Goal: Task Accomplishment & Management: Manage account settings

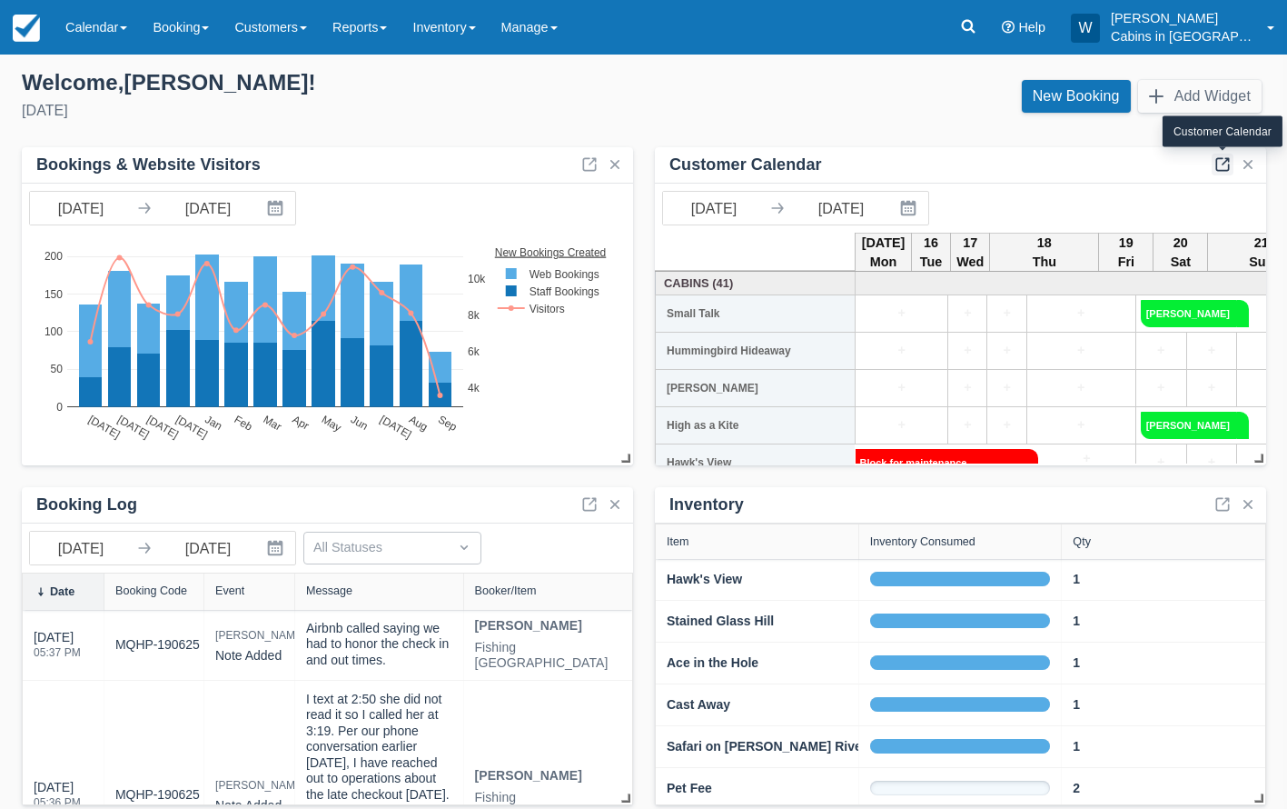
click at [1220, 163] on link at bounding box center [1223, 165] width 22 height 22
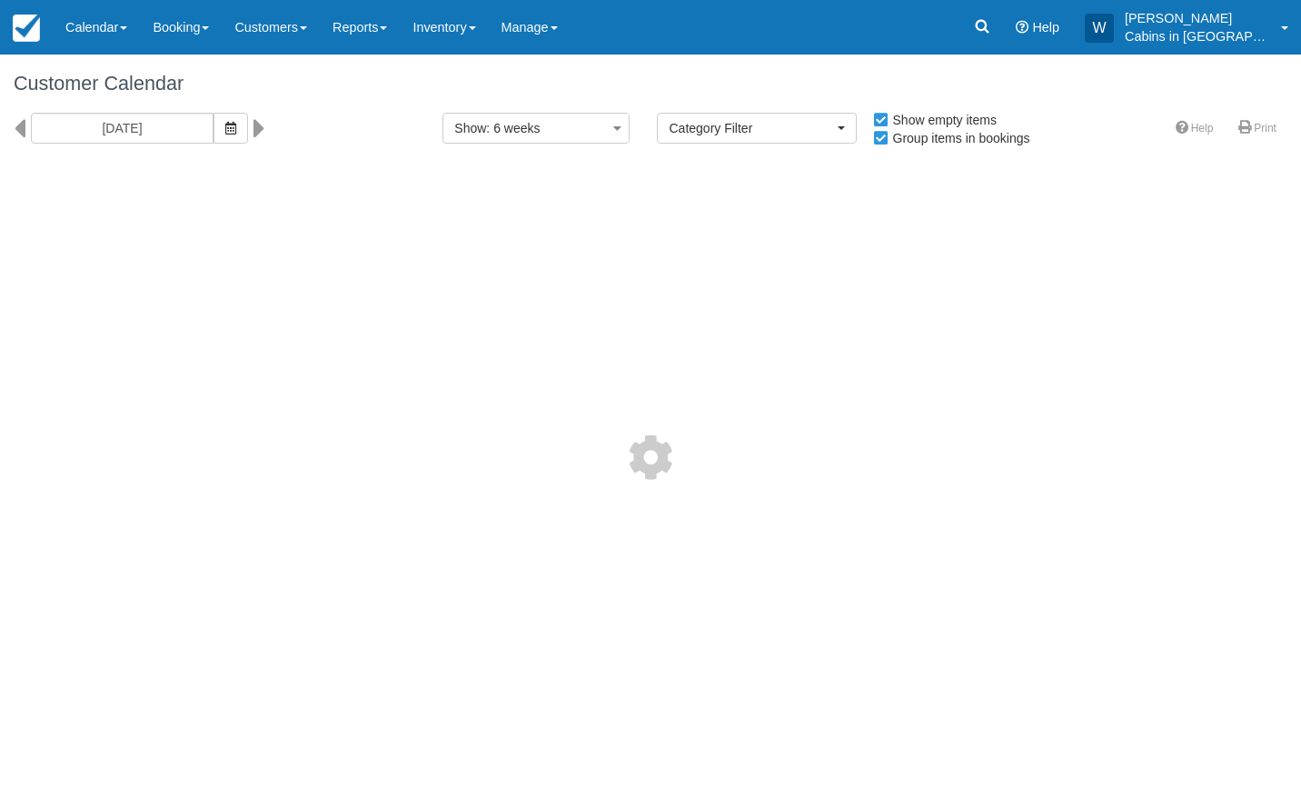
select select
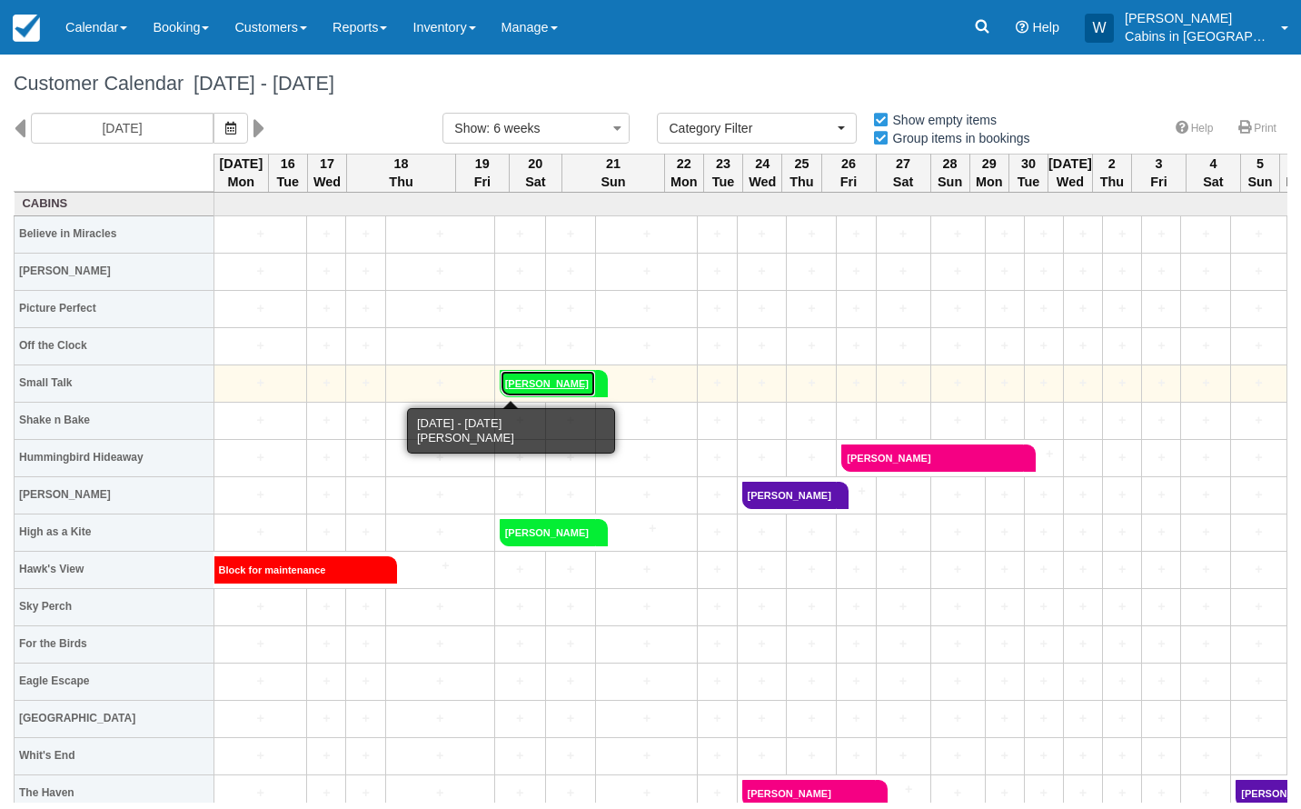
click at [500, 382] on link "Steven Brtooks" at bounding box center [548, 383] width 96 height 27
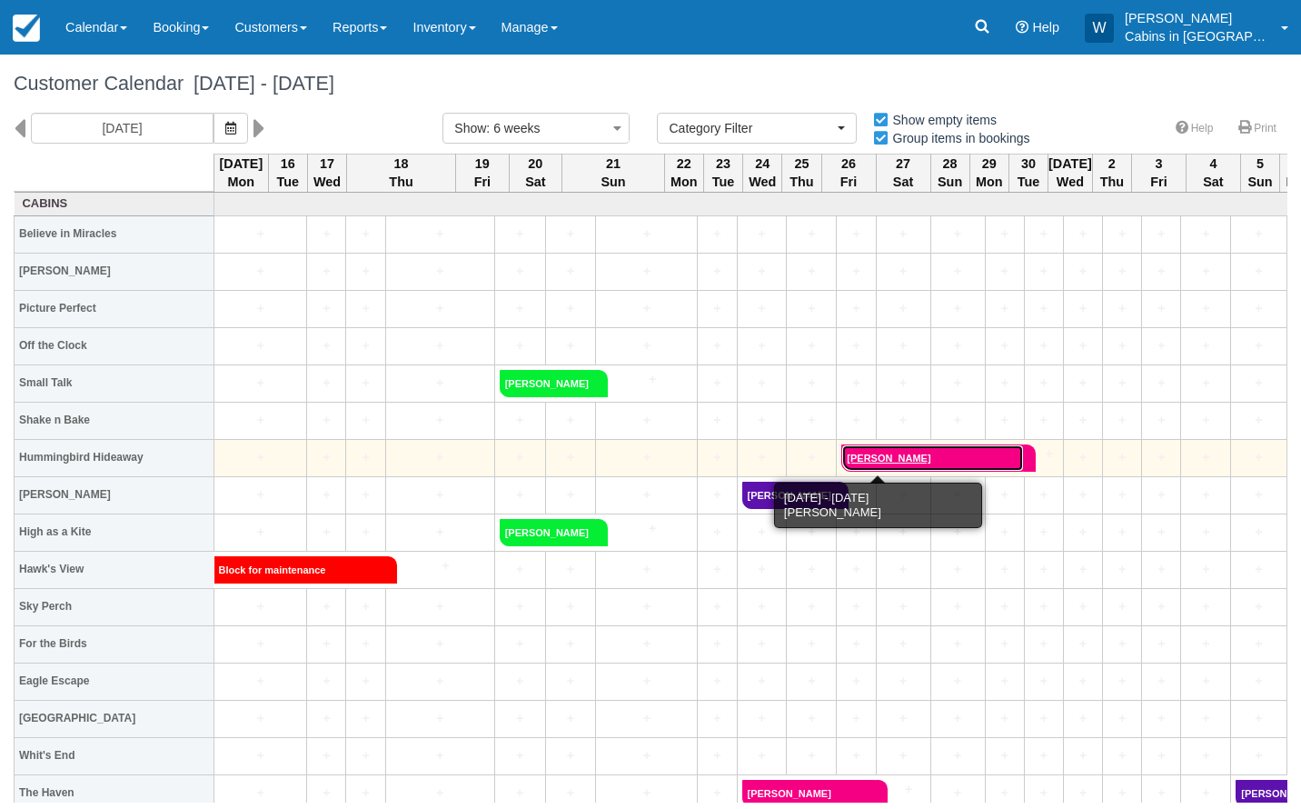
click at [862, 449] on link "[PERSON_NAME]" at bounding box center [932, 457] width 183 height 27
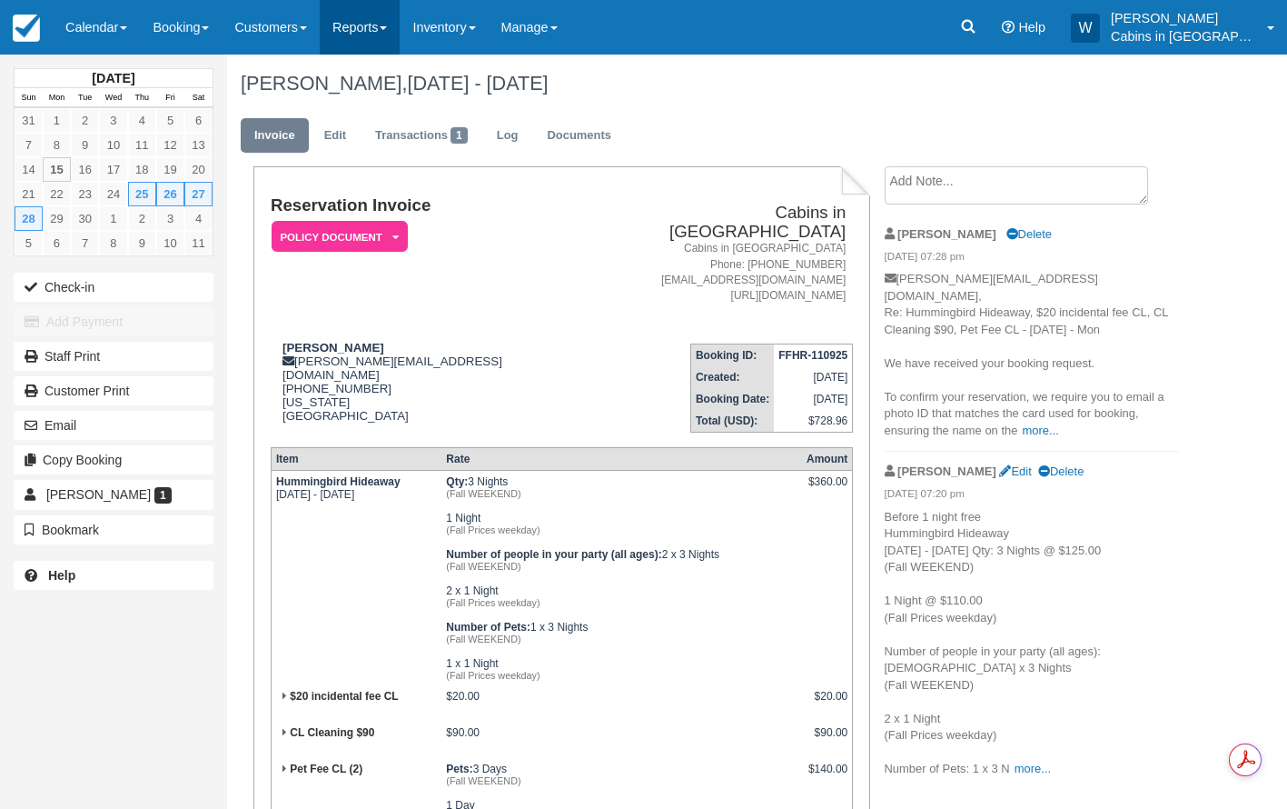
click at [390, 32] on link "Reports" at bounding box center [360, 27] width 80 height 55
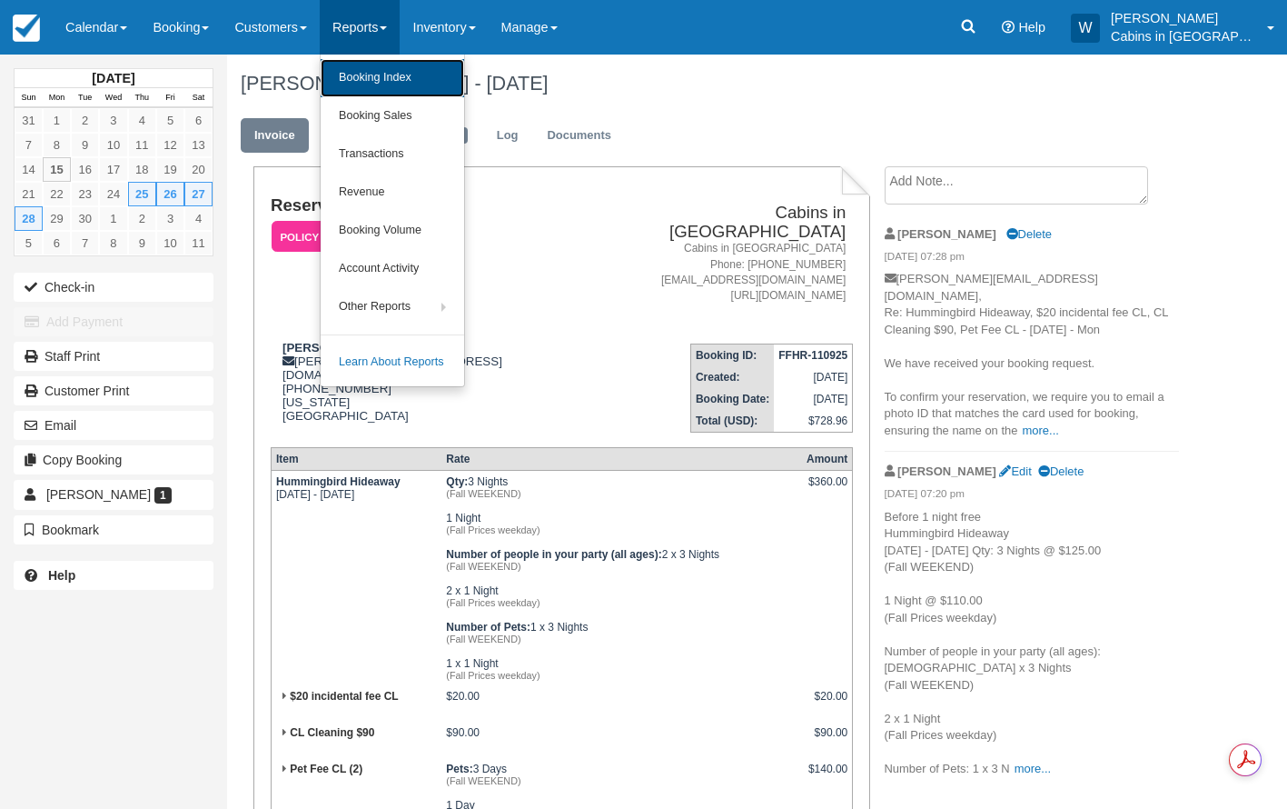
click at [397, 71] on link "Booking Index" at bounding box center [393, 78] width 144 height 38
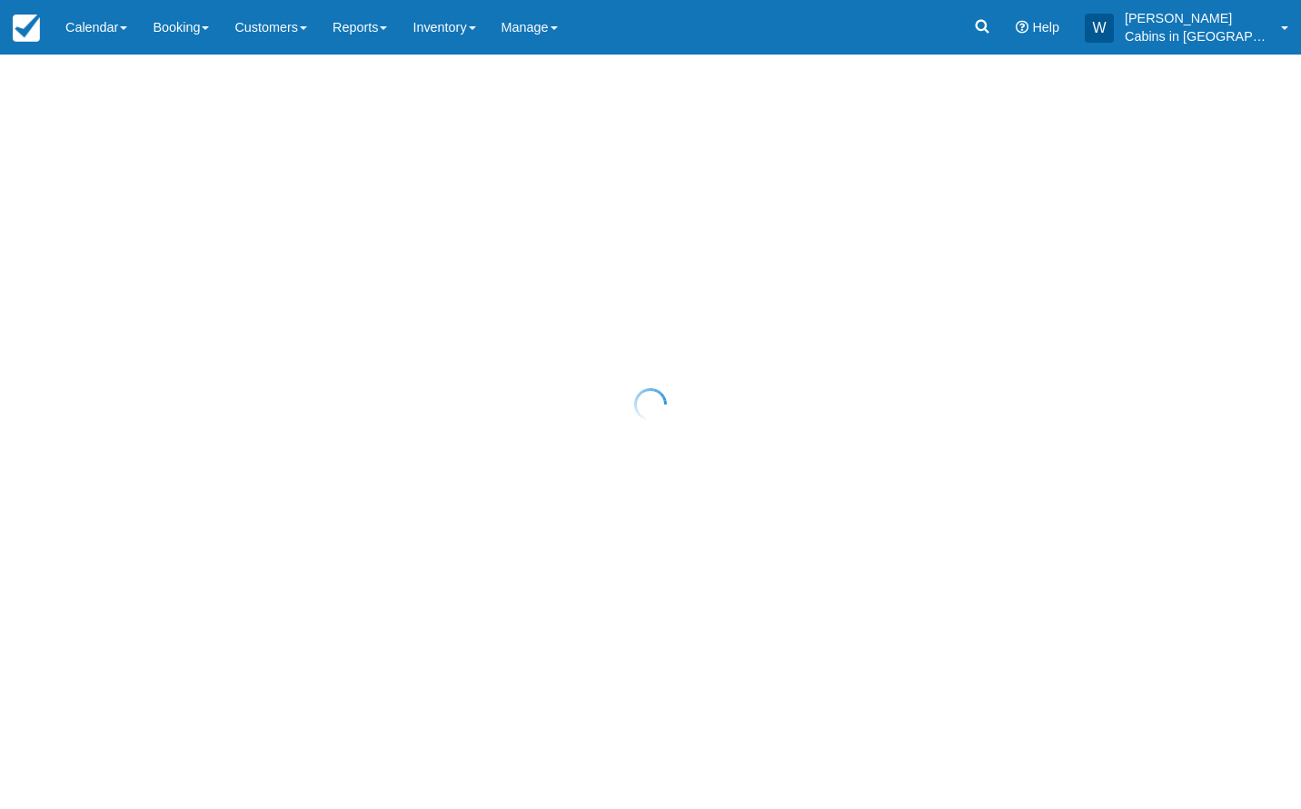
select select "25"
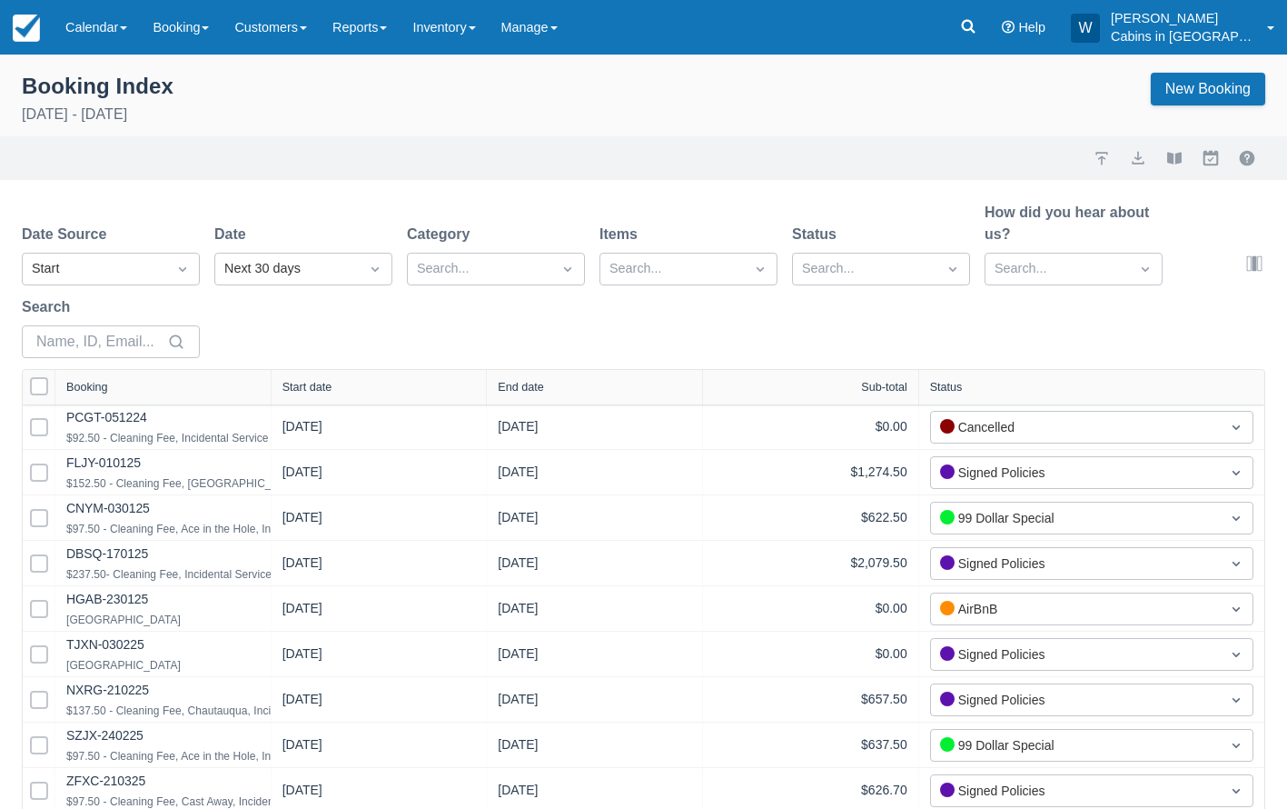
select select "25"
click at [313, 263] on div "Next 30 days" at bounding box center [286, 269] width 125 height 20
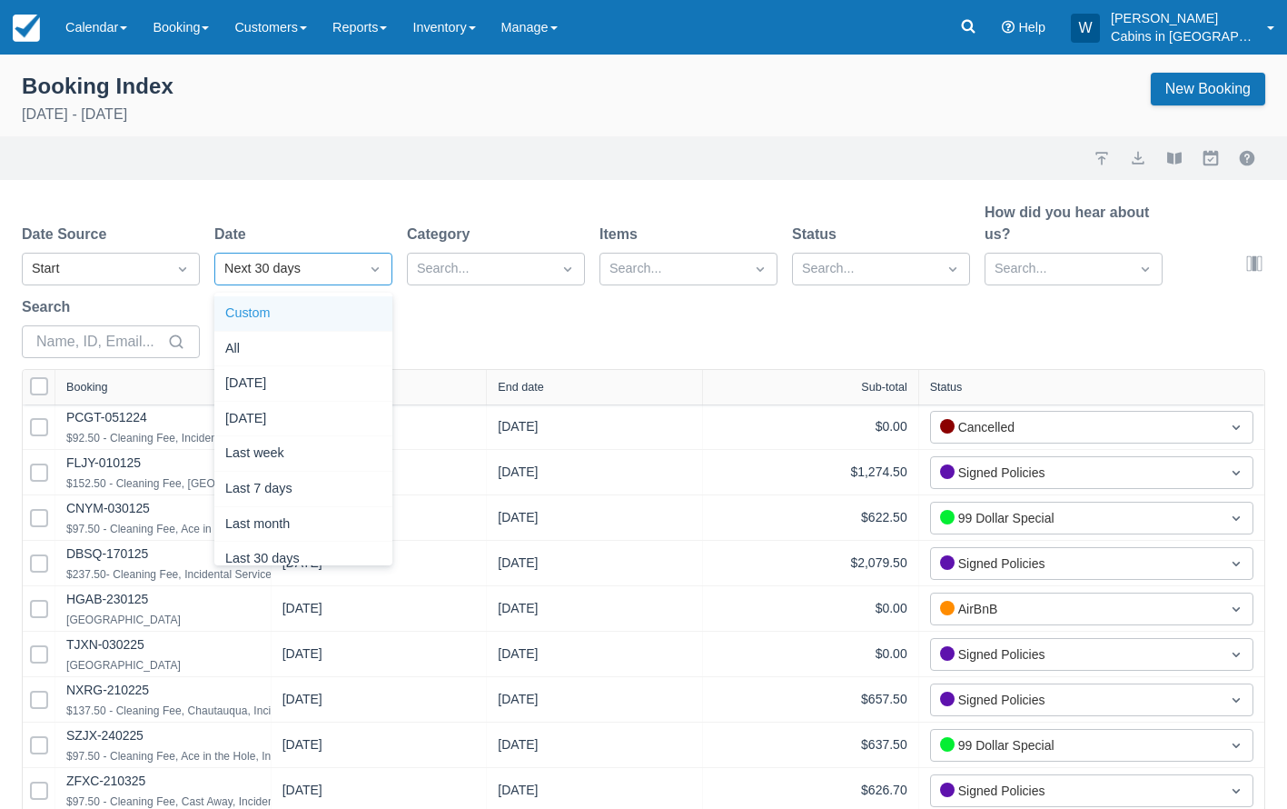
click at [300, 300] on div "Custom" at bounding box center [303, 313] width 178 height 35
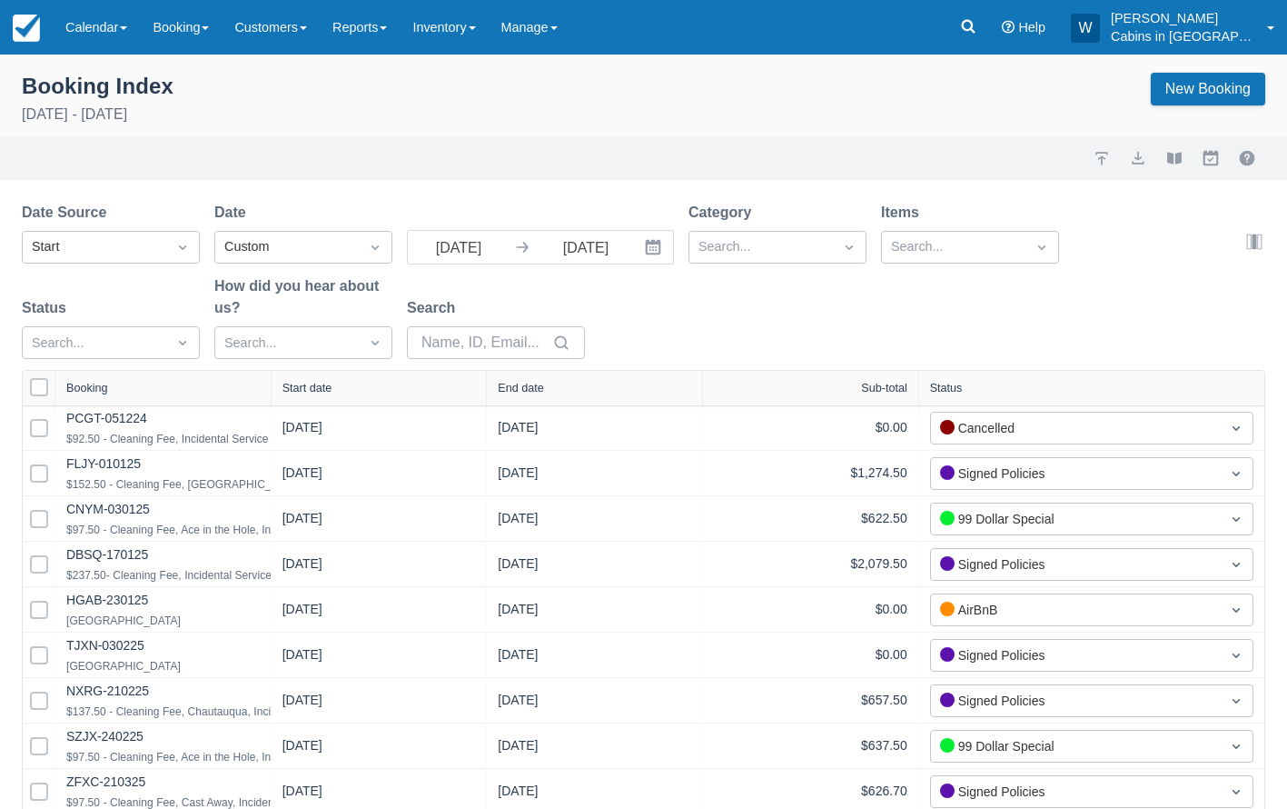
select select "25"
click at [490, 243] on input "[DATE]" at bounding box center [459, 247] width 102 height 33
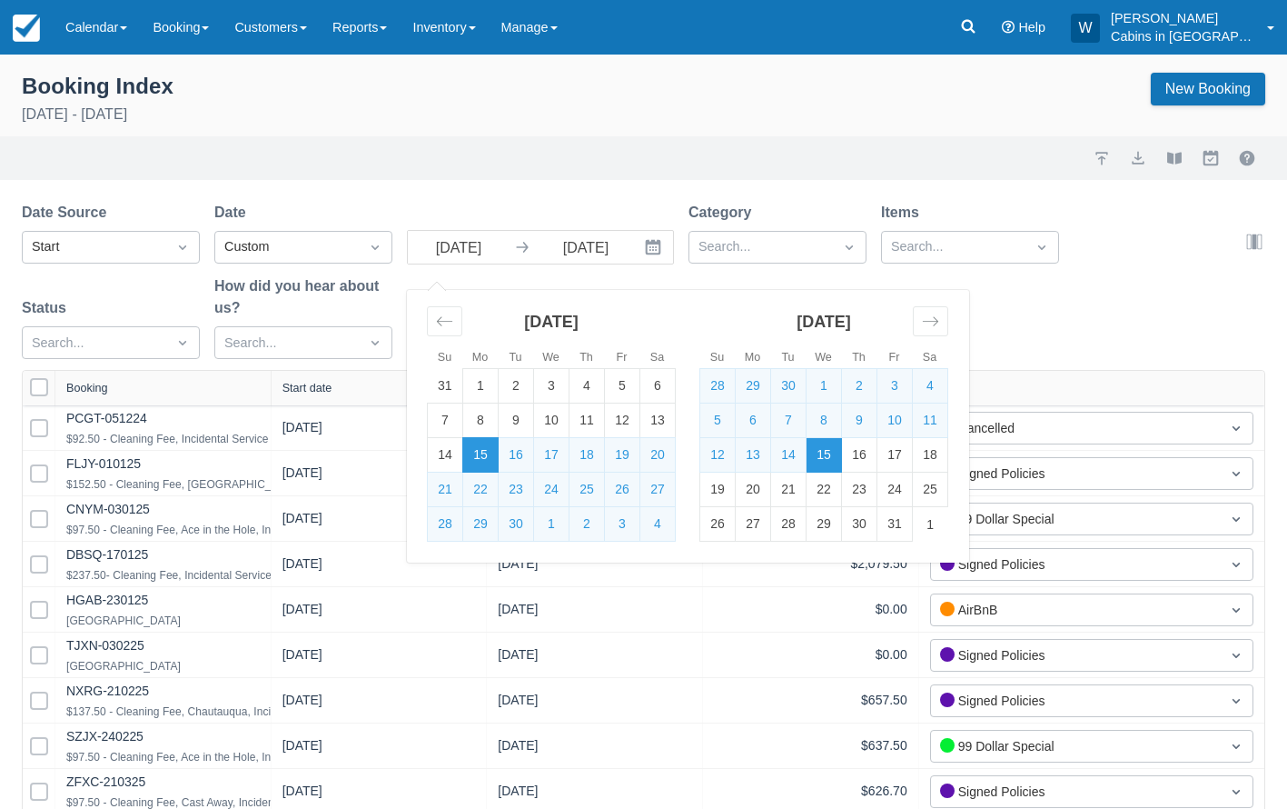
click at [481, 451] on td "15" at bounding box center [480, 455] width 35 height 35
click at [654, 247] on icon "Interact with the calendar and add the check-in date for your trip." at bounding box center [653, 247] width 18 height 18
click at [625, 246] on input "10/15/25" at bounding box center [586, 247] width 102 height 33
click at [936, 320] on icon "Move forward to switch to the next month." at bounding box center [930, 321] width 15 height 9
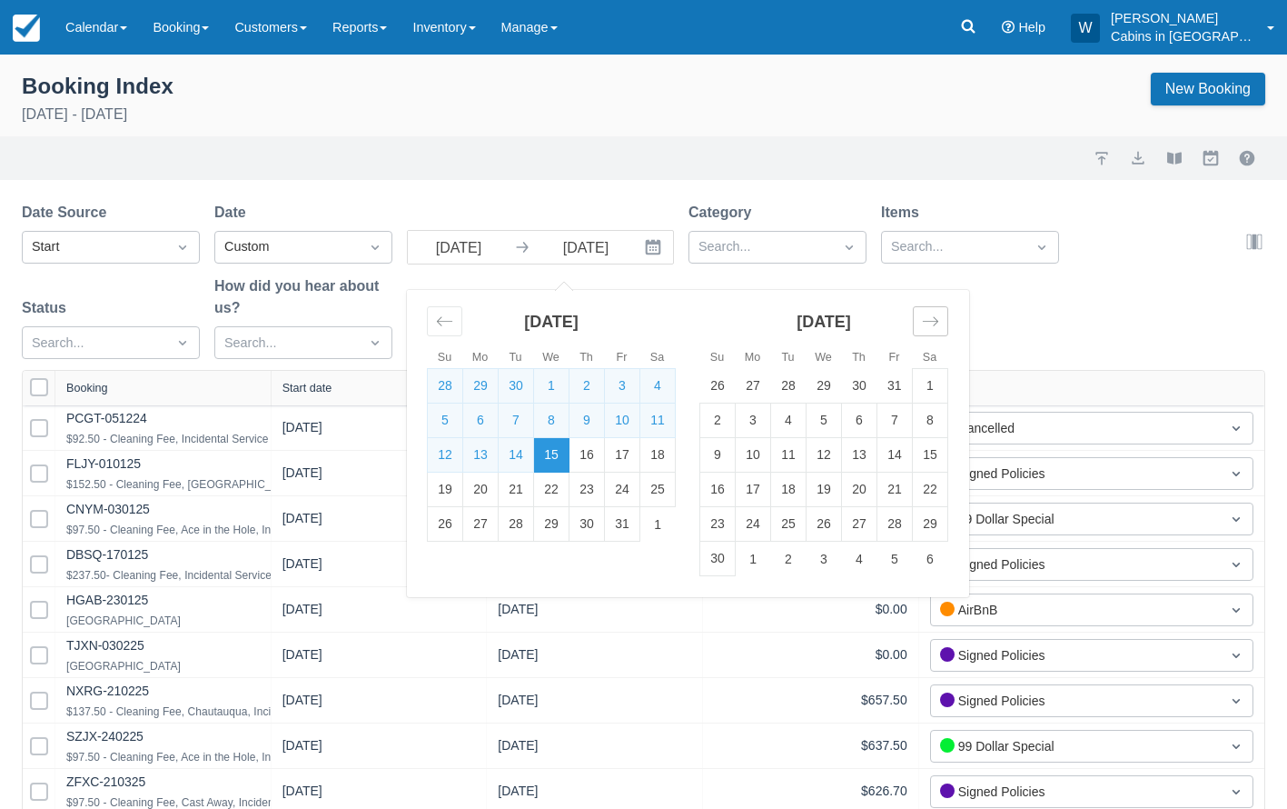
click at [936, 321] on icon "Move forward to switch to the next month." at bounding box center [930, 321] width 15 height 9
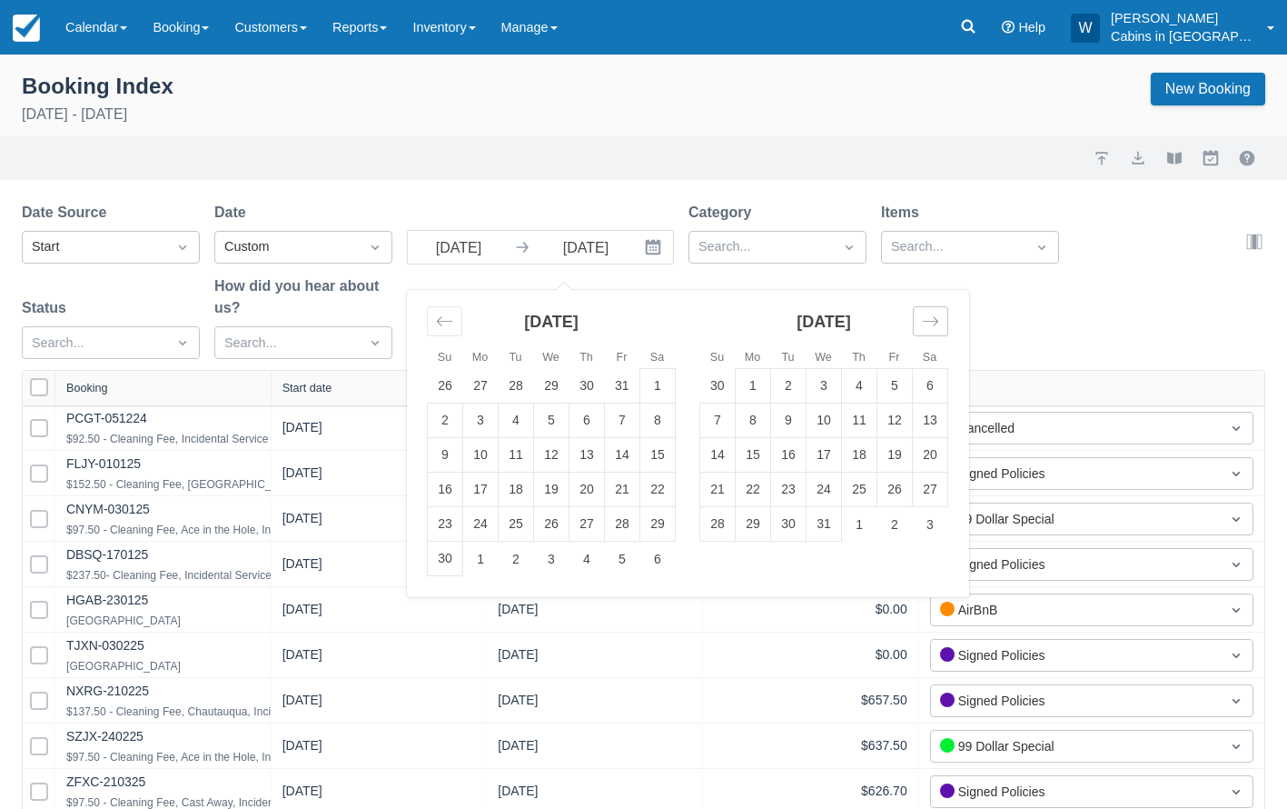
click at [936, 321] on icon "Move forward to switch to the next month." at bounding box center [930, 321] width 15 height 9
click at [926, 317] on icon "Move forward to switch to the next month." at bounding box center [930, 321] width 17 height 17
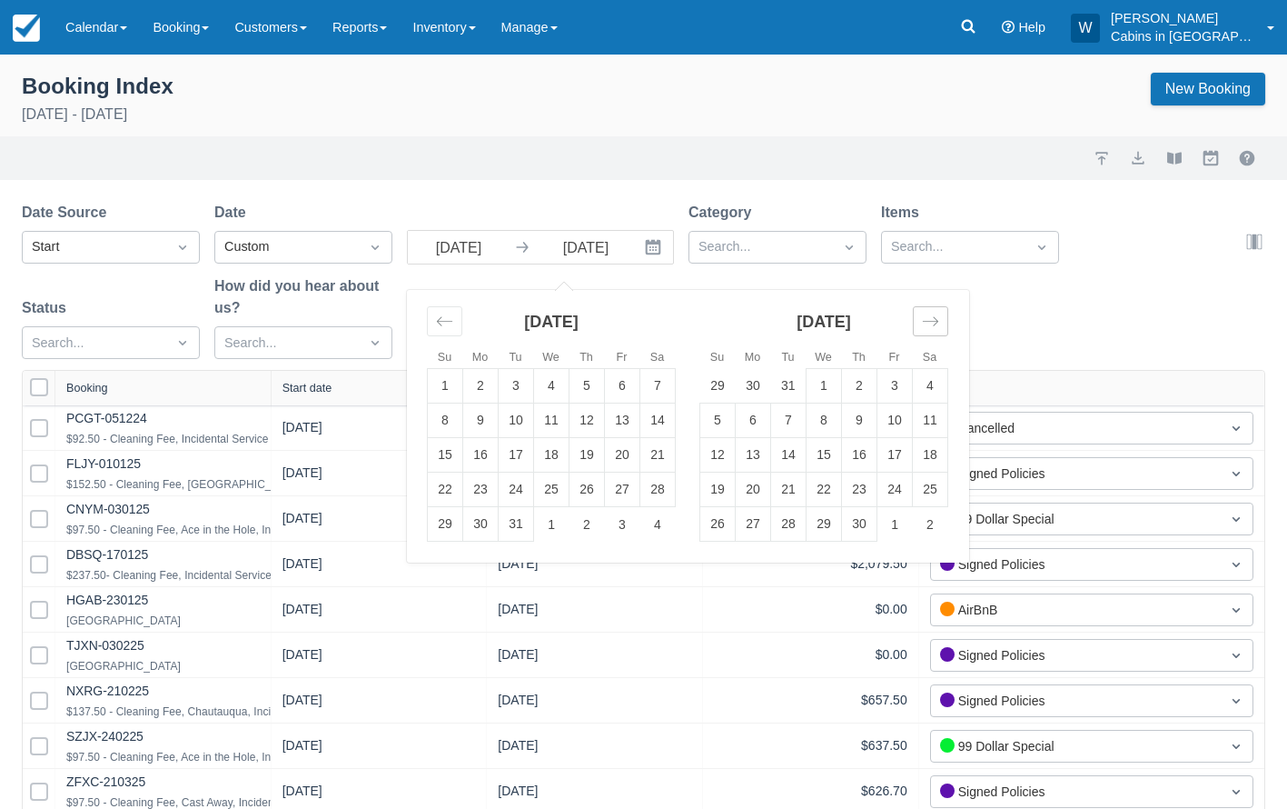
click at [926, 317] on icon "Move forward to switch to the next month." at bounding box center [930, 321] width 17 height 17
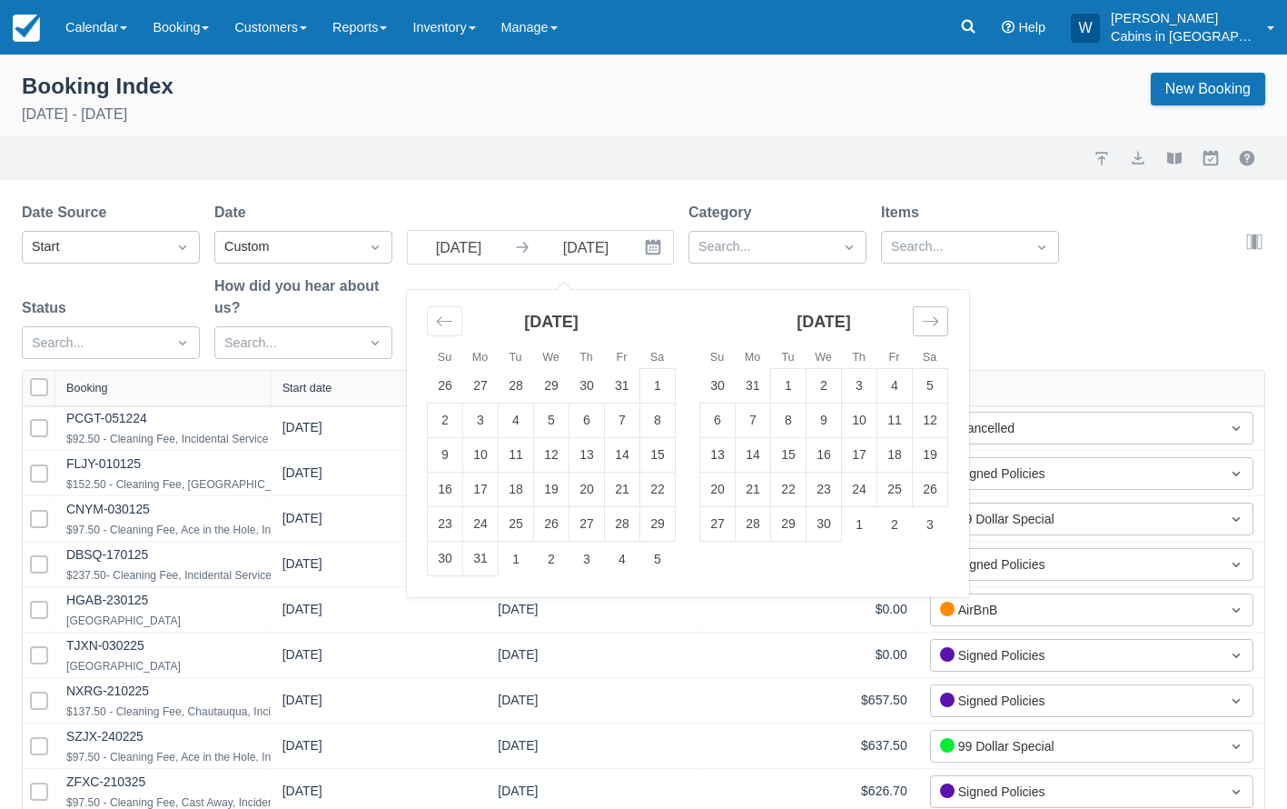
click at [926, 317] on icon "Move forward to switch to the next month." at bounding box center [930, 321] width 17 height 17
click at [861, 530] on td "31" at bounding box center [859, 524] width 35 height 35
type input "12/31/26"
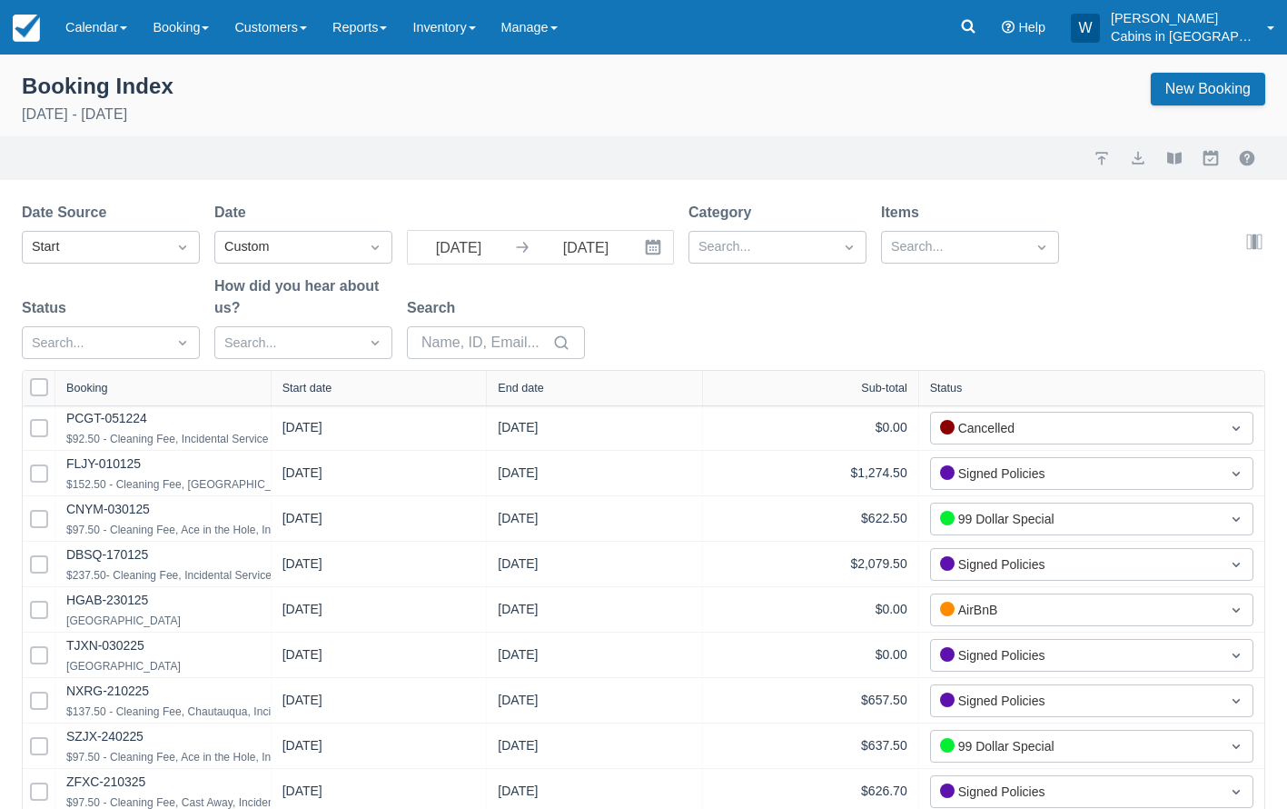
select select "25"
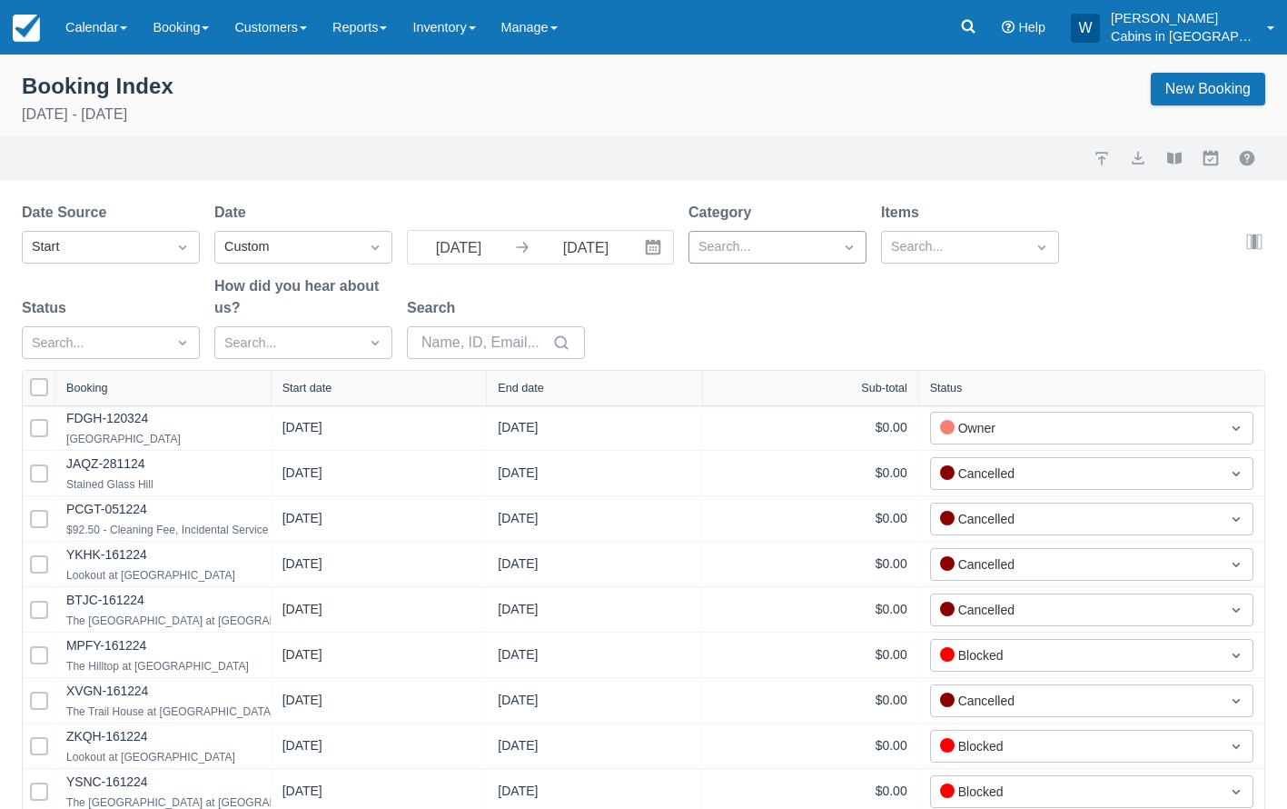
click at [805, 248] on div at bounding box center [761, 247] width 125 height 24
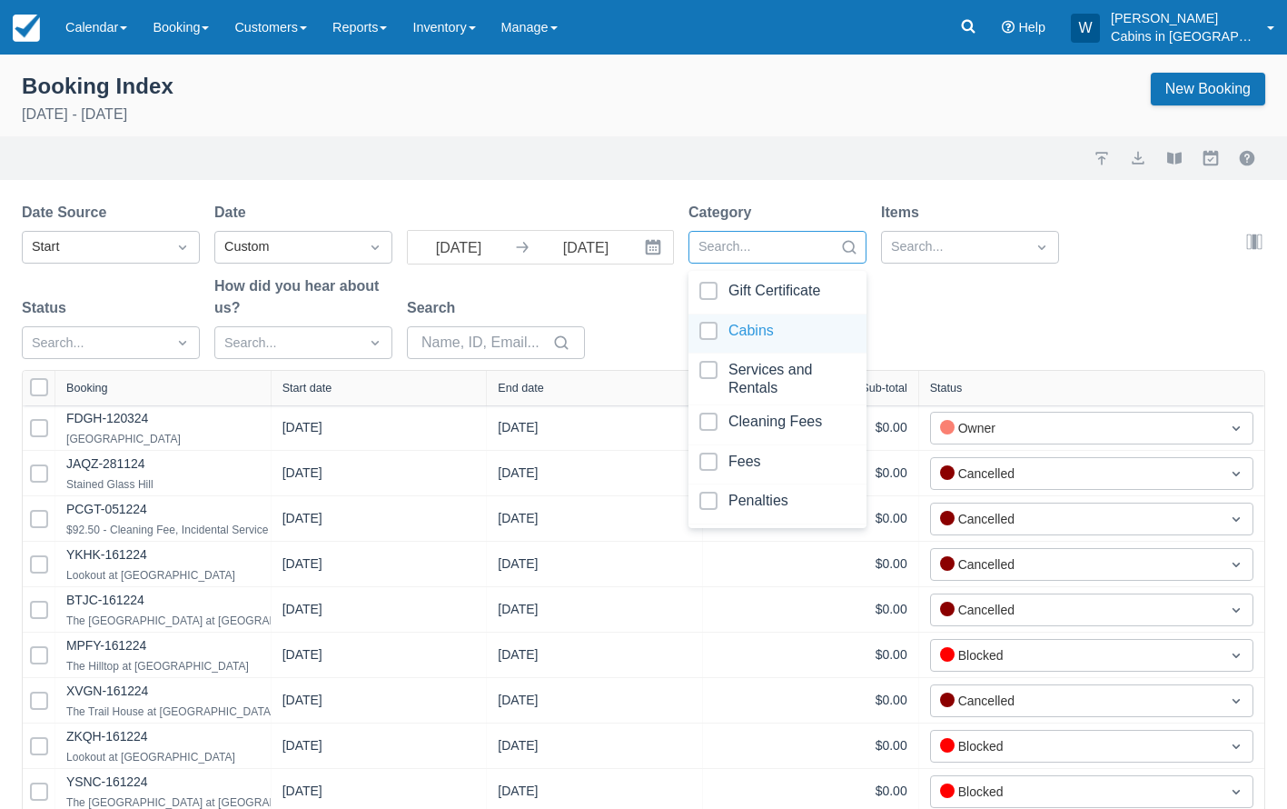
click at [717, 330] on div at bounding box center [778, 334] width 156 height 25
select select "25"
click at [915, 245] on div at bounding box center [953, 247] width 125 height 24
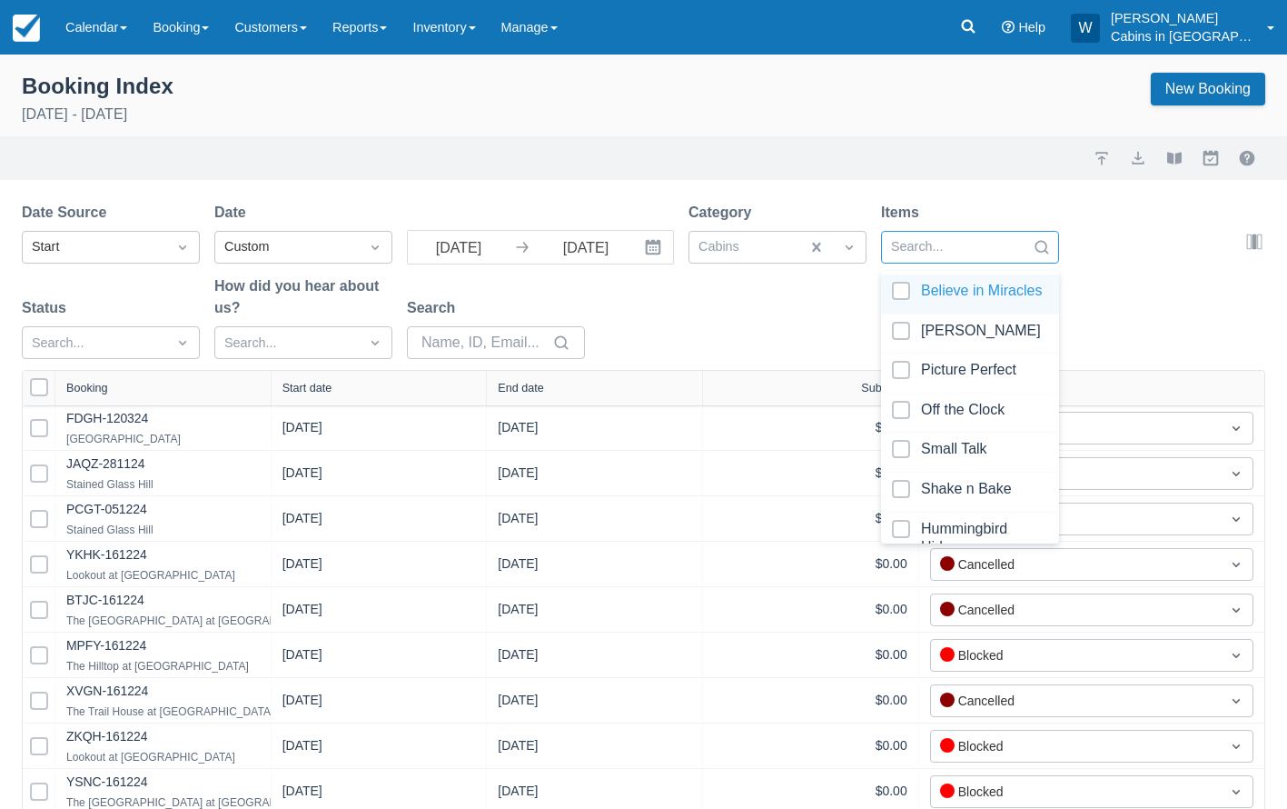
click at [904, 292] on div at bounding box center [970, 294] width 156 height 25
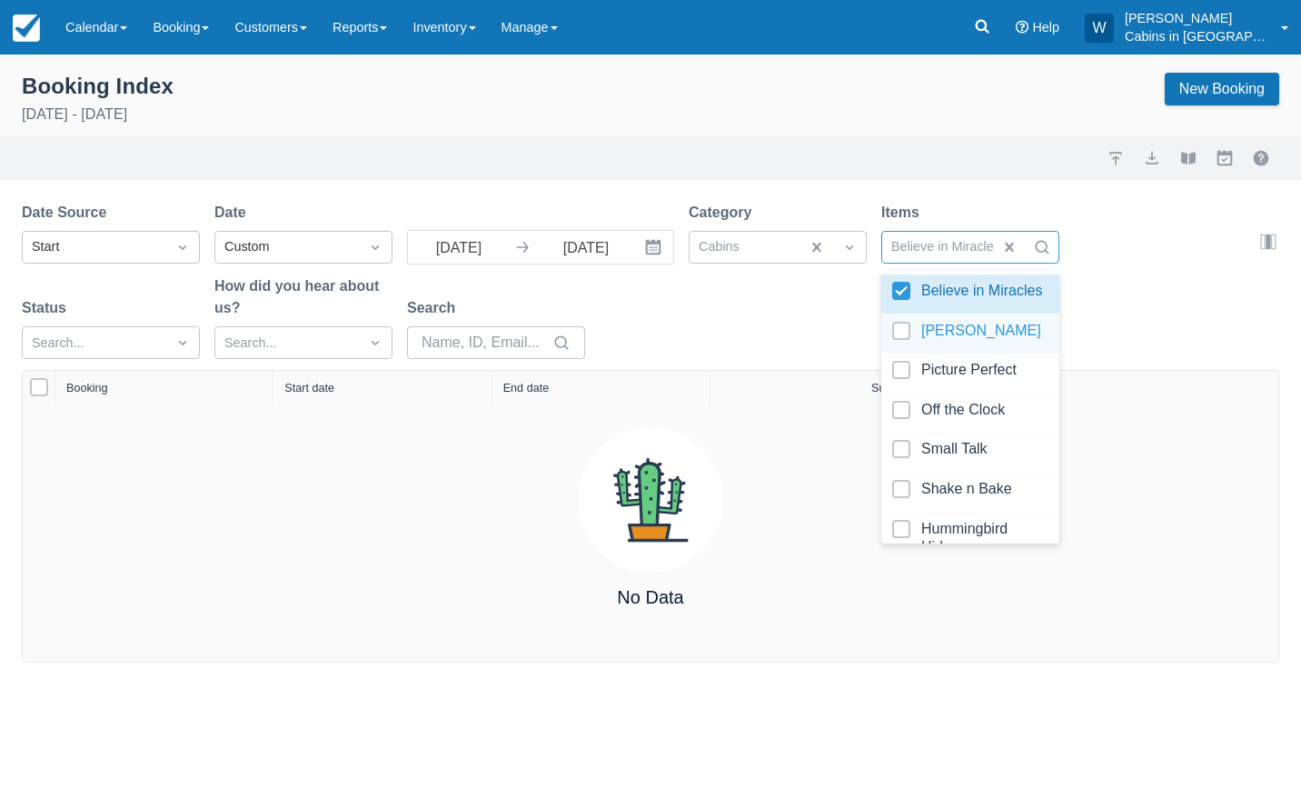
click at [906, 344] on div at bounding box center [970, 334] width 156 height 25
click at [906, 377] on div at bounding box center [970, 373] width 156 height 25
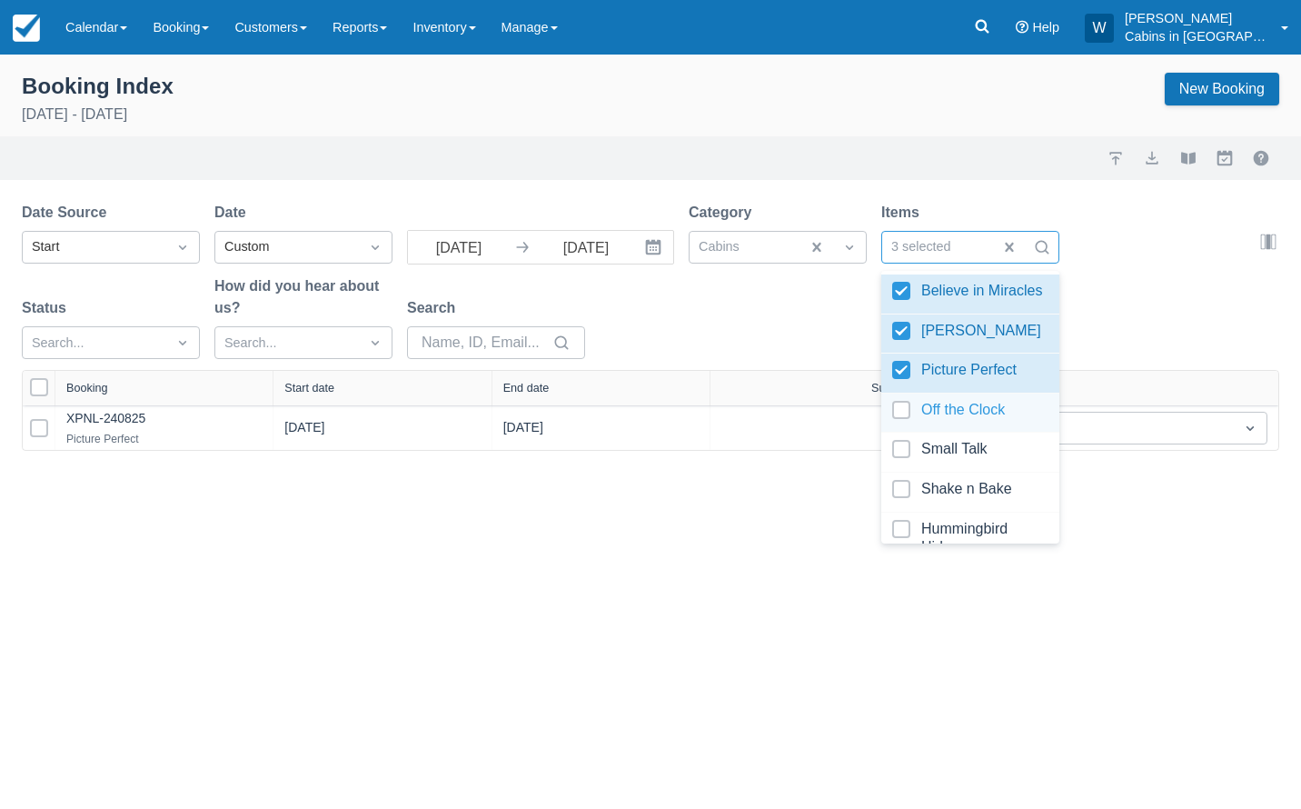
click at [906, 413] on div at bounding box center [970, 413] width 156 height 25
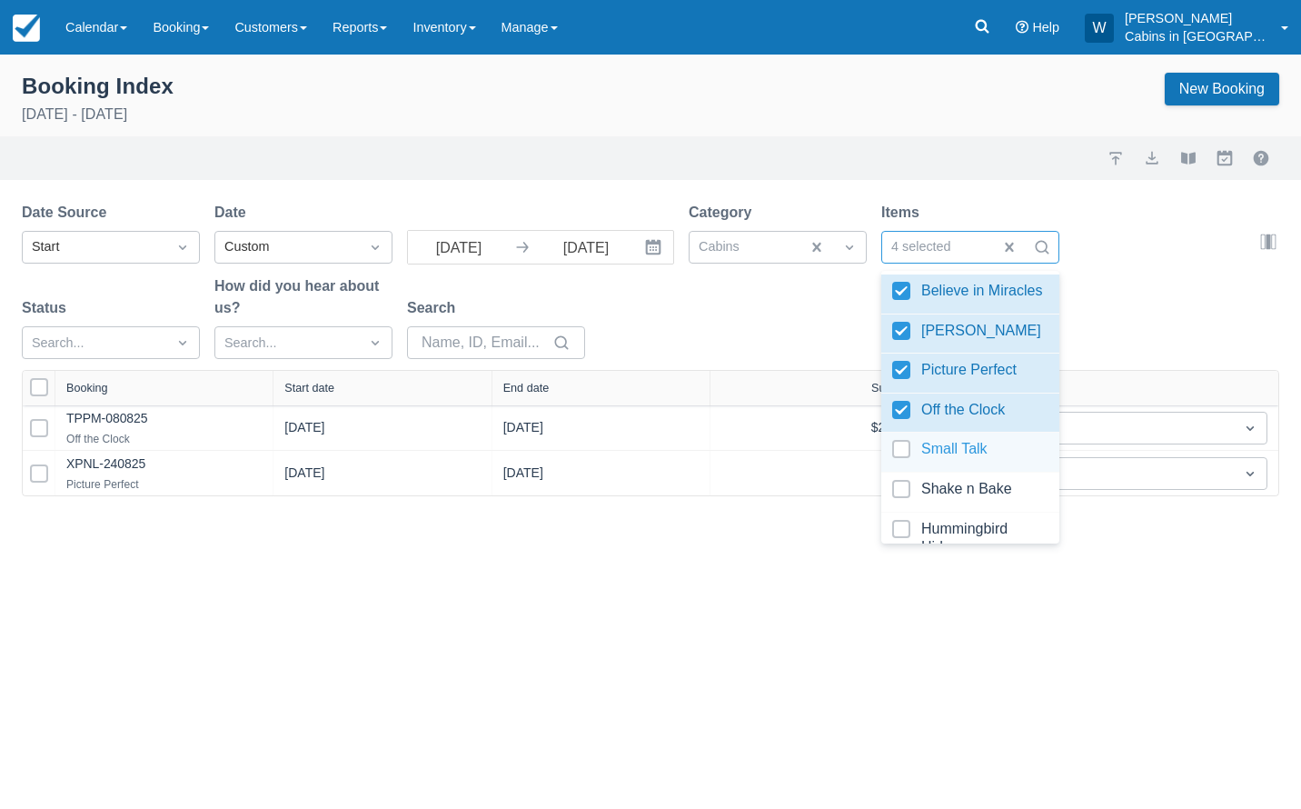
click at [906, 450] on div at bounding box center [970, 452] width 156 height 25
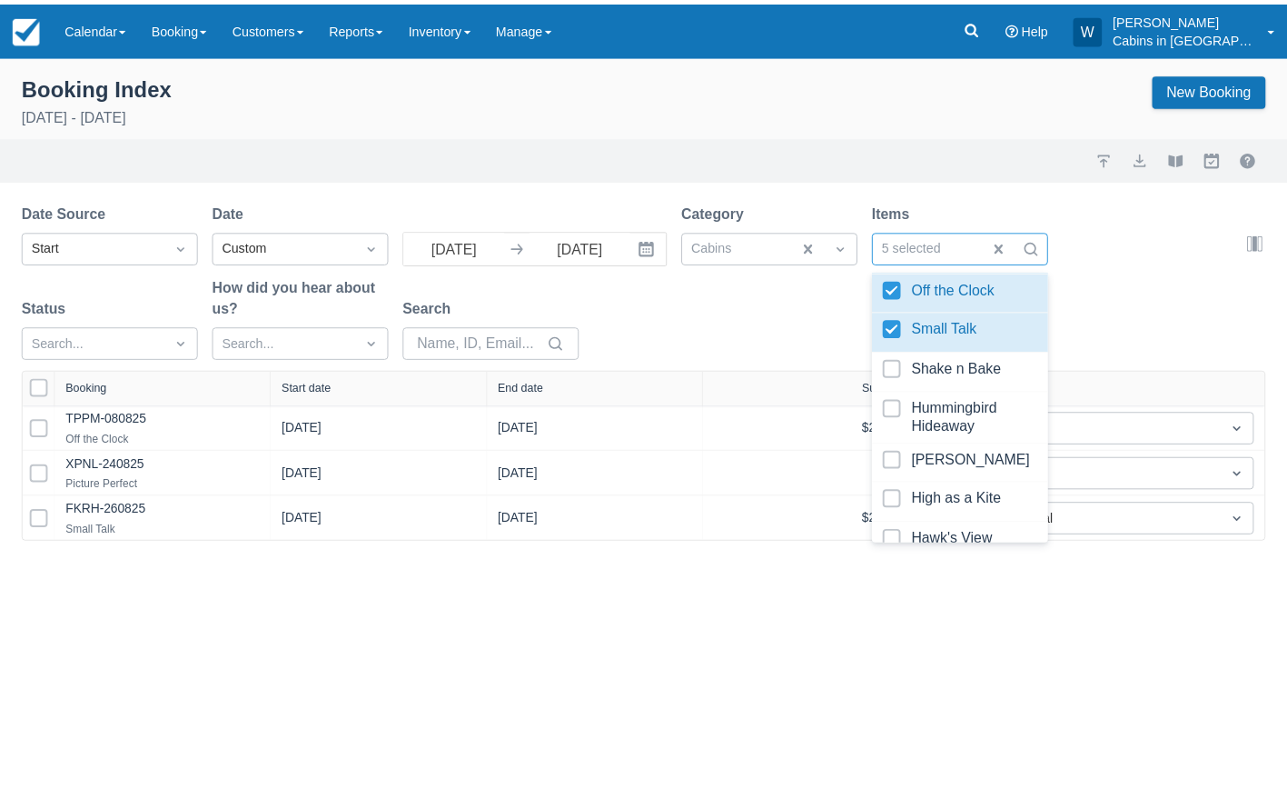
scroll to position [131, 0]
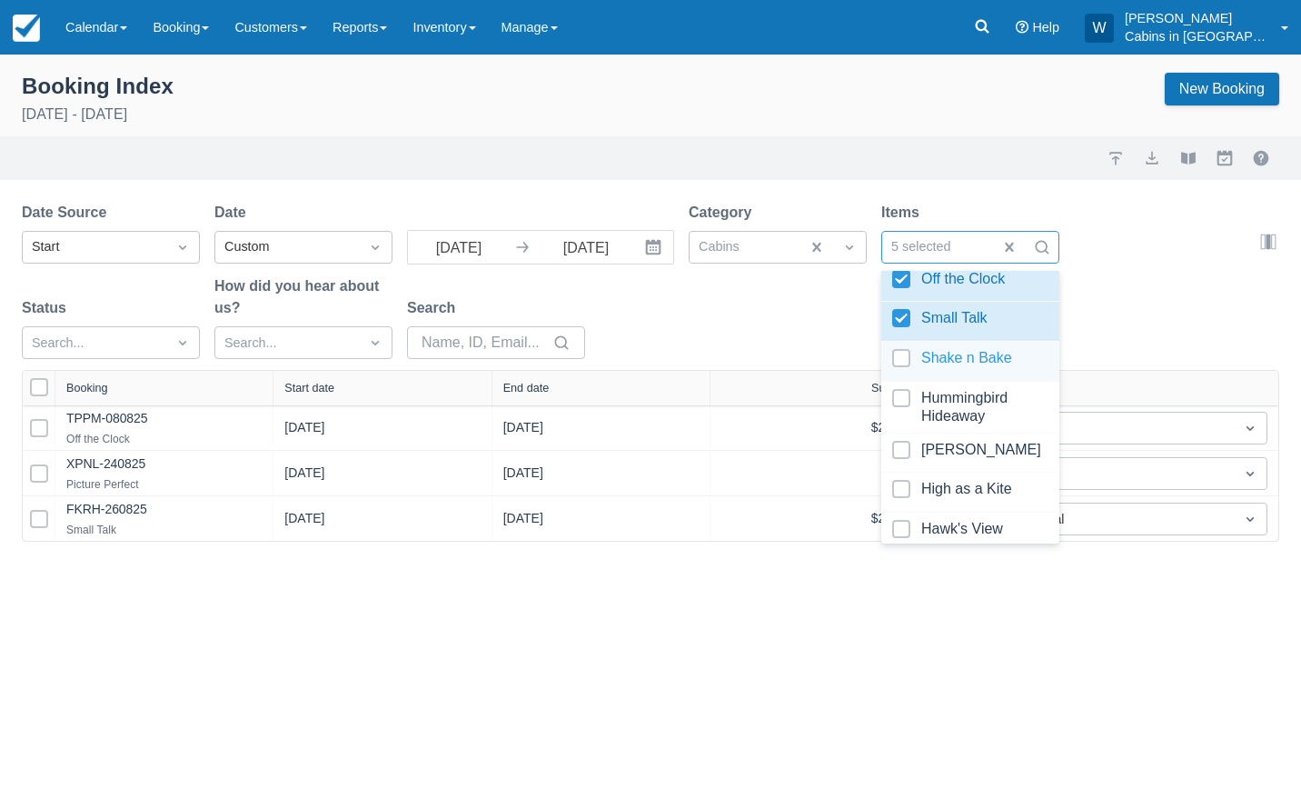
click at [900, 363] on div at bounding box center [970, 361] width 156 height 25
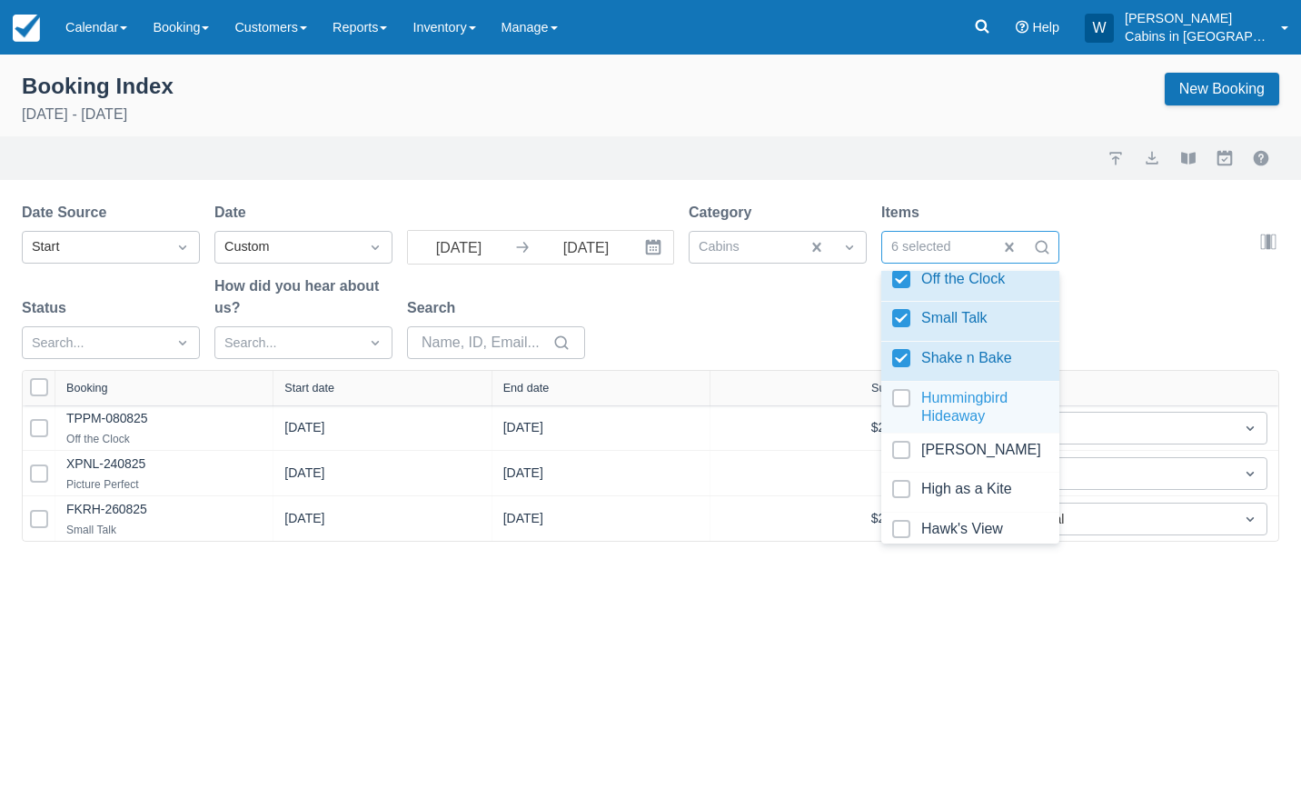
click at [906, 404] on div at bounding box center [970, 407] width 156 height 36
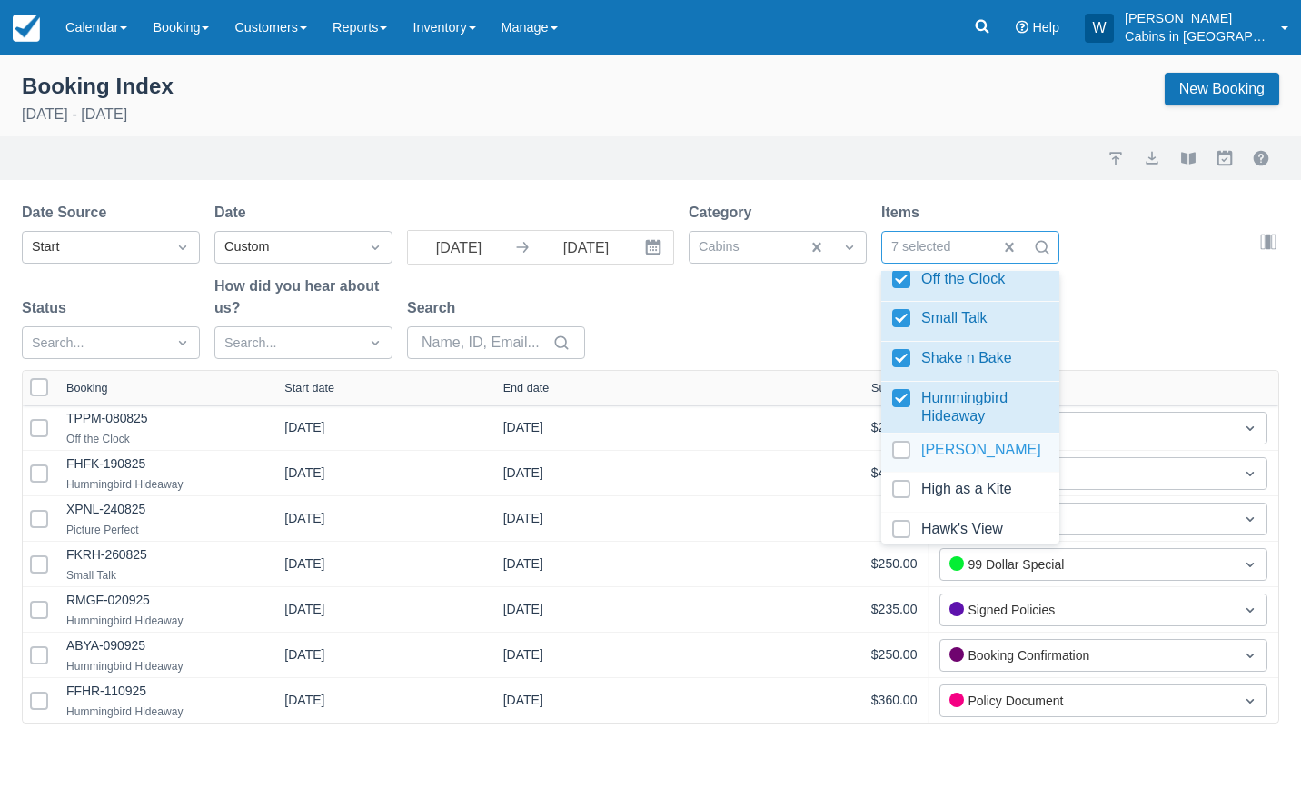
click at [906, 454] on div at bounding box center [970, 453] width 156 height 25
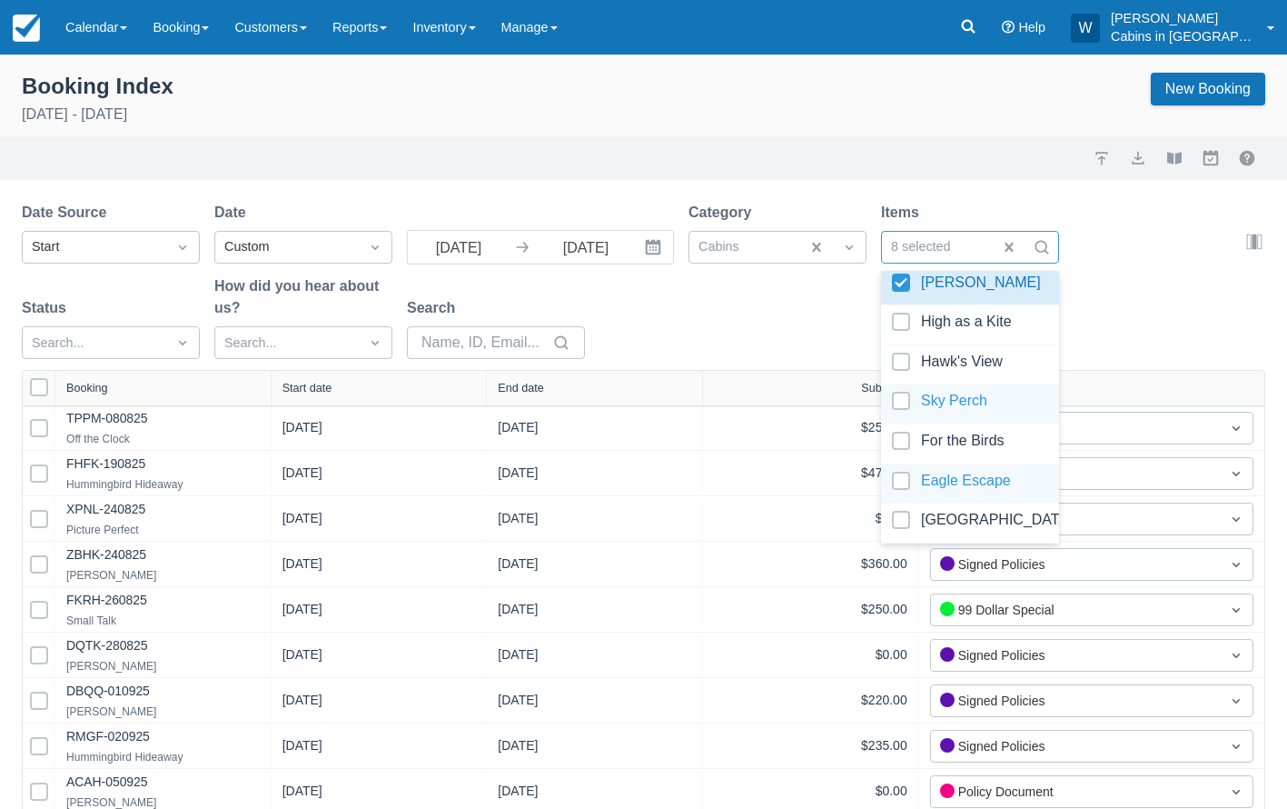
scroll to position [296, 0]
click at [903, 323] on div at bounding box center [970, 326] width 156 height 25
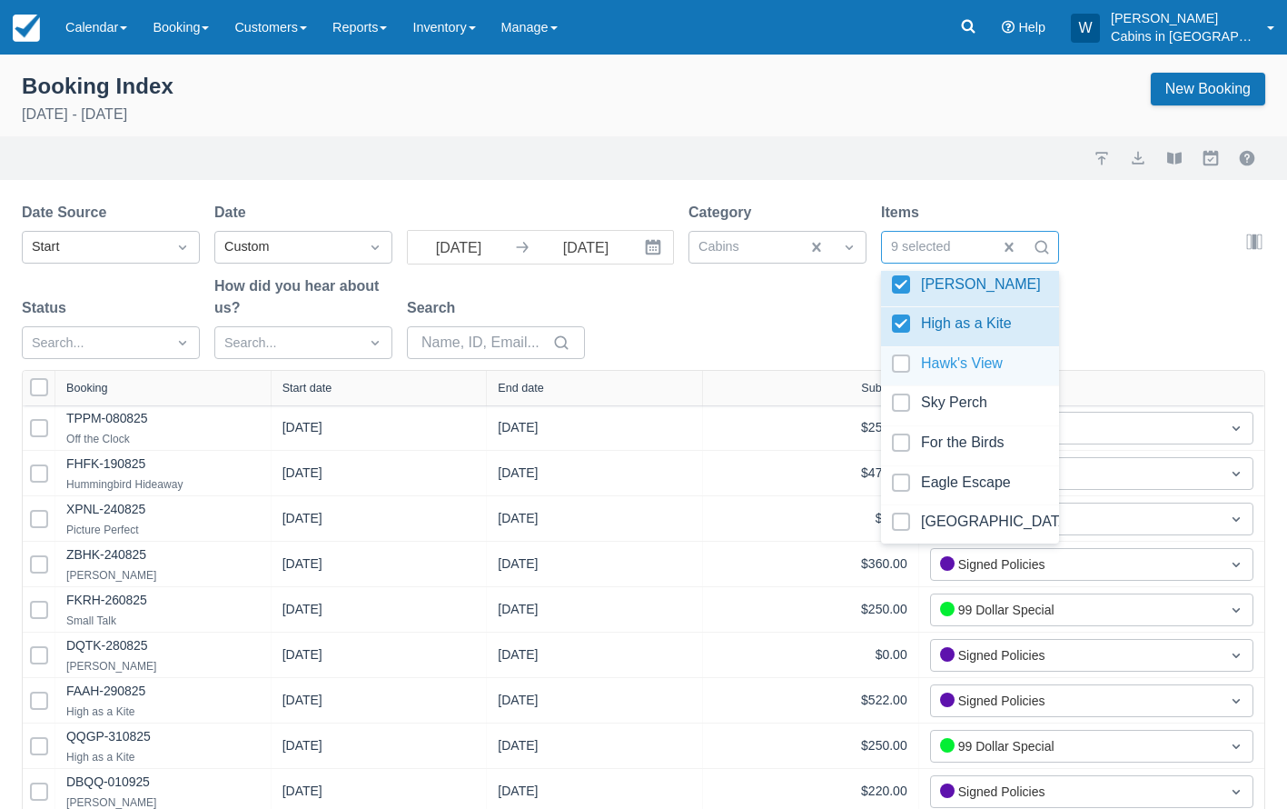
click at [903, 371] on div at bounding box center [970, 366] width 156 height 25
click at [910, 412] on div at bounding box center [970, 405] width 156 height 25
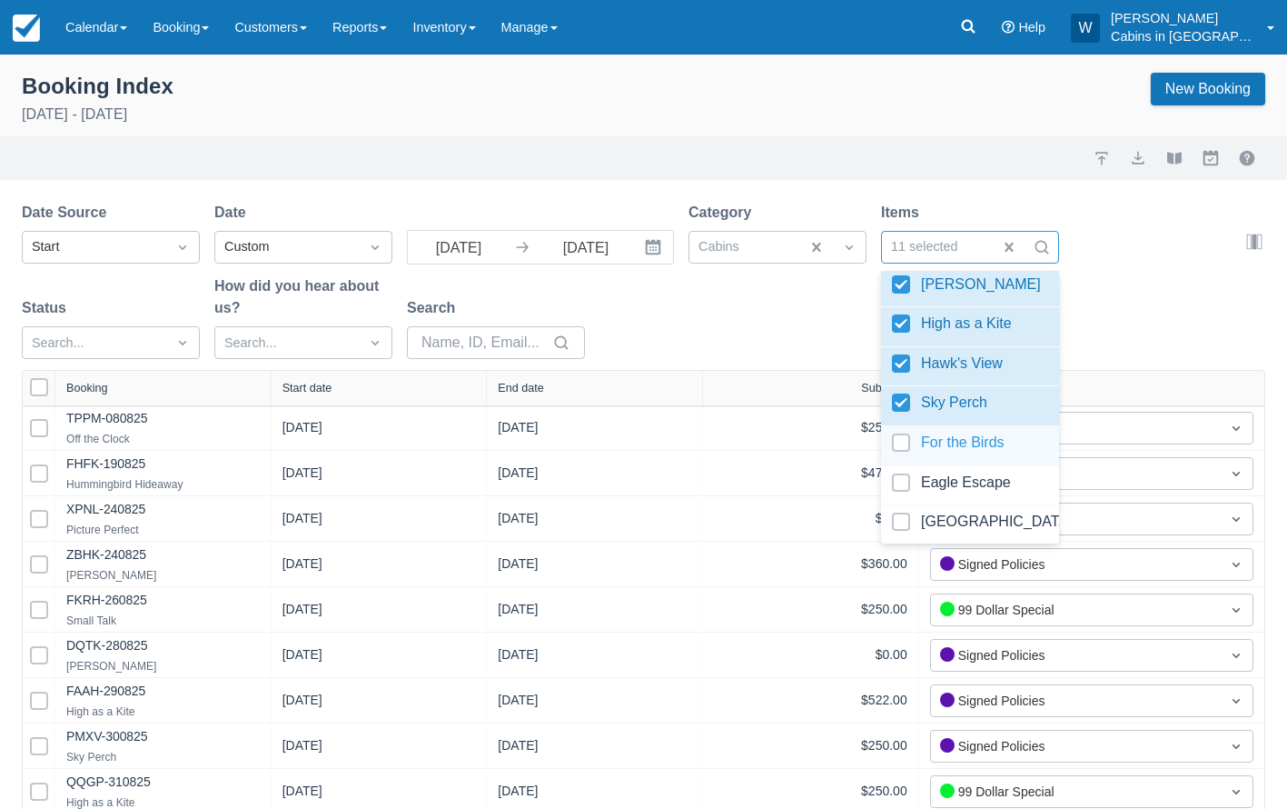
click at [910, 441] on div at bounding box center [970, 445] width 156 height 25
click at [911, 482] on div at bounding box center [970, 485] width 156 height 25
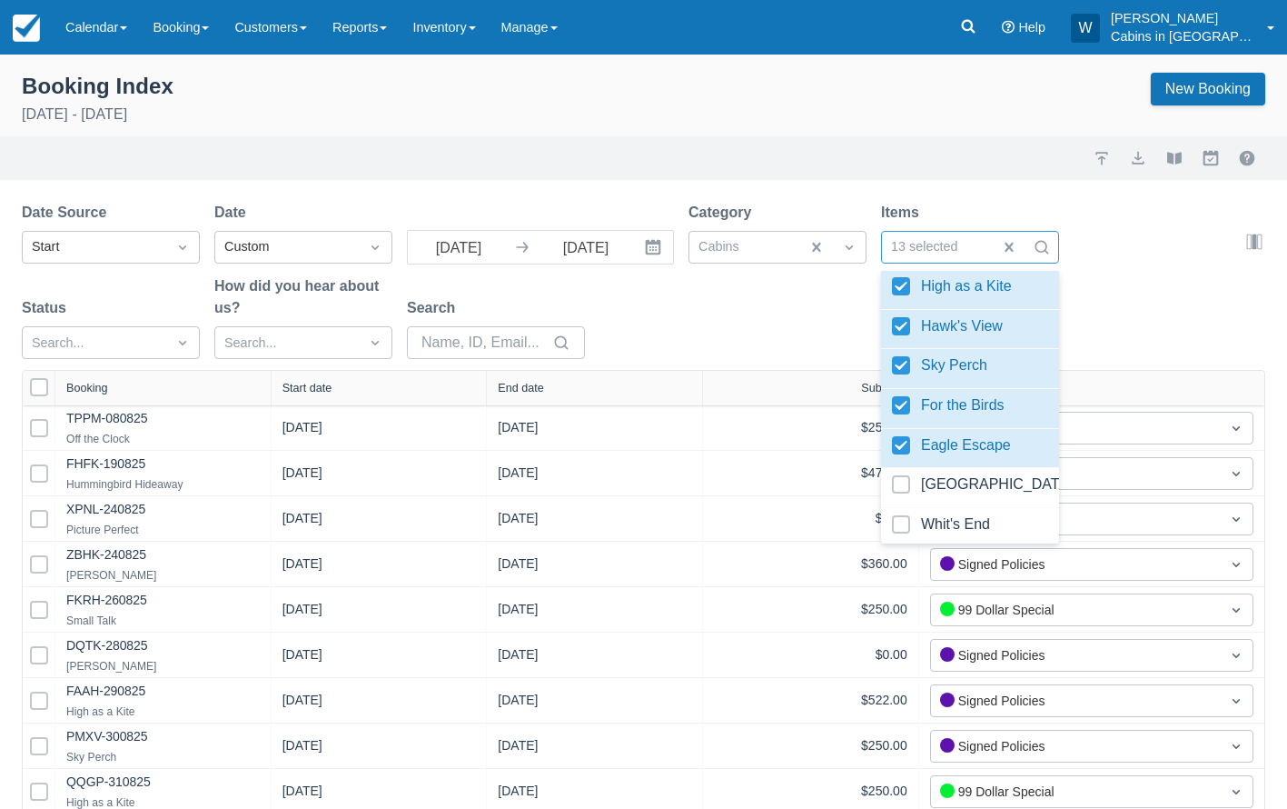
scroll to position [351, 0]
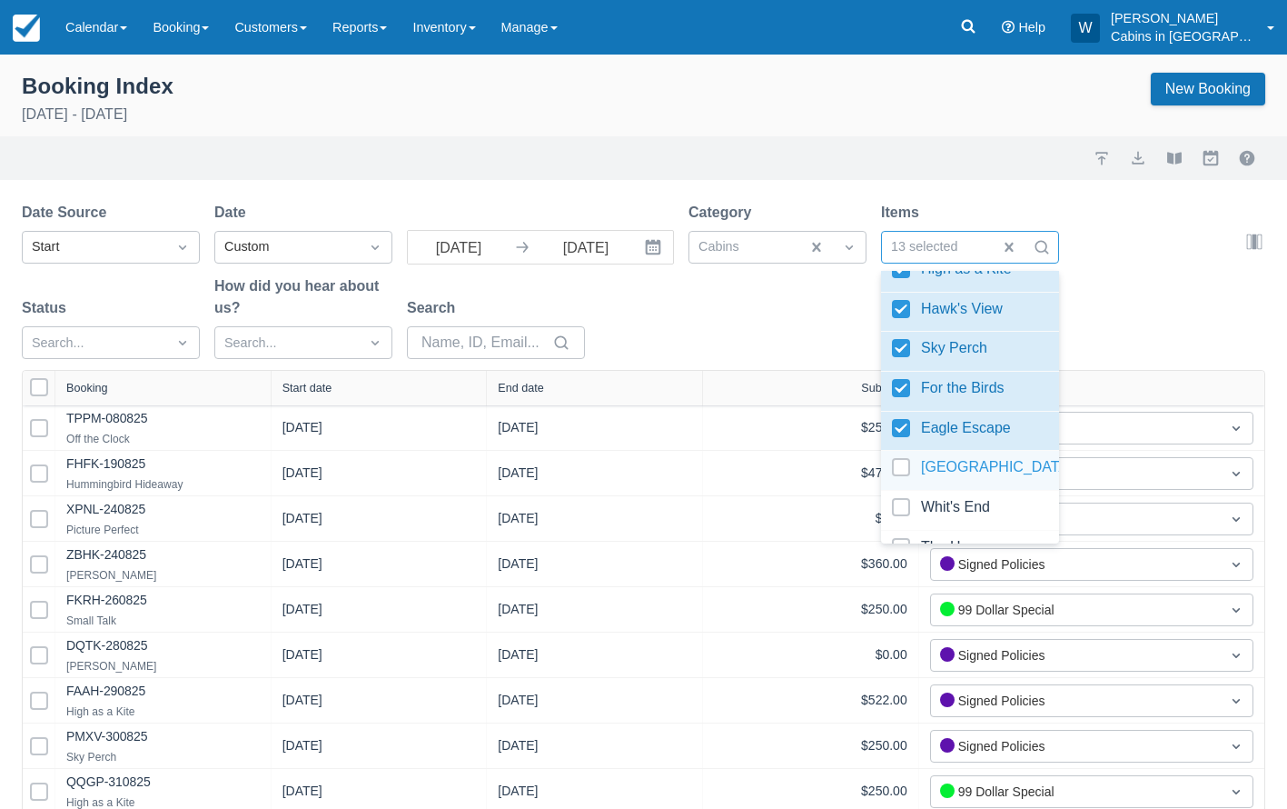
click at [900, 461] on div at bounding box center [970, 470] width 156 height 25
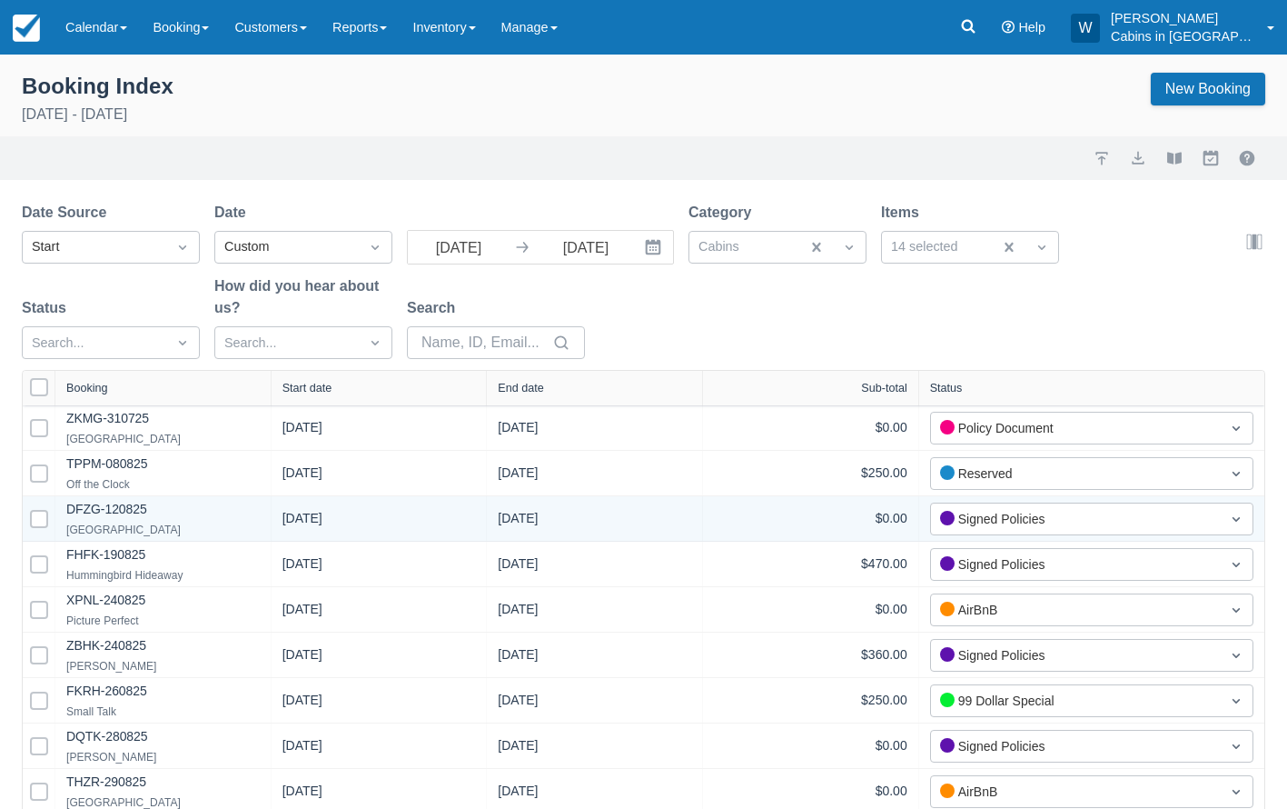
click at [742, 524] on div "$0.00" at bounding box center [811, 518] width 194 height 23
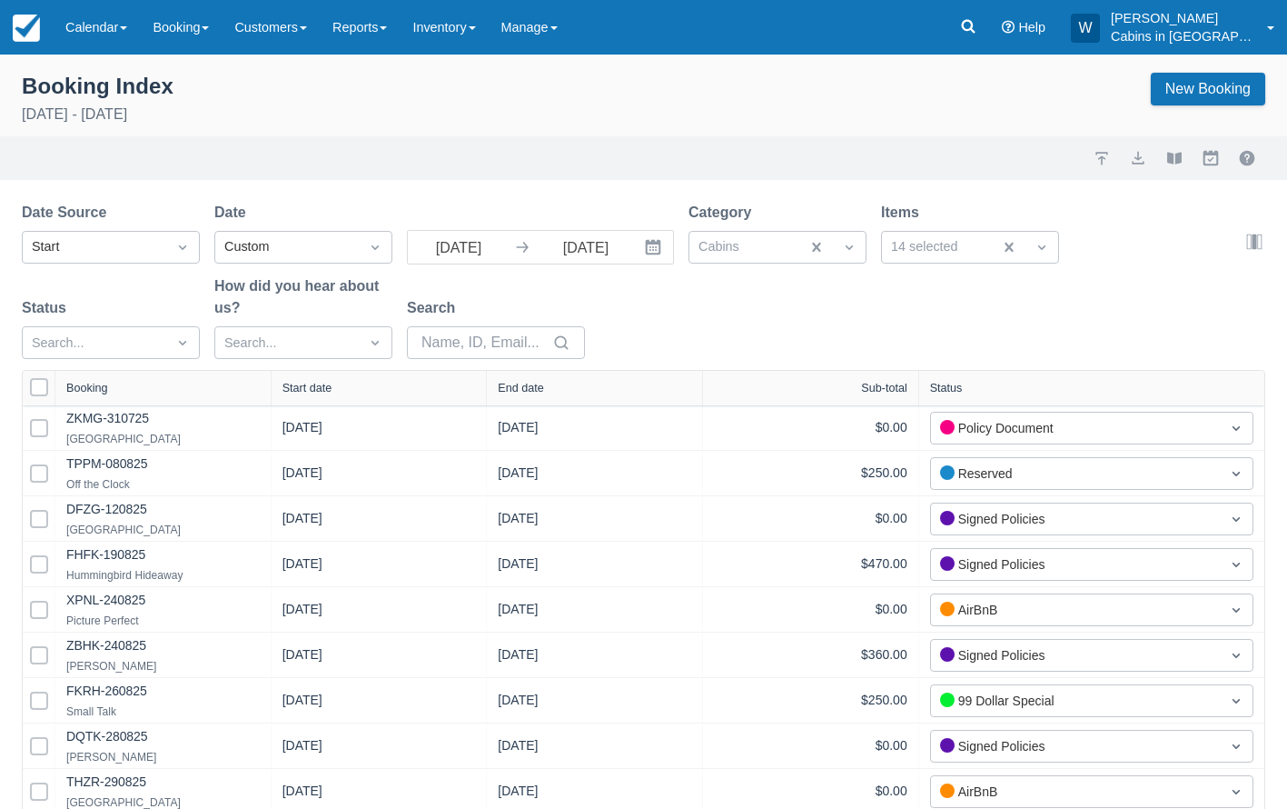
click at [377, 391] on div "Start date" at bounding box center [380, 388] width 194 height 13
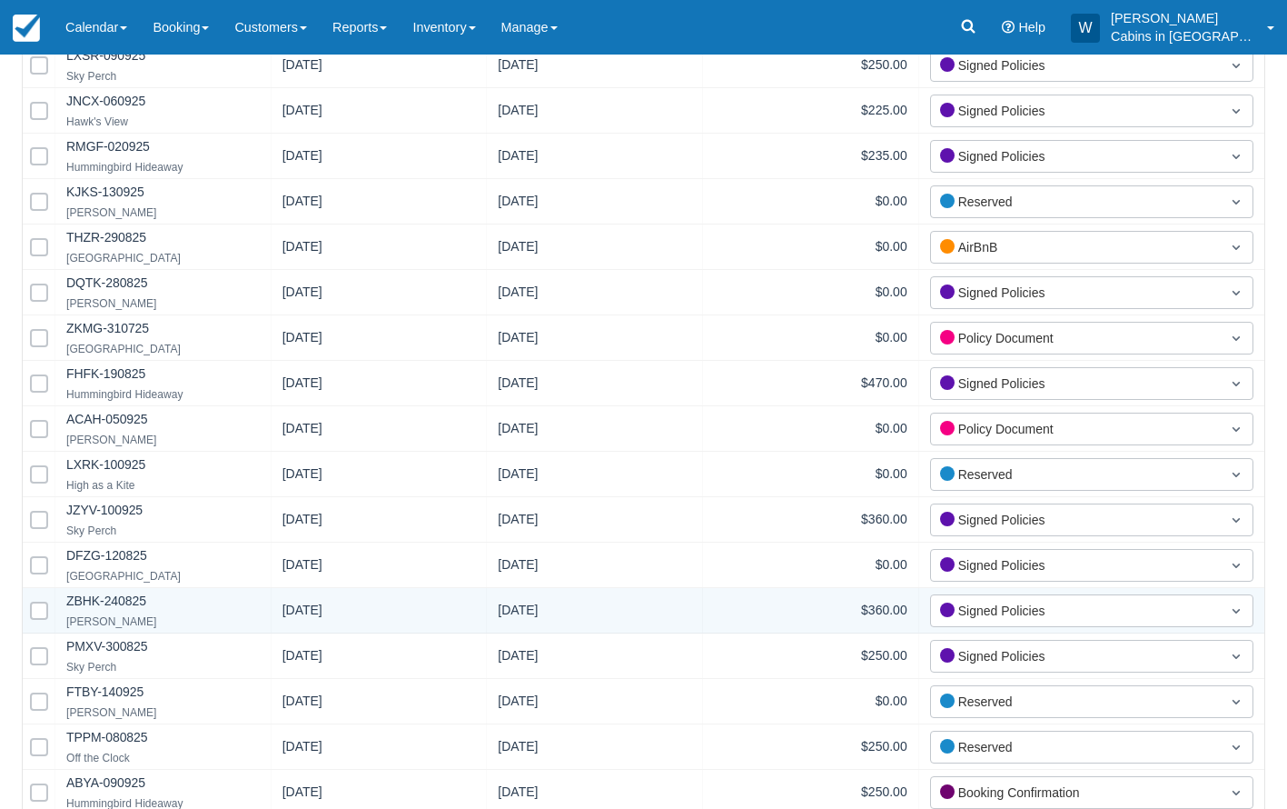
scroll to position [690, 0]
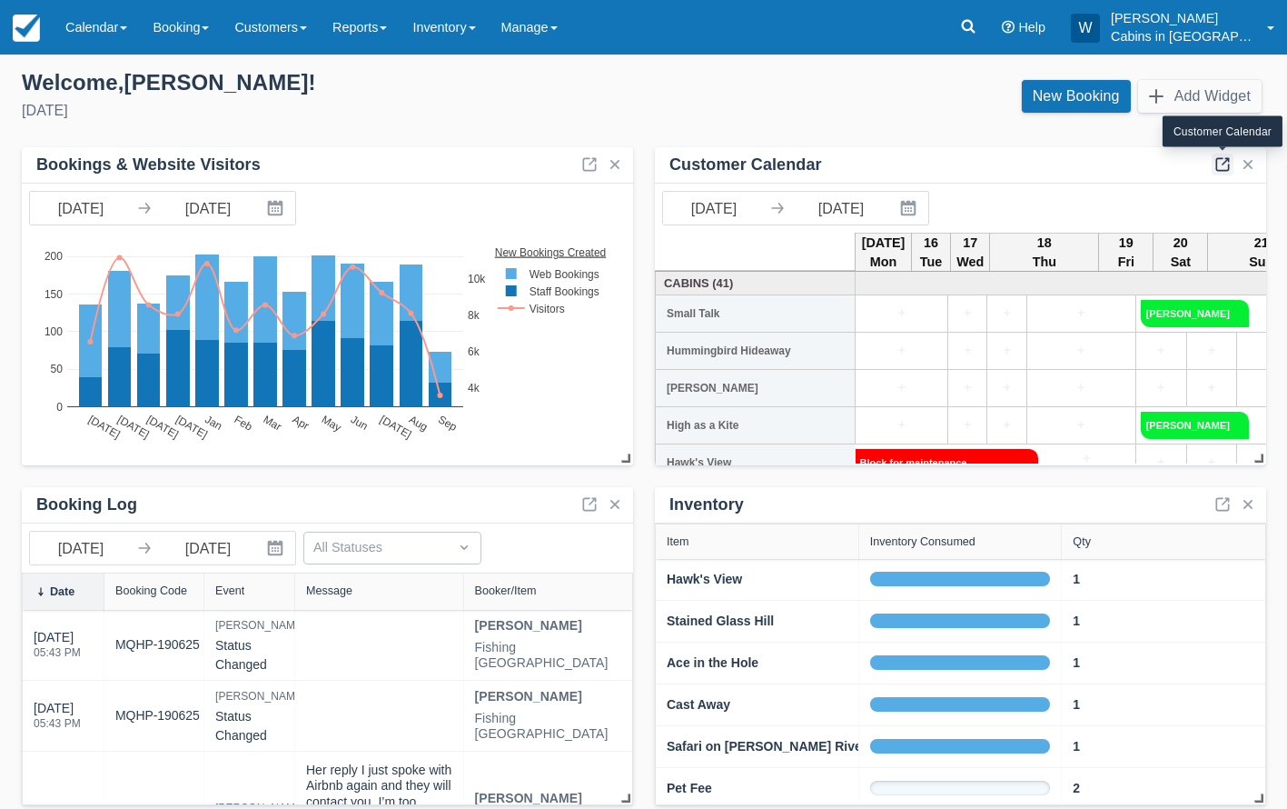
click at [1218, 161] on link at bounding box center [1223, 165] width 22 height 22
click at [486, 39] on link "Inventory" at bounding box center [444, 27] width 88 height 55
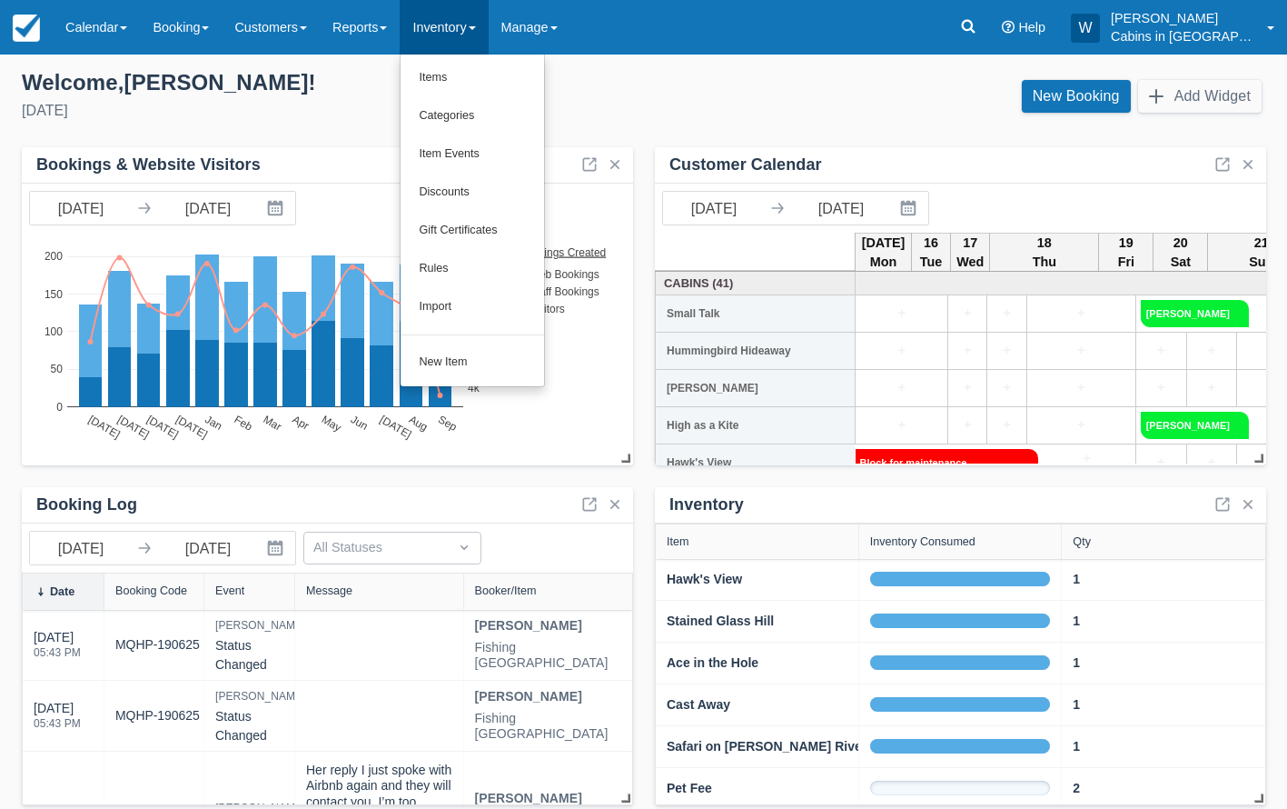
click at [302, 109] on div "Monday, September 15th, 2025" at bounding box center [326, 111] width 608 height 22
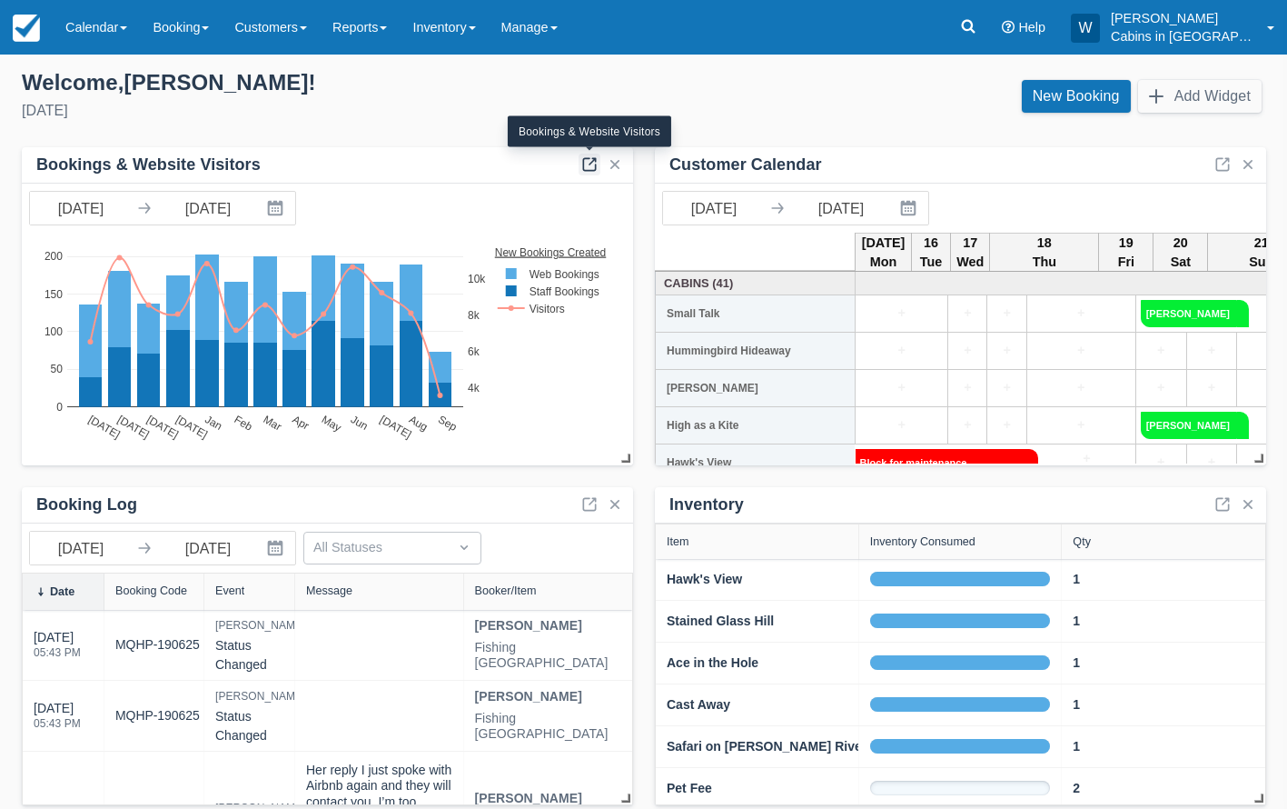
click at [598, 159] on link at bounding box center [590, 165] width 22 height 22
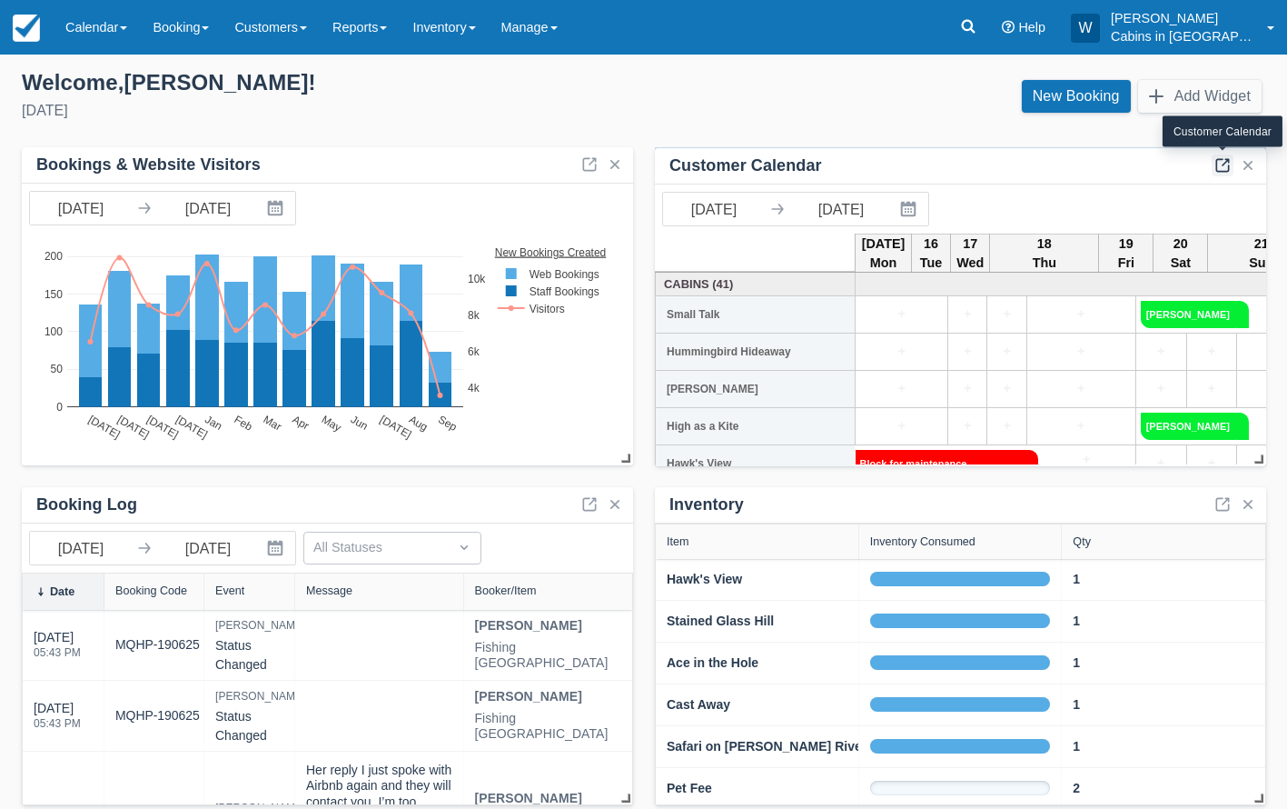
click at [1226, 163] on link at bounding box center [1223, 165] width 22 height 22
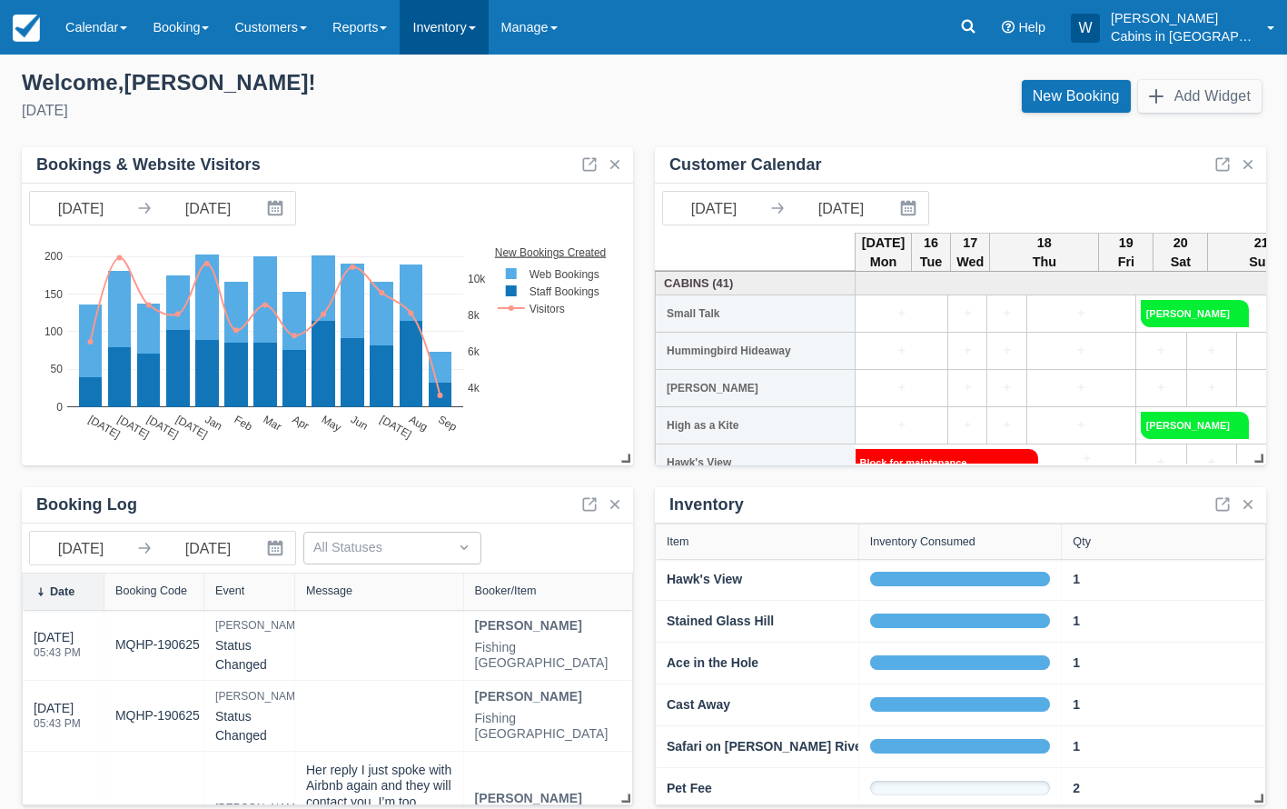
click at [488, 24] on link "Inventory" at bounding box center [444, 27] width 88 height 55
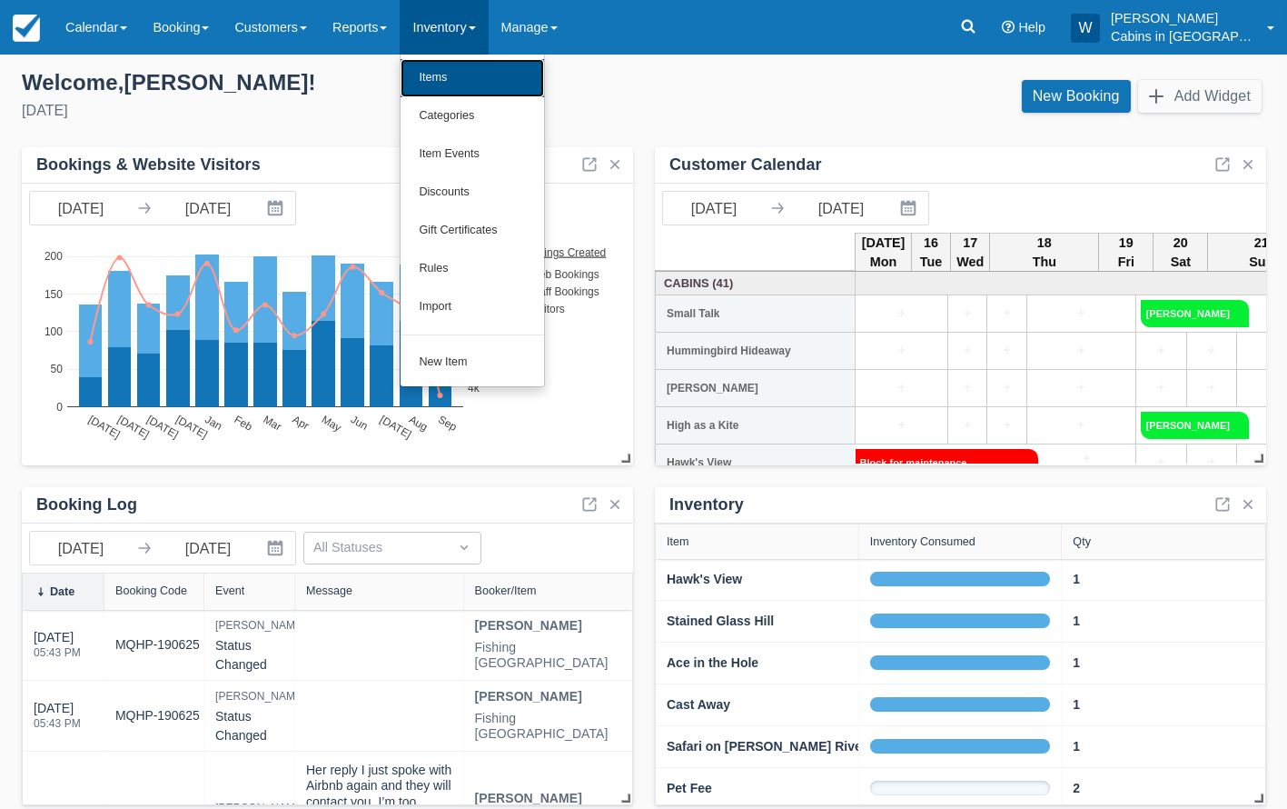
click at [488, 69] on link "Items" at bounding box center [473, 78] width 144 height 38
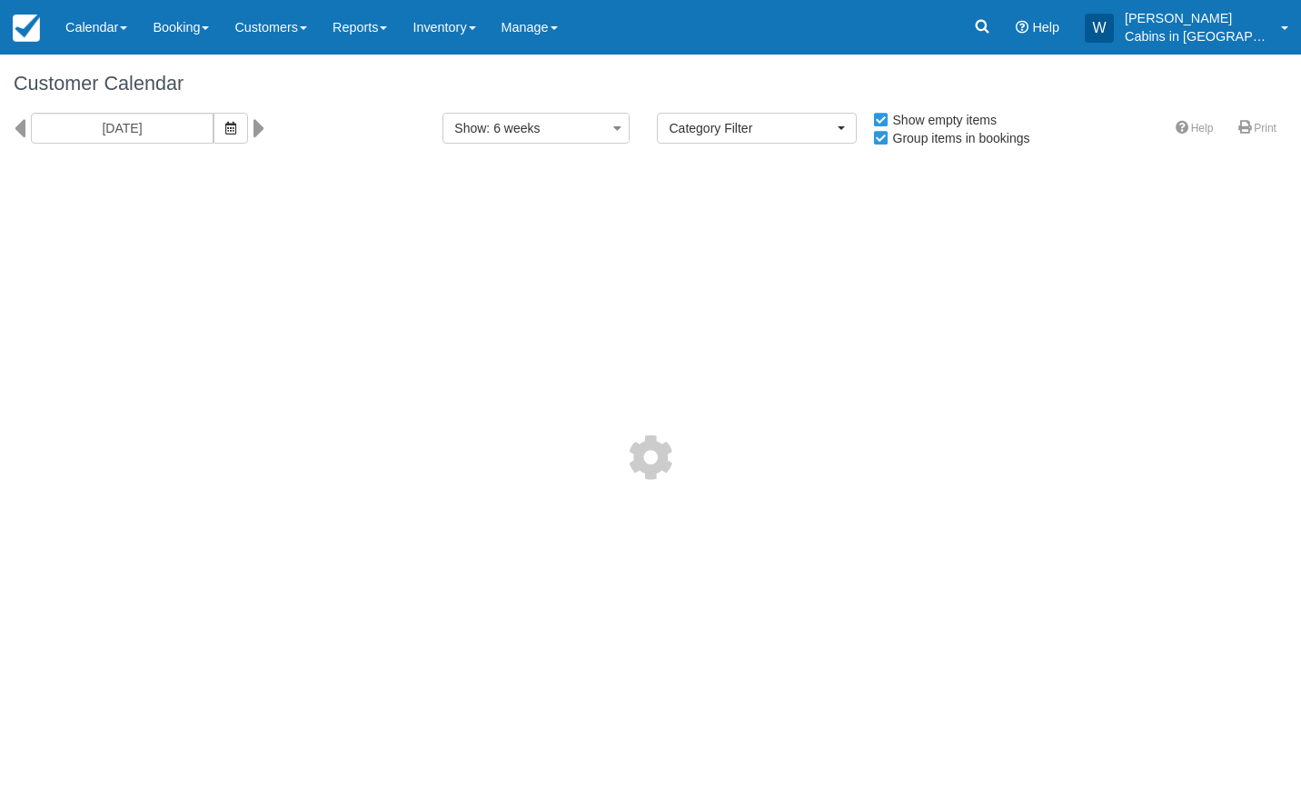
select select
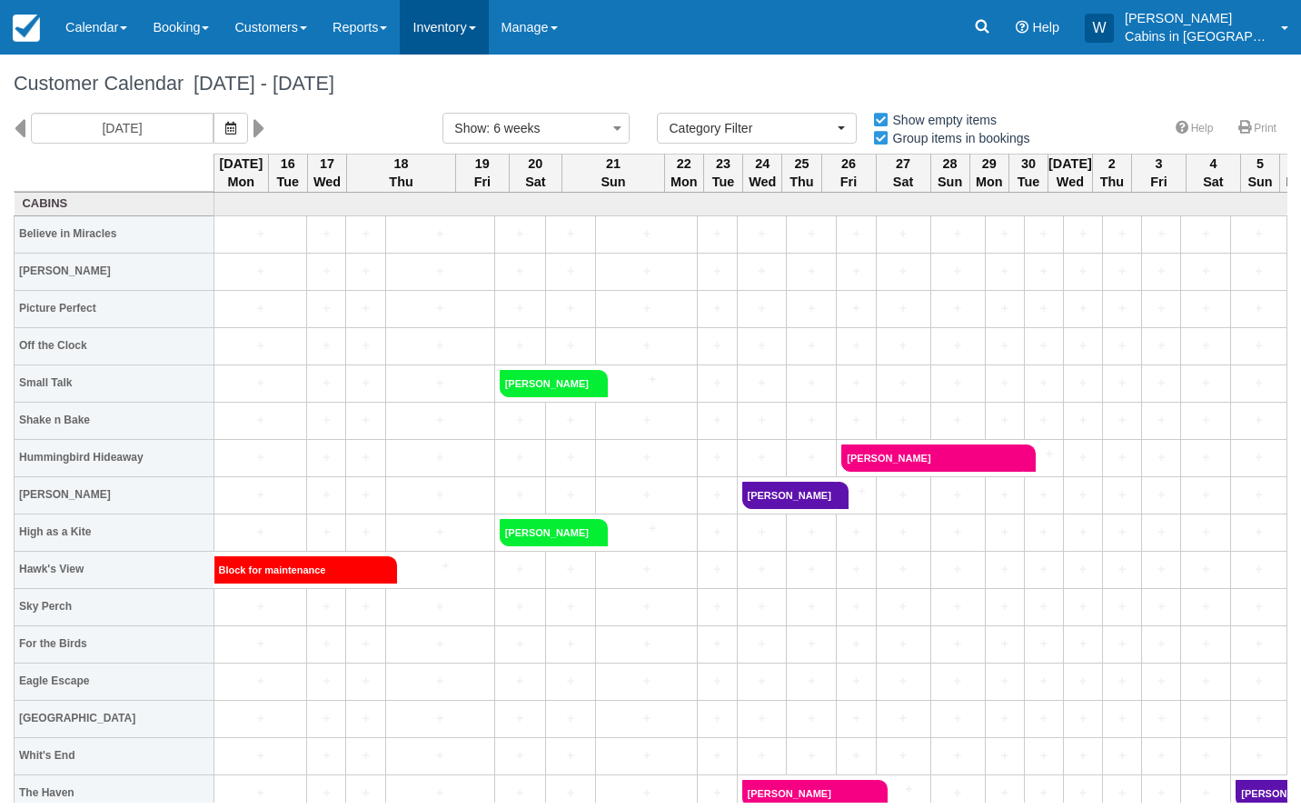
click at [476, 23] on link "Inventory" at bounding box center [444, 27] width 88 height 55
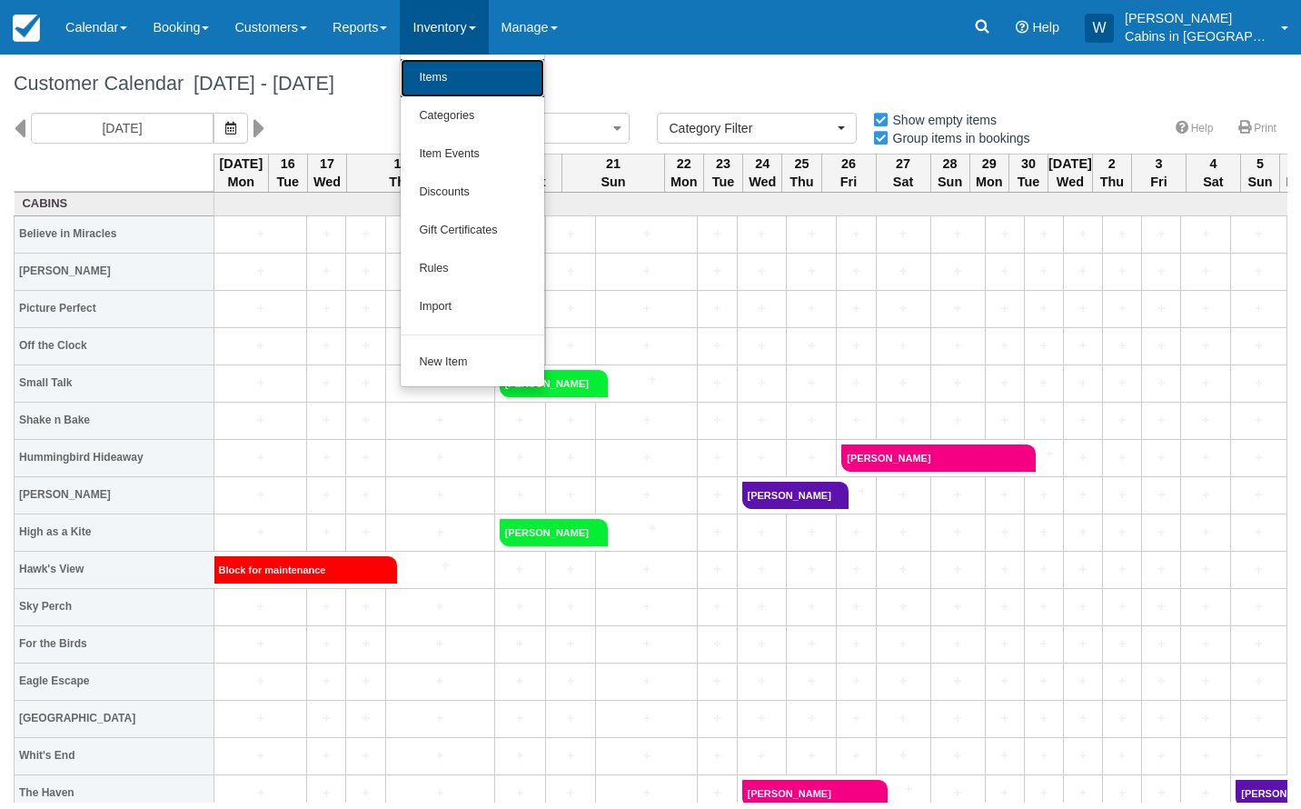
click at [467, 71] on link "Items" at bounding box center [473, 78] width 144 height 38
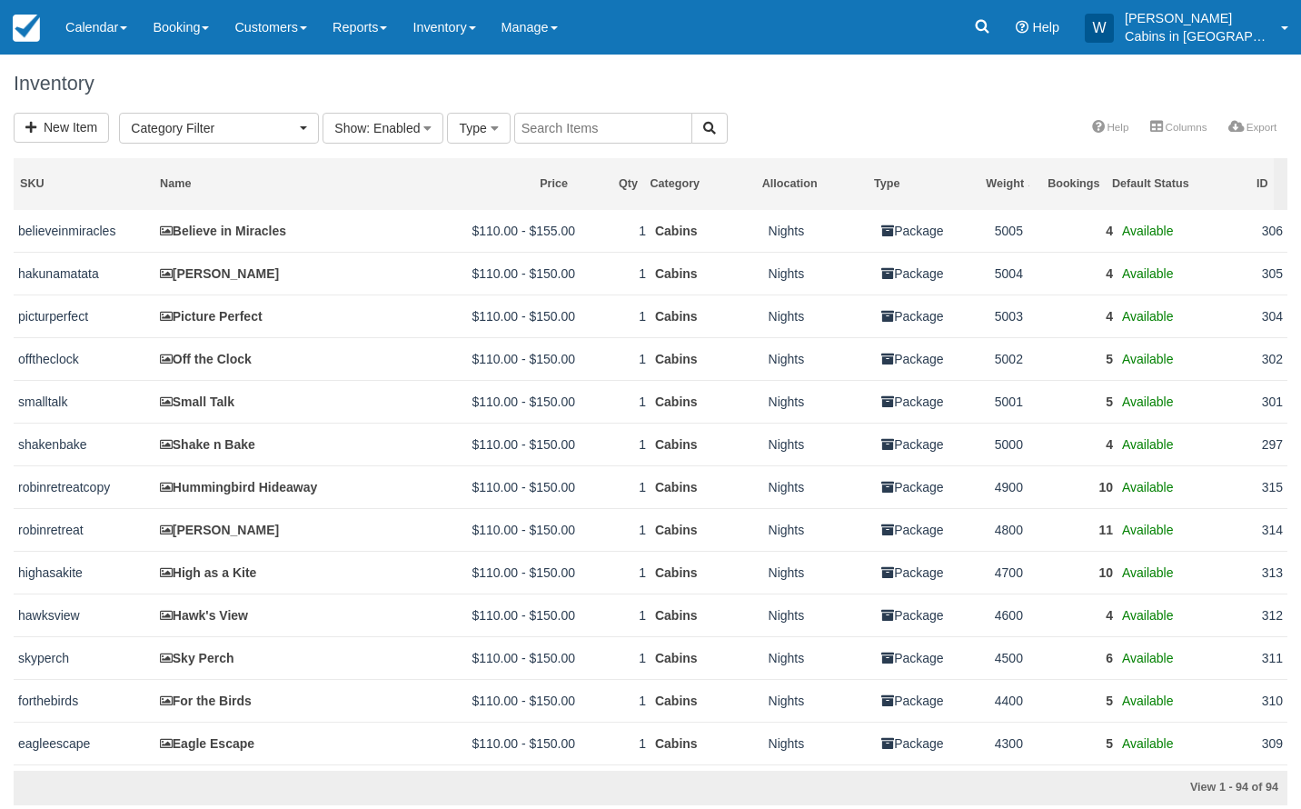
select select
click at [385, 35] on link "Reports" at bounding box center [360, 27] width 80 height 55
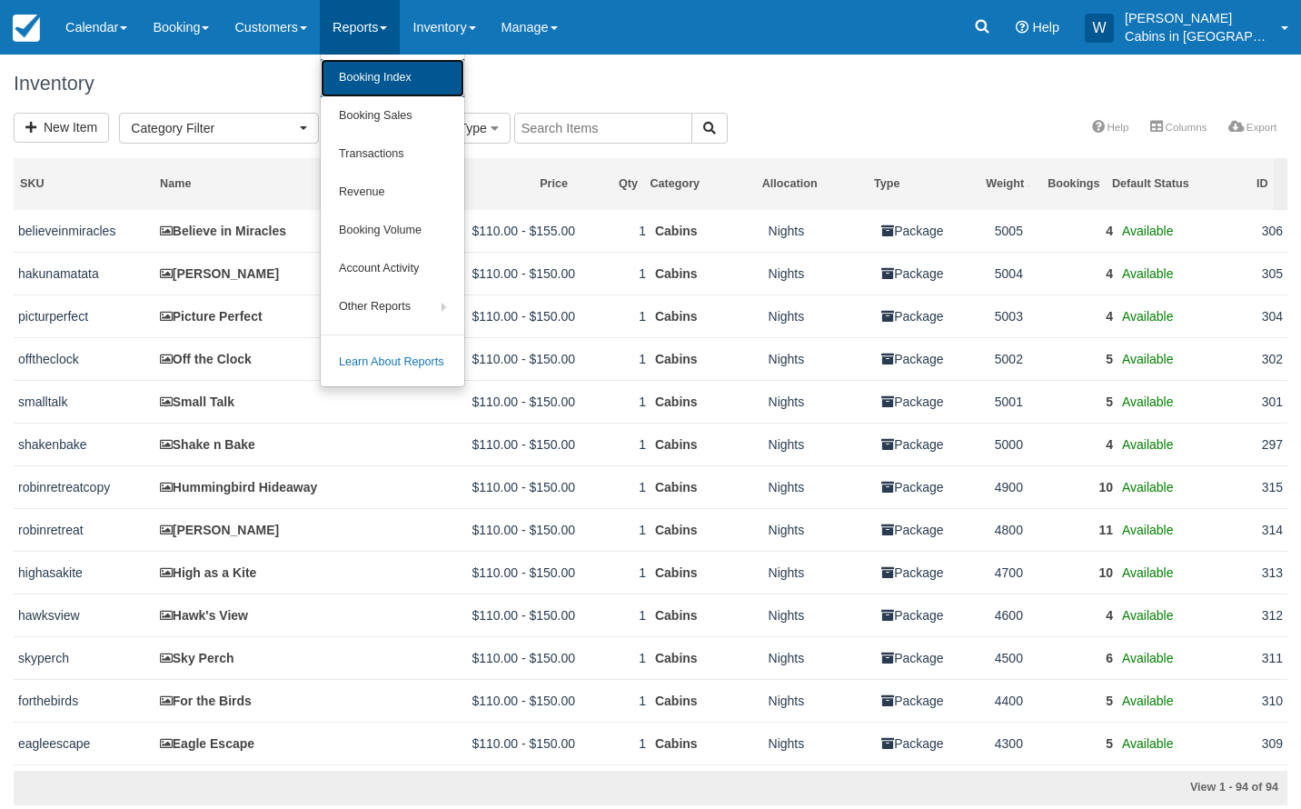
click at [387, 68] on link "Booking Index" at bounding box center [393, 78] width 144 height 38
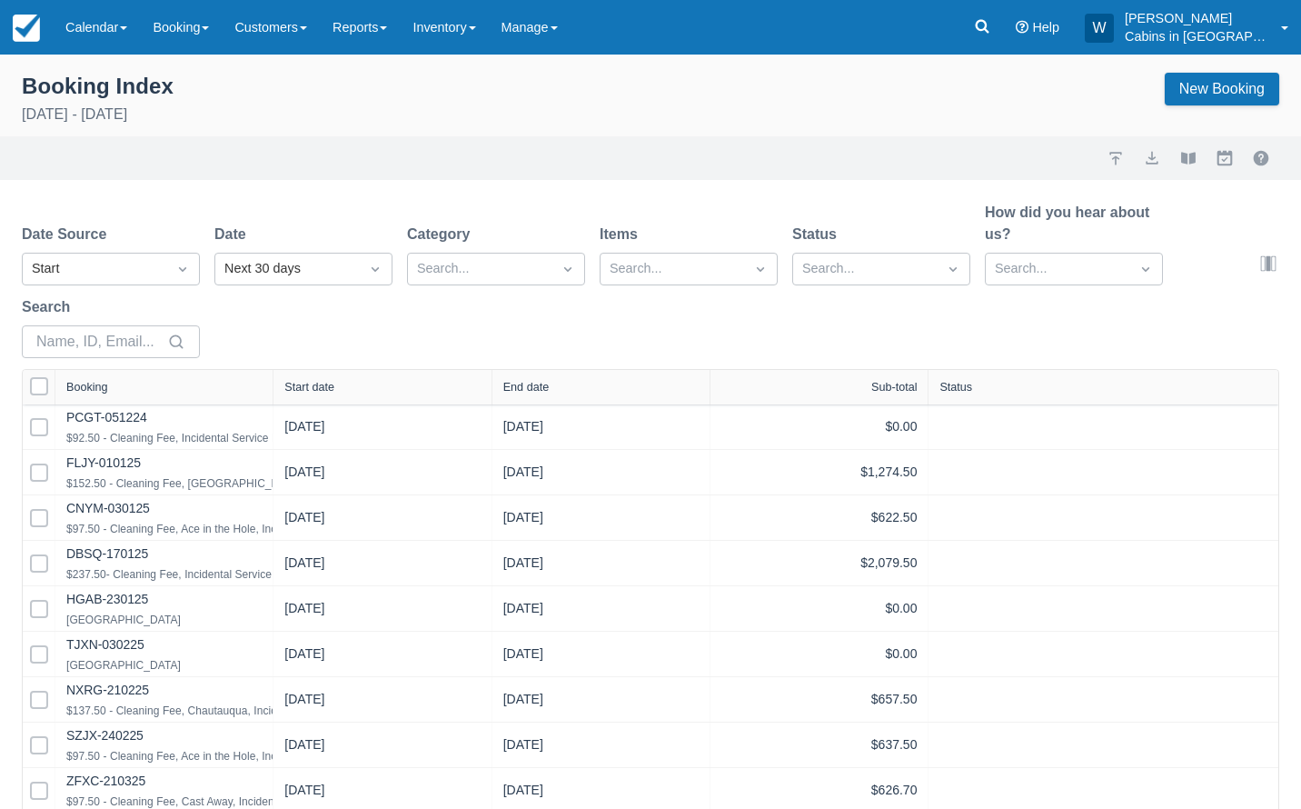
select select "25"
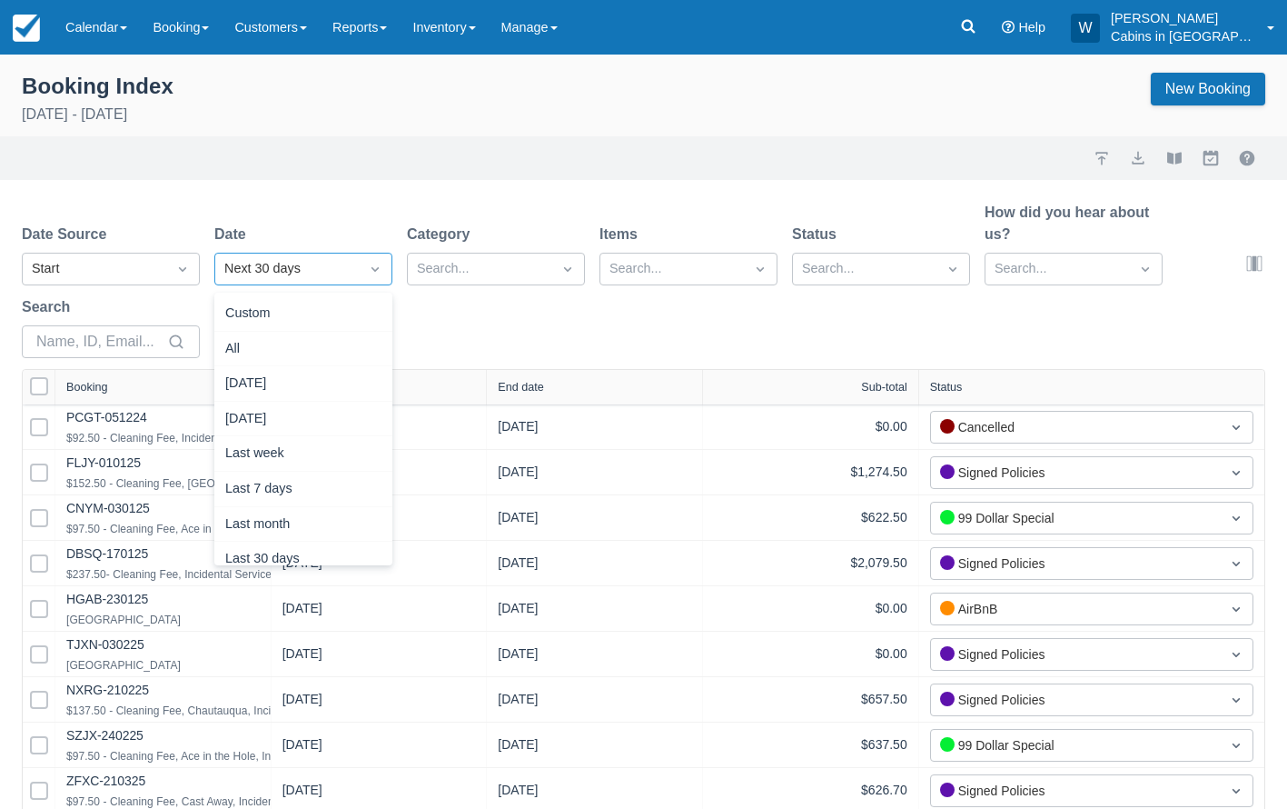
click at [275, 275] on div "Next 30 days" at bounding box center [286, 269] width 125 height 20
click at [283, 263] on div "Next 30 days" at bounding box center [286, 269] width 125 height 20
click at [567, 304] on div "Date Source Start Date Next 30 days Category Search... Items Search... Status S…" at bounding box center [633, 285] width 1222 height 167
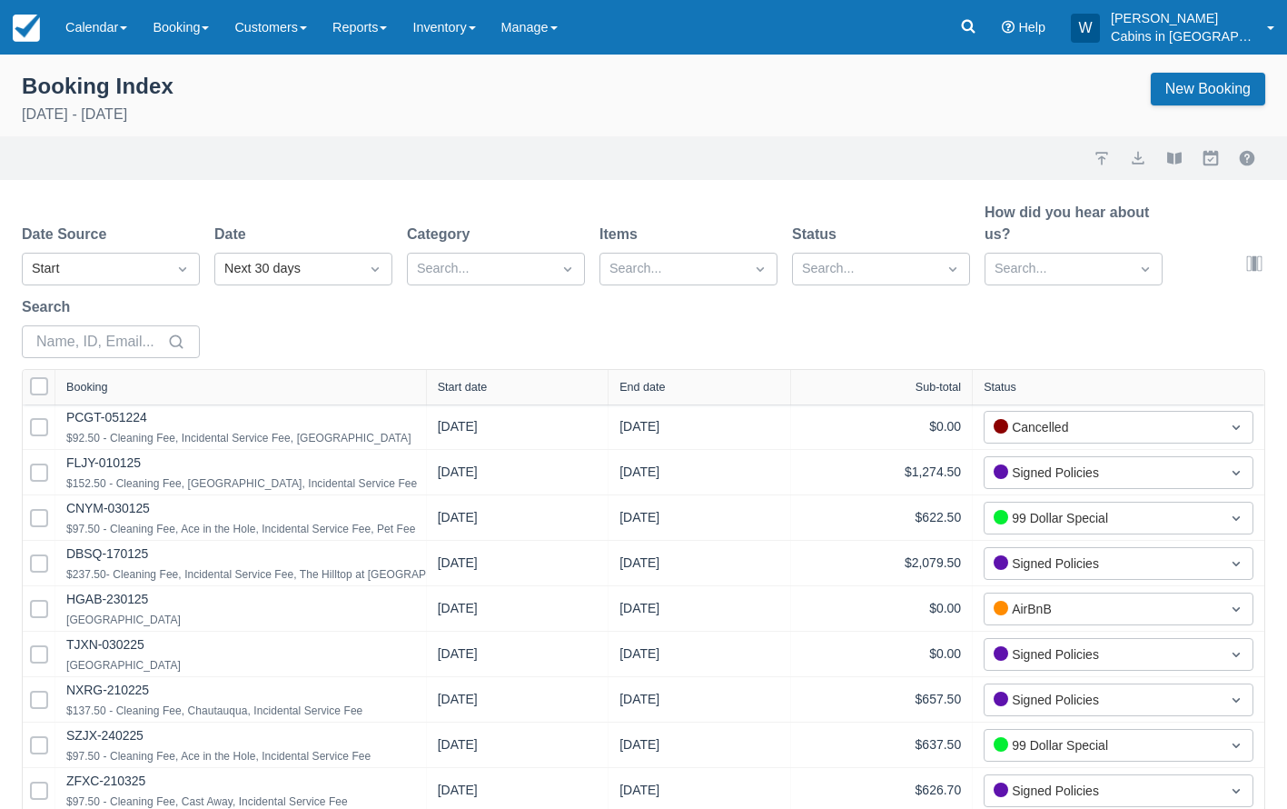
drag, startPoint x: 267, startPoint y: 392, endPoint x: 470, endPoint y: 361, distance: 205.1
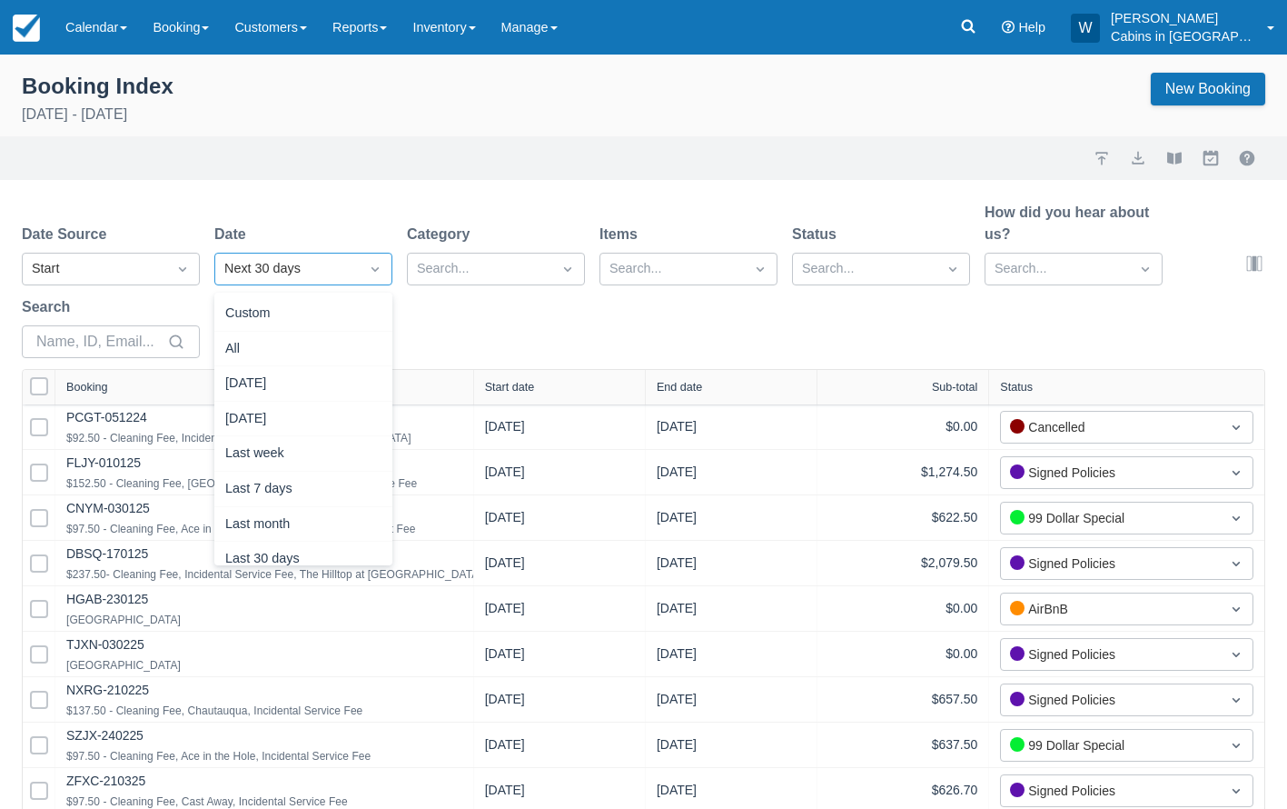
click at [361, 269] on div at bounding box center [375, 268] width 33 height 25
click at [345, 307] on div "Custom" at bounding box center [303, 313] width 178 height 35
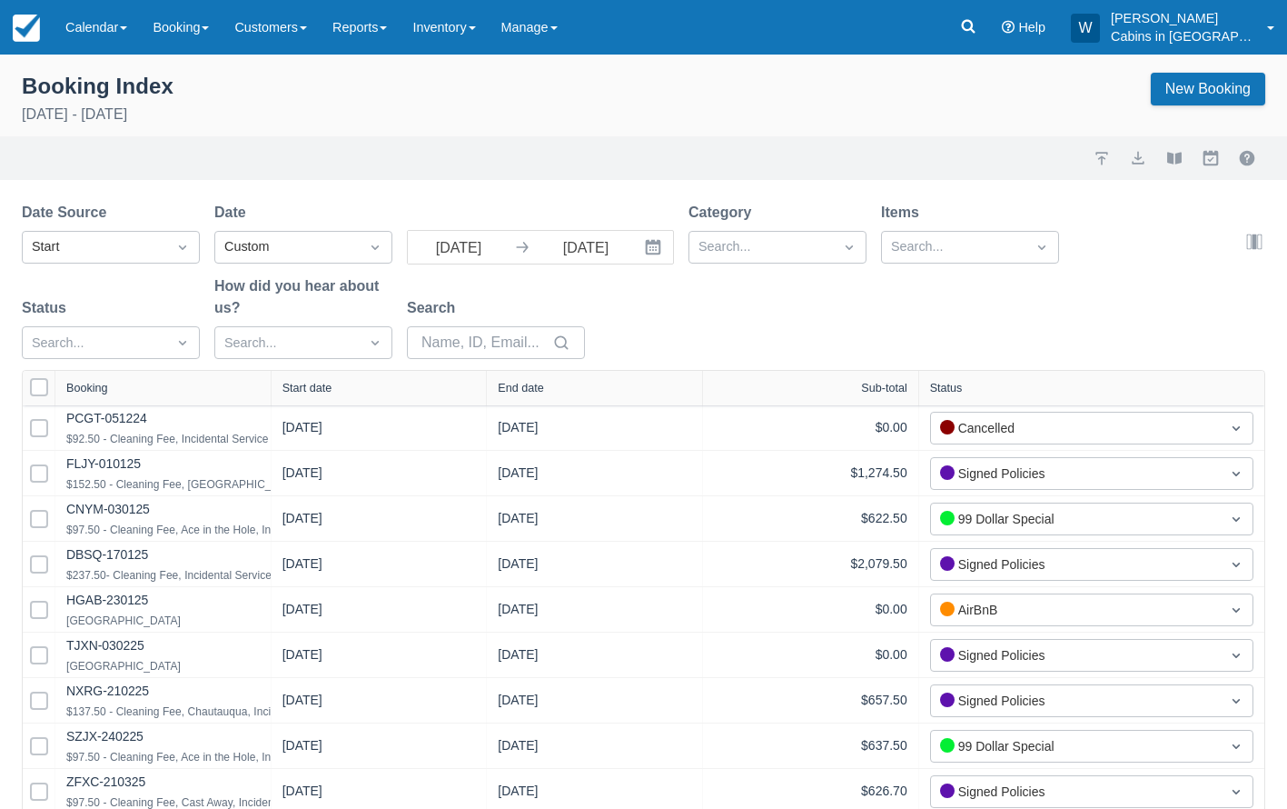
select select "25"
click at [656, 245] on icon "Interact with the calendar and add the check-in date for your trip." at bounding box center [653, 247] width 18 height 18
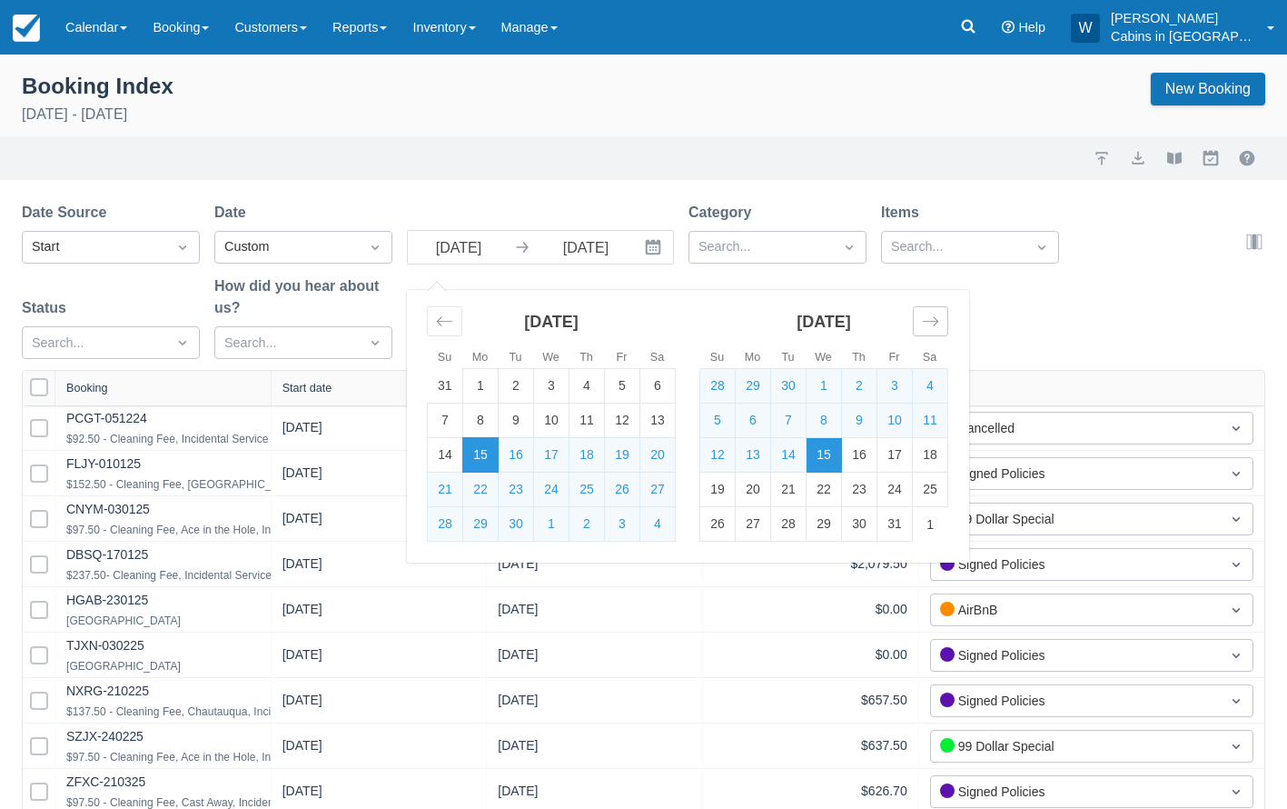
click at [938, 317] on icon "Move forward to switch to the next month." at bounding box center [930, 321] width 17 height 17
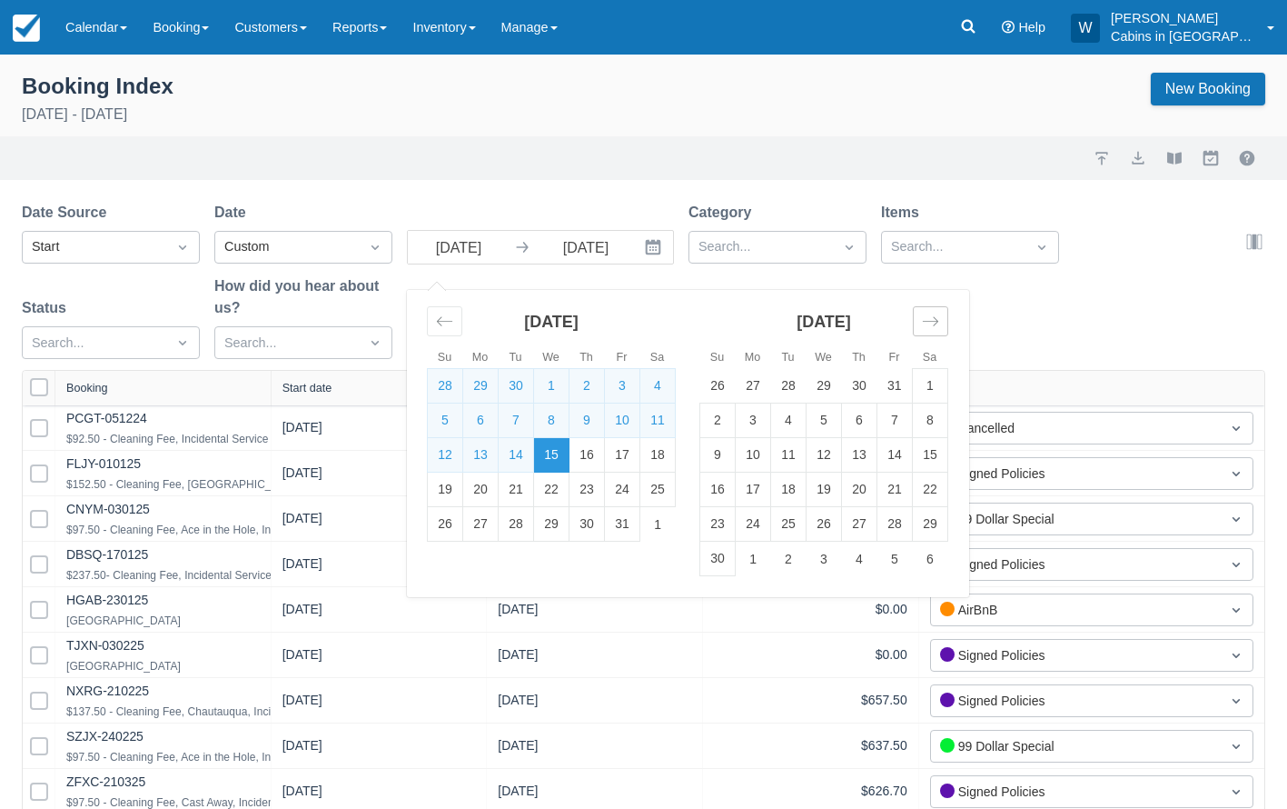
click at [934, 317] on icon "Move forward to switch to the next month." at bounding box center [930, 321] width 17 height 17
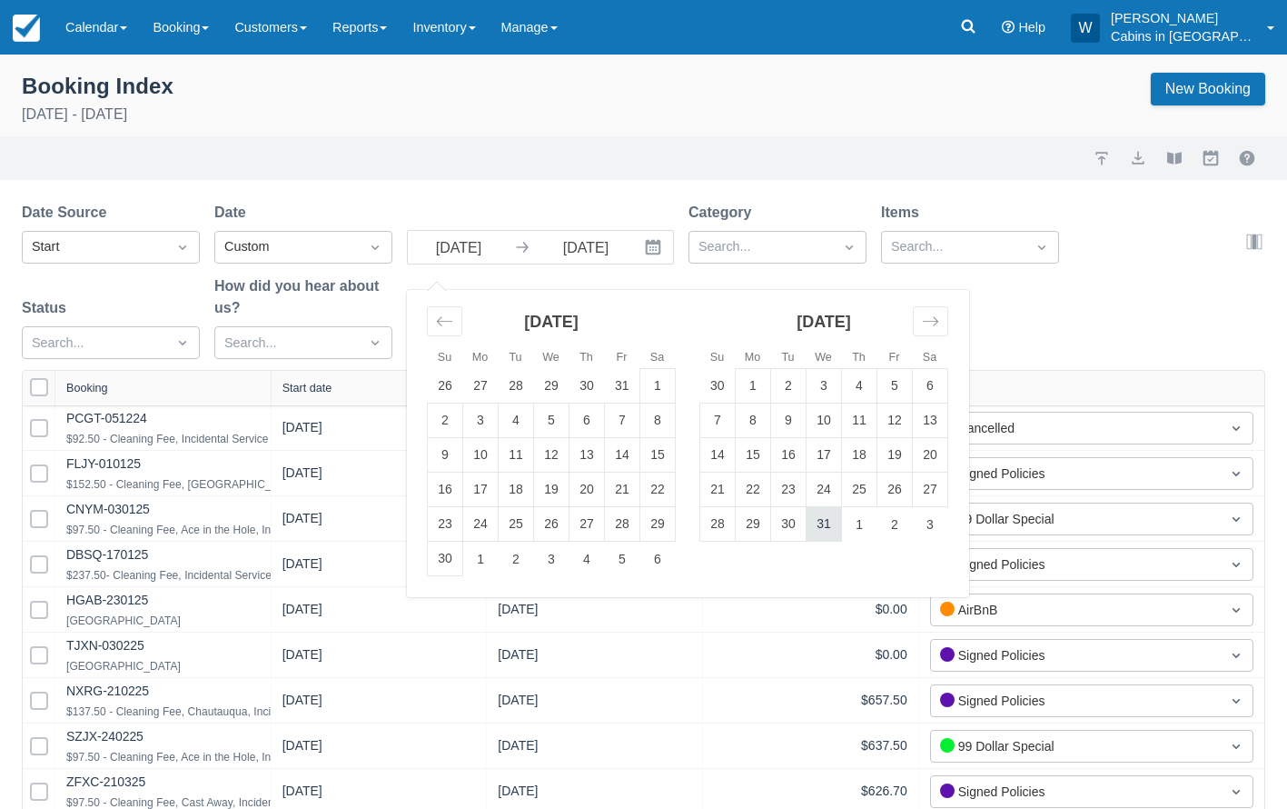
click at [808, 537] on td "31" at bounding box center [824, 524] width 35 height 35
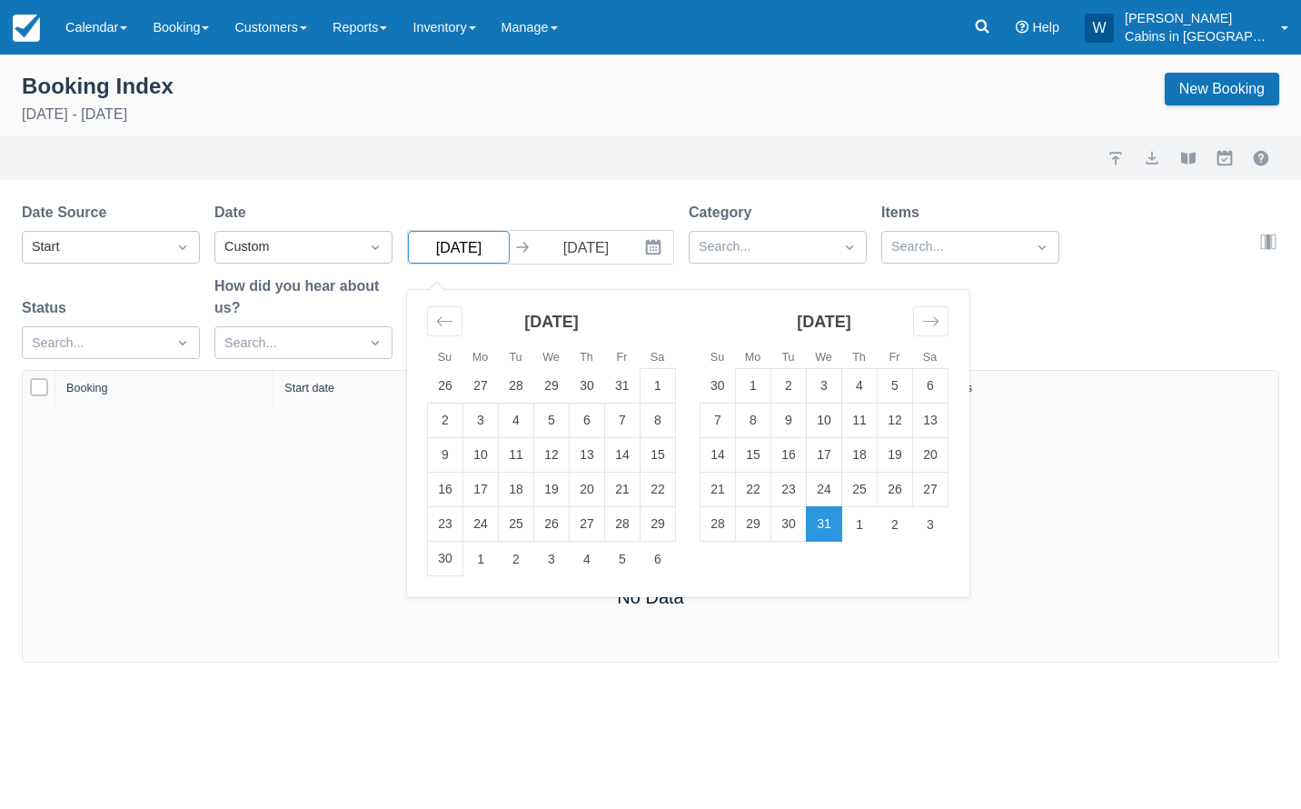
click at [492, 251] on input "12/31/25" at bounding box center [459, 247] width 102 height 33
click at [449, 318] on icon "Move backward to switch to the previous month." at bounding box center [444, 321] width 17 height 17
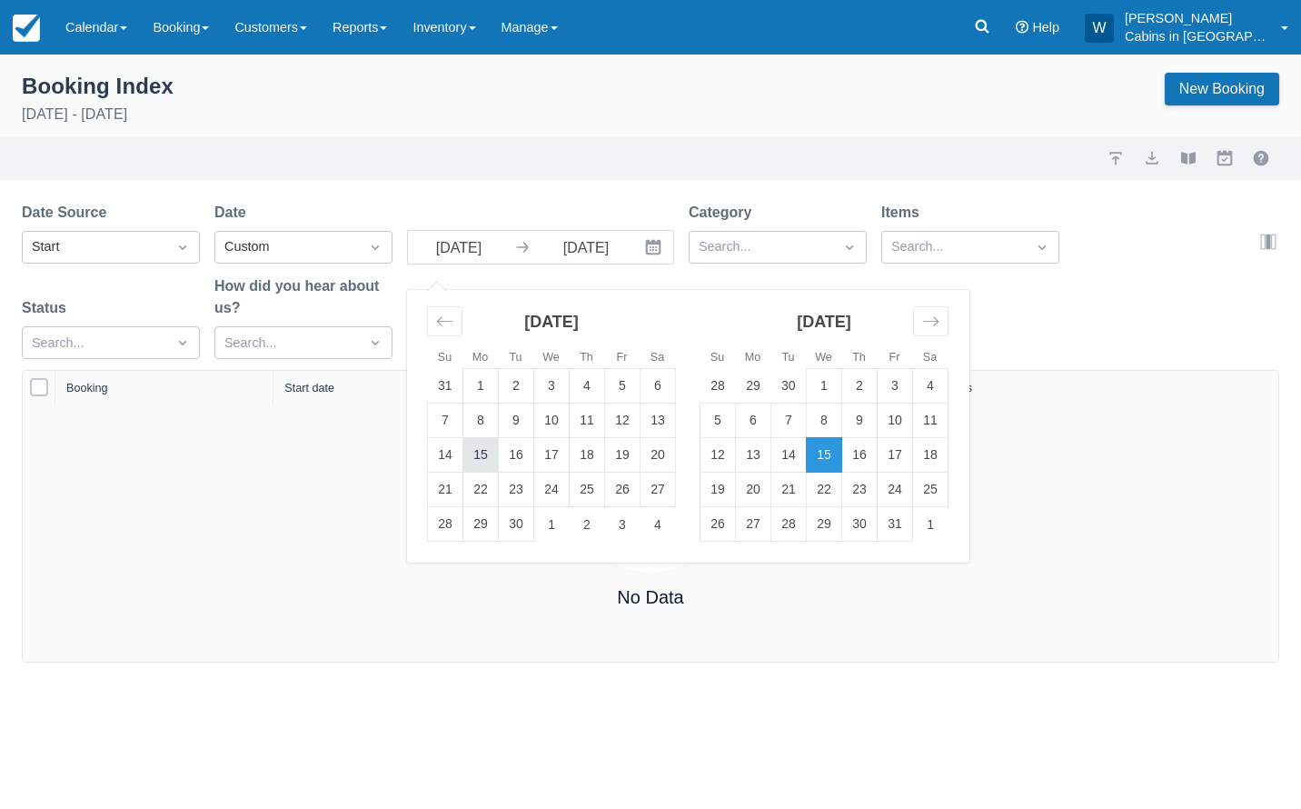
click at [486, 455] on td "15" at bounding box center [480, 455] width 35 height 35
type input "09/15/25"
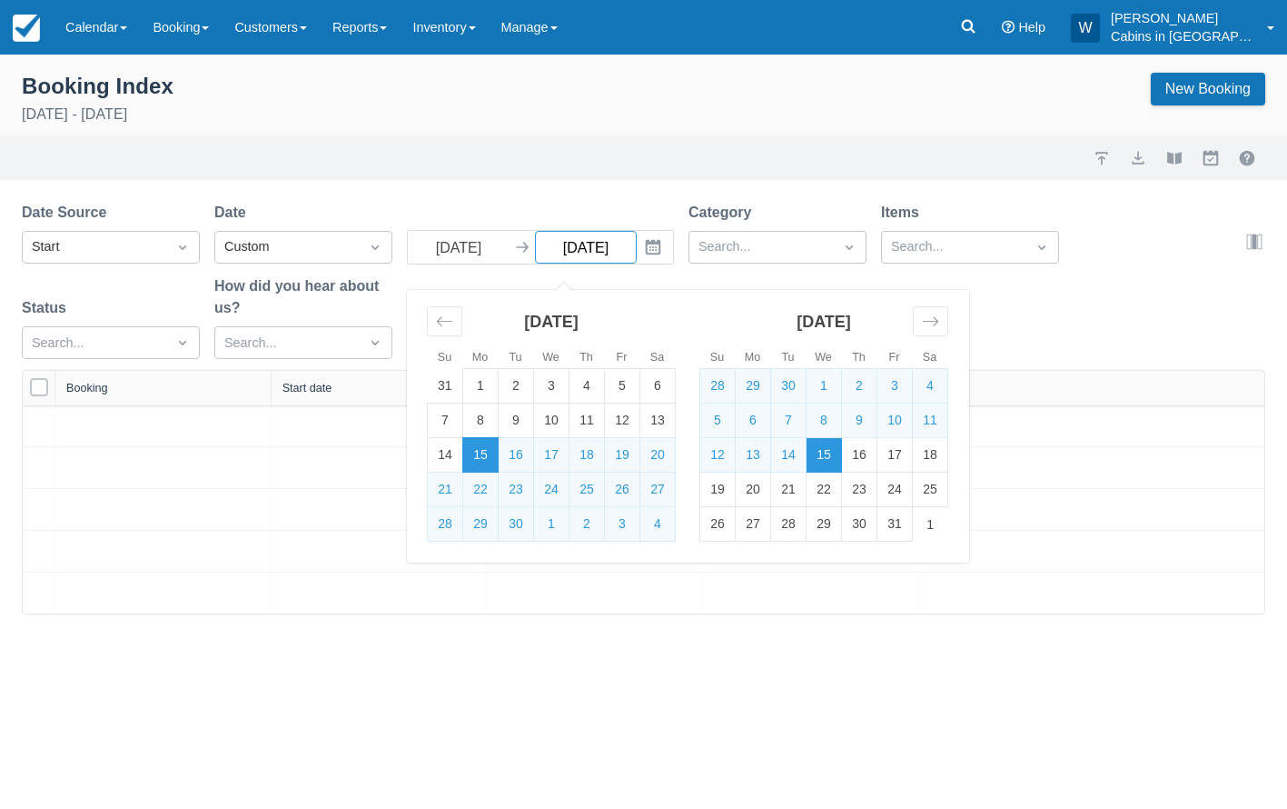
select select "25"
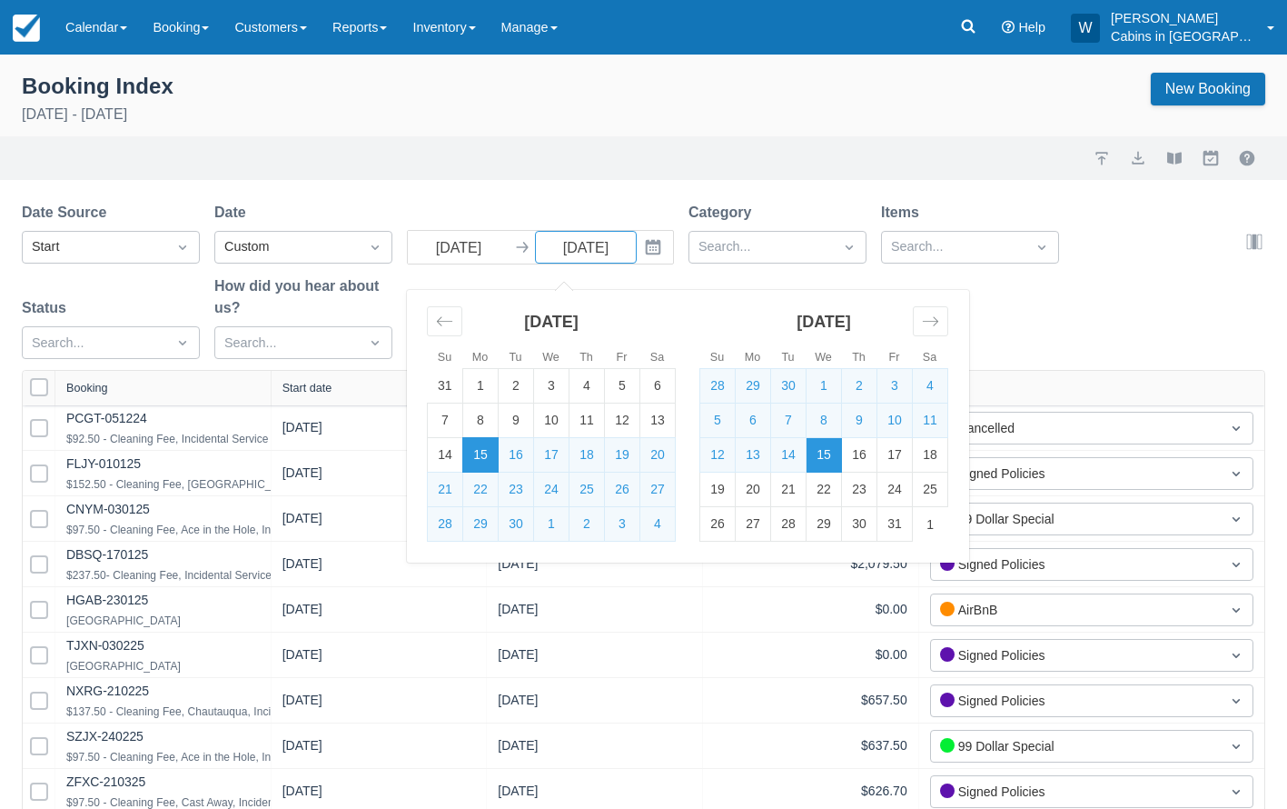
click at [389, 297] on label "How did you hear about us?" at bounding box center [303, 297] width 178 height 44
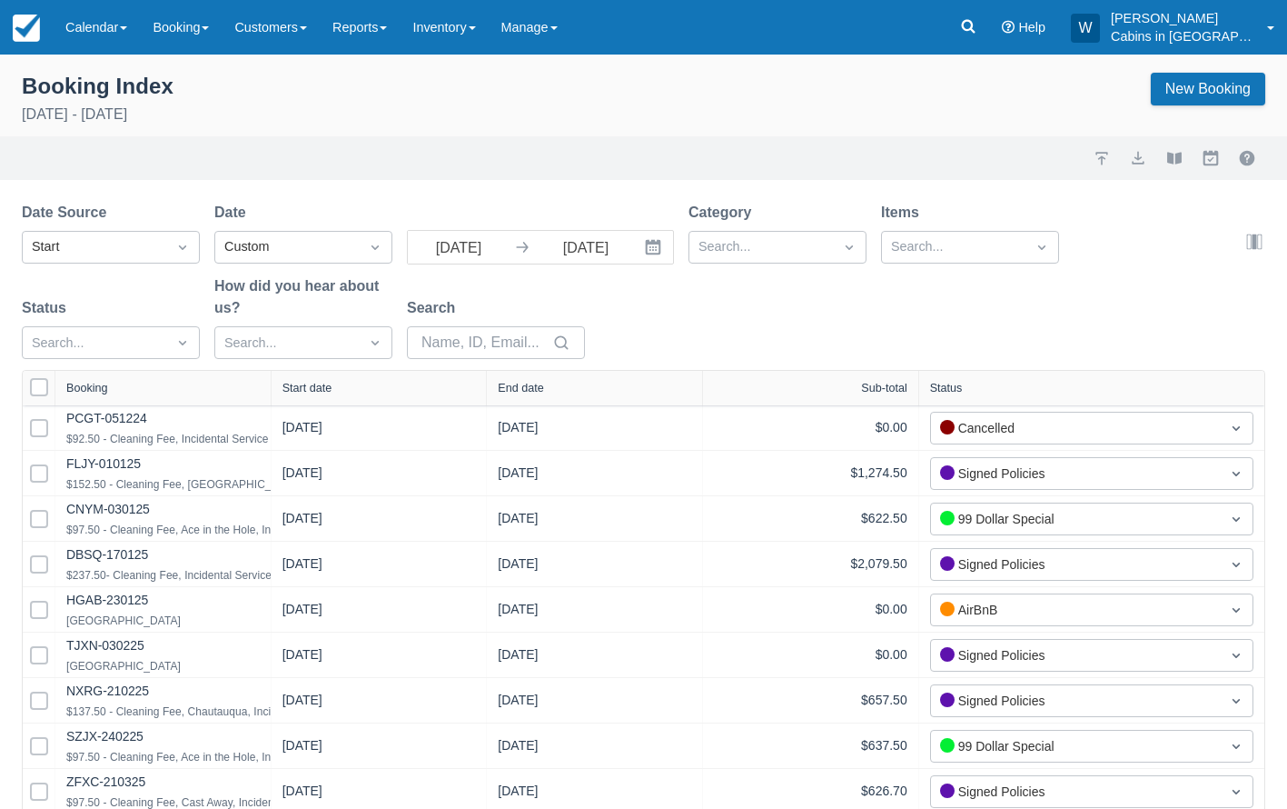
click at [276, 389] on div at bounding box center [270, 388] width 33 height 35
click at [326, 387] on div "Start date" at bounding box center [308, 388] width 50 height 13
select select "25"
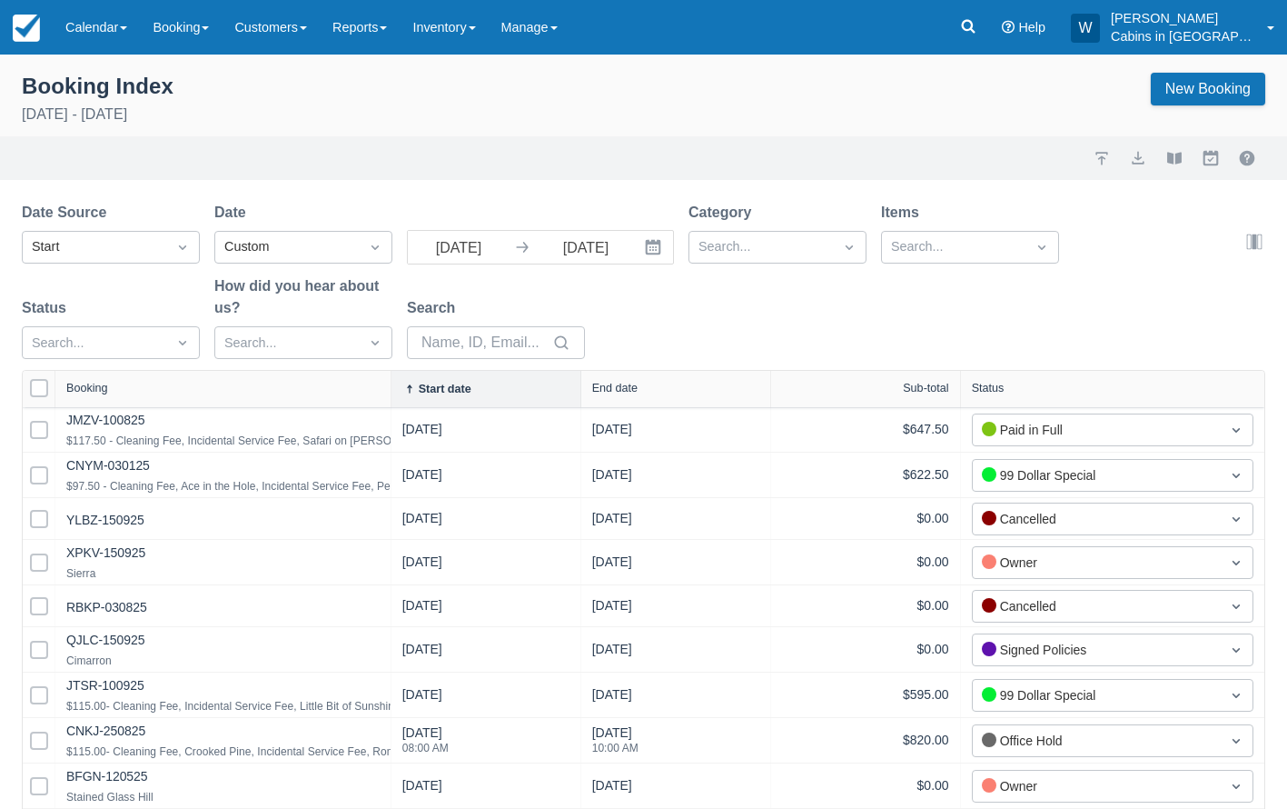
drag, startPoint x: 267, startPoint y: 387, endPoint x: 491, endPoint y: 382, distance: 223.6
click at [407, 382] on div at bounding box center [390, 389] width 33 height 36
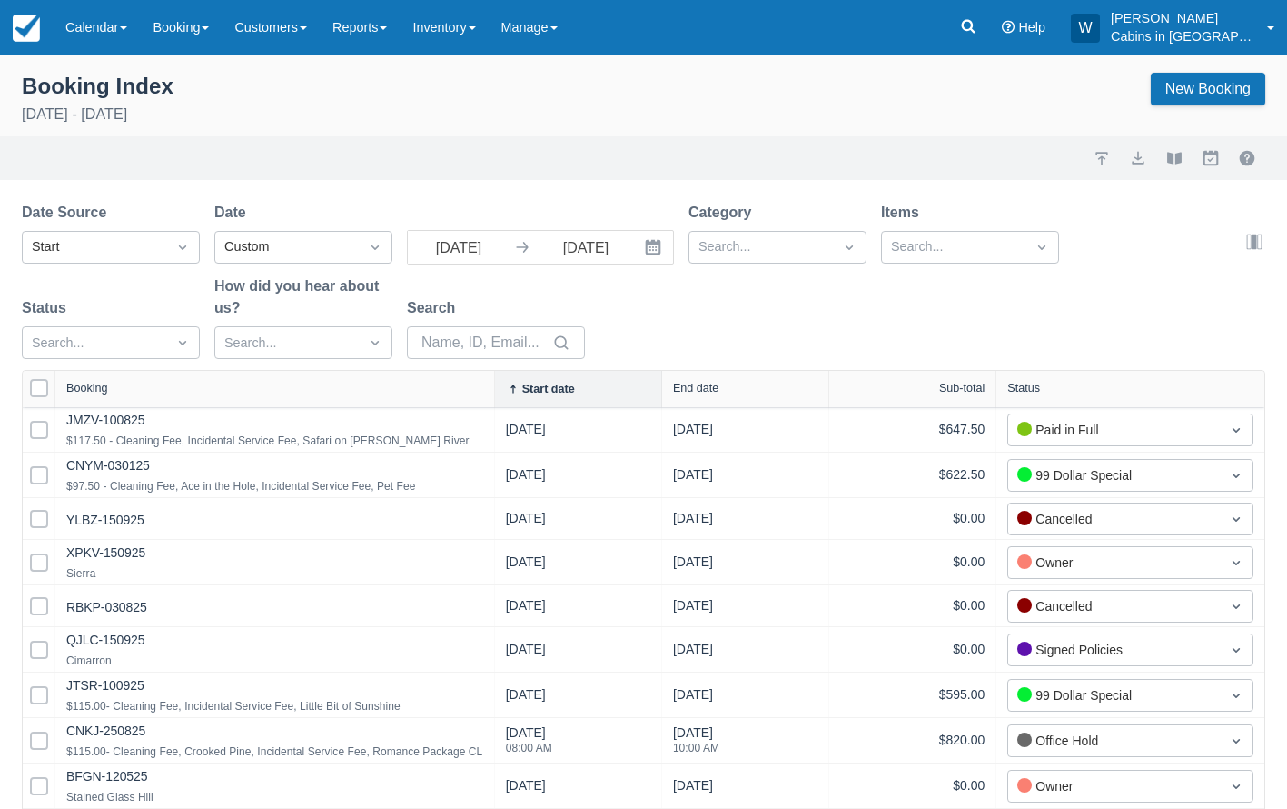
click at [657, 243] on icon "Interact with the calendar and add the check-in date for your trip." at bounding box center [653, 247] width 15 height 15
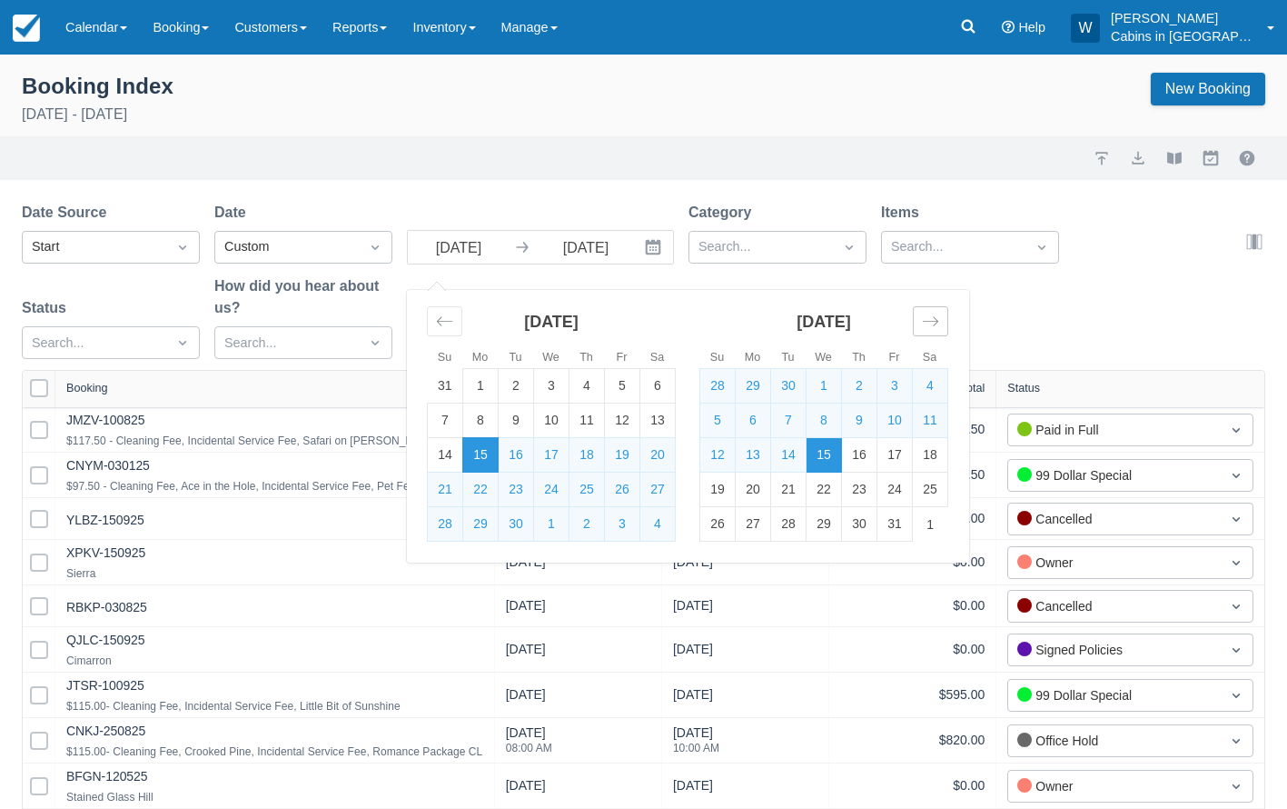
click at [928, 328] on icon "Move forward to switch to the next month." at bounding box center [930, 321] width 17 height 17
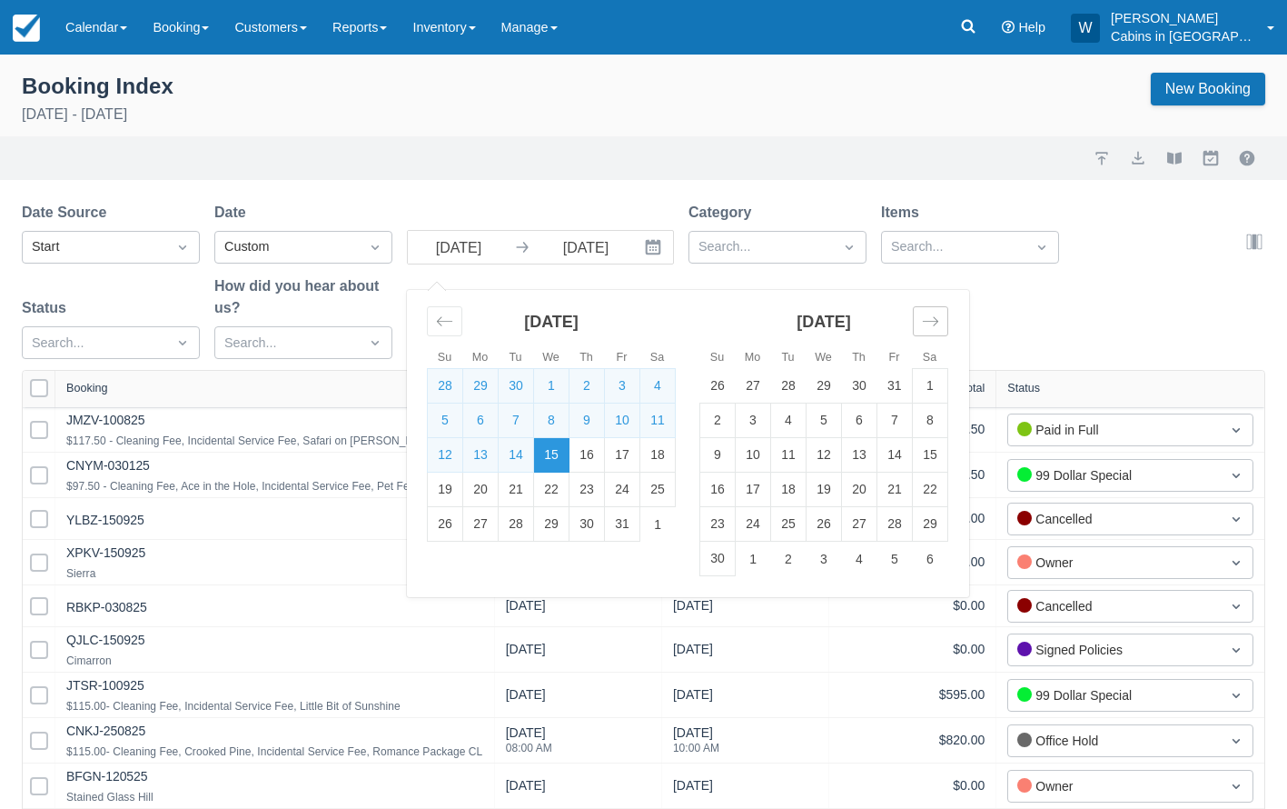
click at [928, 328] on icon "Move forward to switch to the next month." at bounding box center [930, 321] width 17 height 17
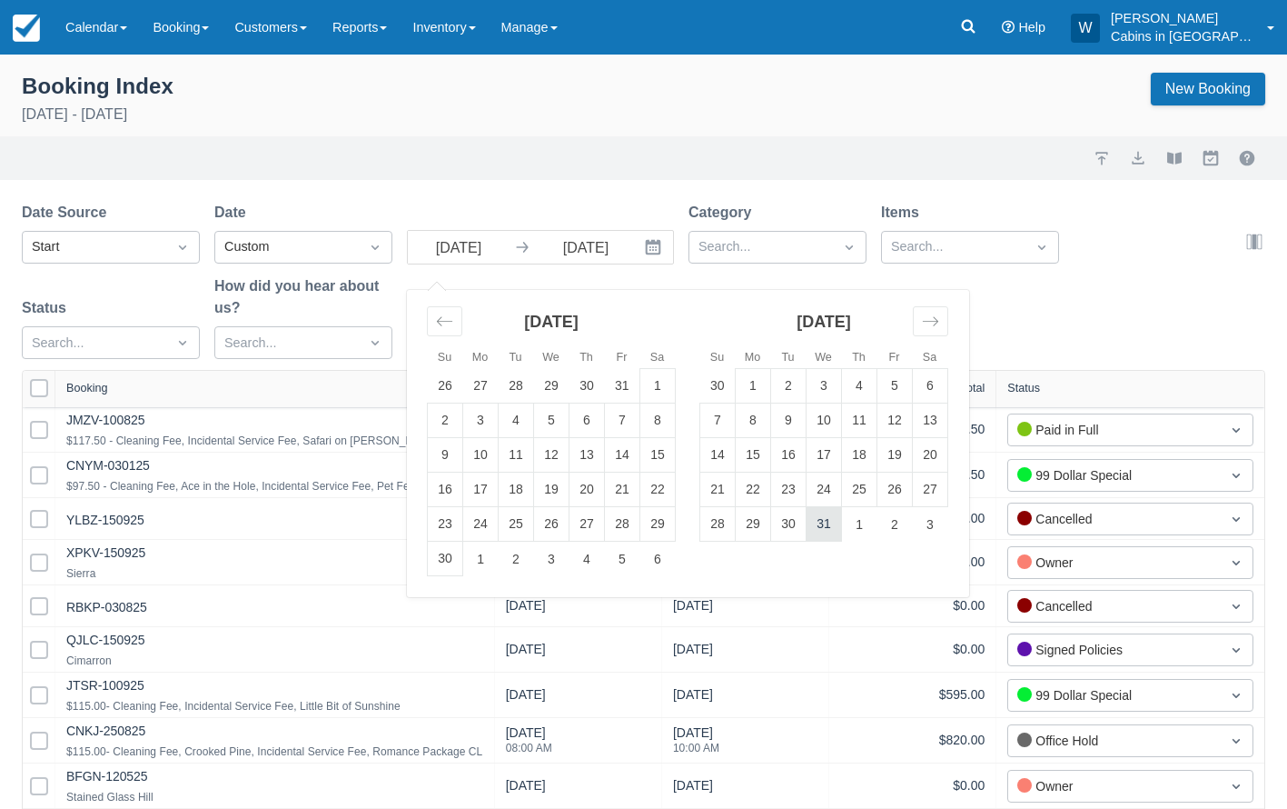
click at [824, 530] on td "31" at bounding box center [824, 524] width 35 height 35
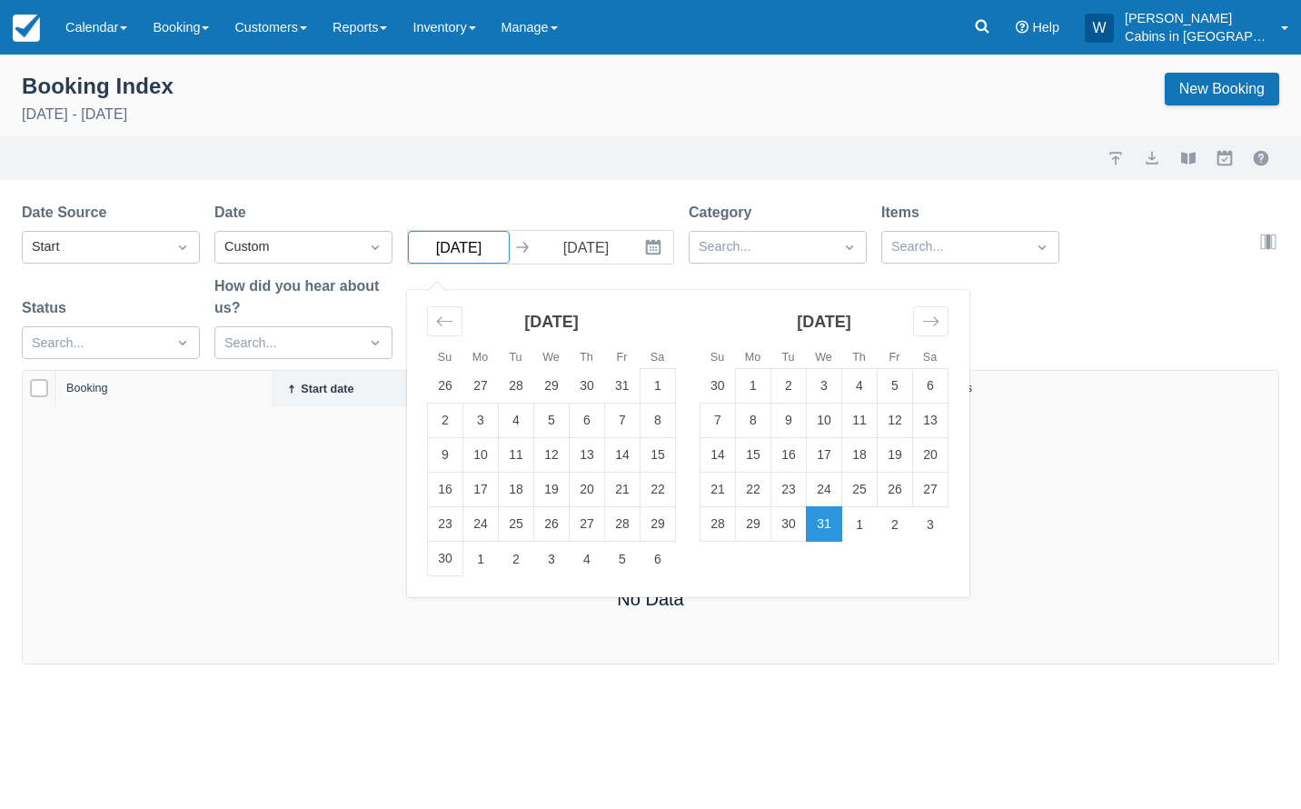
click at [484, 242] on input "12/31/25" at bounding box center [459, 247] width 102 height 33
click at [444, 325] on icon "Move backward to switch to the previous month." at bounding box center [444, 321] width 17 height 17
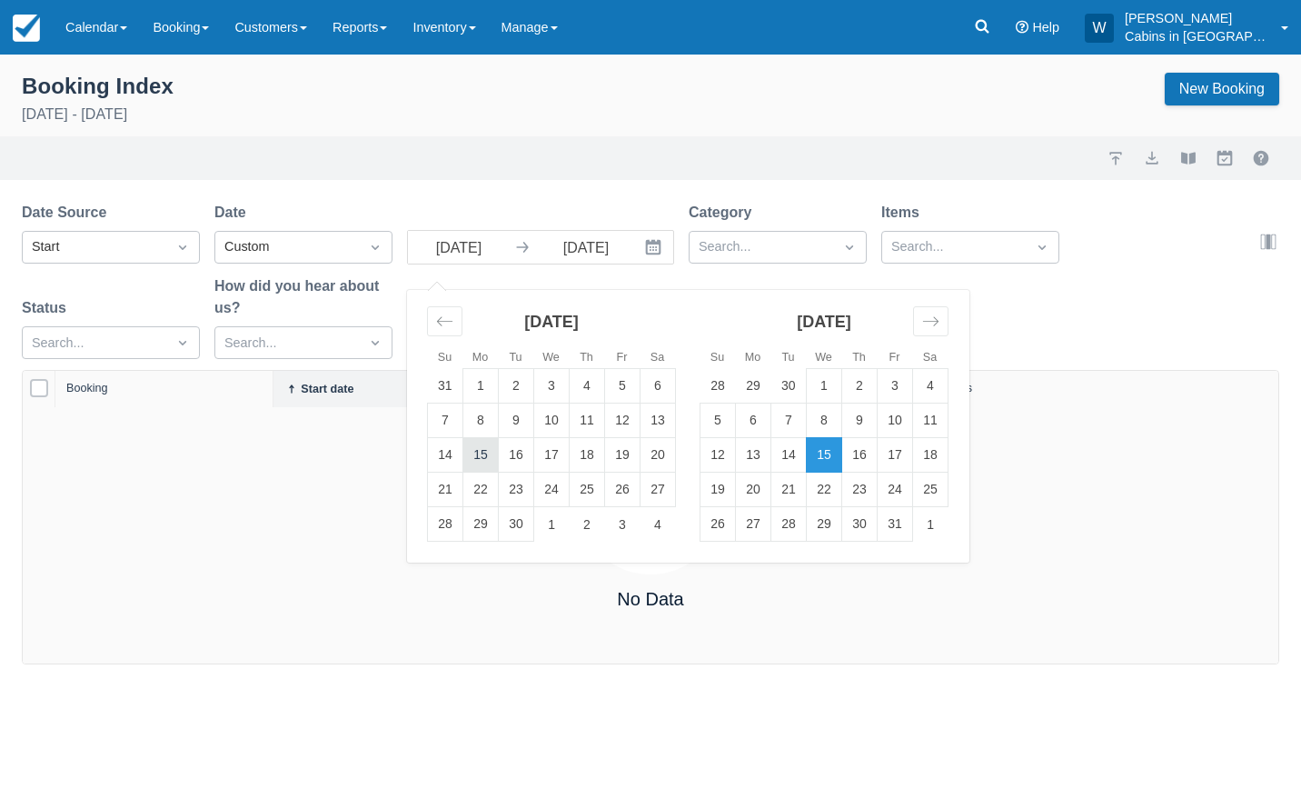
click at [482, 450] on td "15" at bounding box center [480, 455] width 35 height 35
type input "[DATE]"
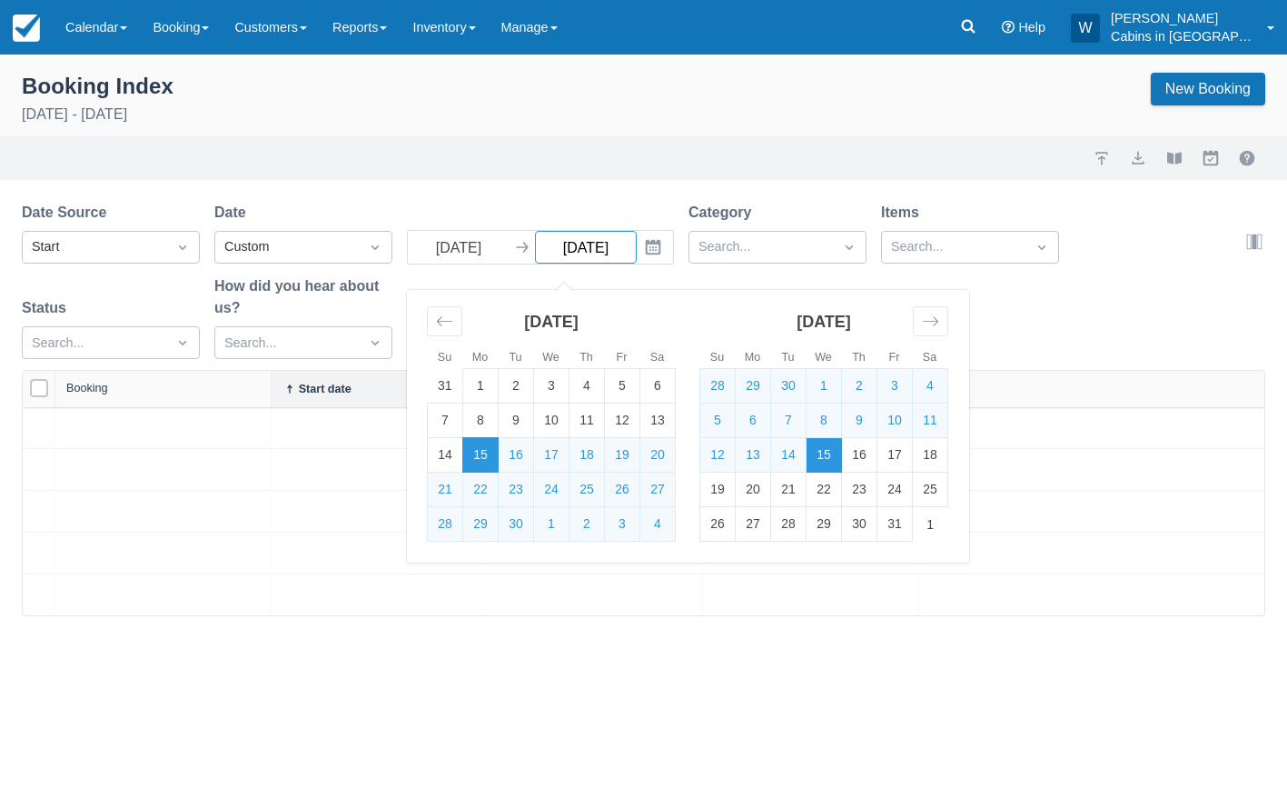
select select "25"
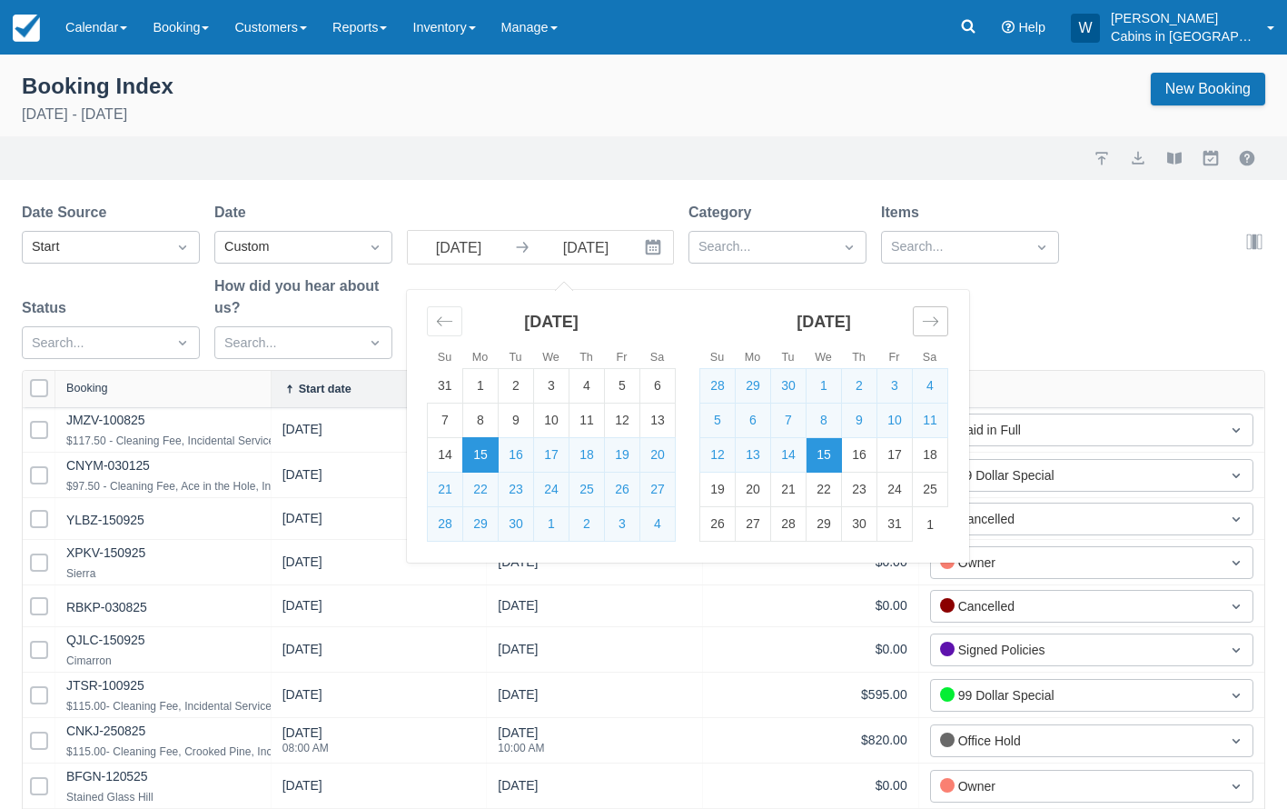
click at [933, 329] on icon "Move forward to switch to the next month." at bounding box center [930, 321] width 17 height 17
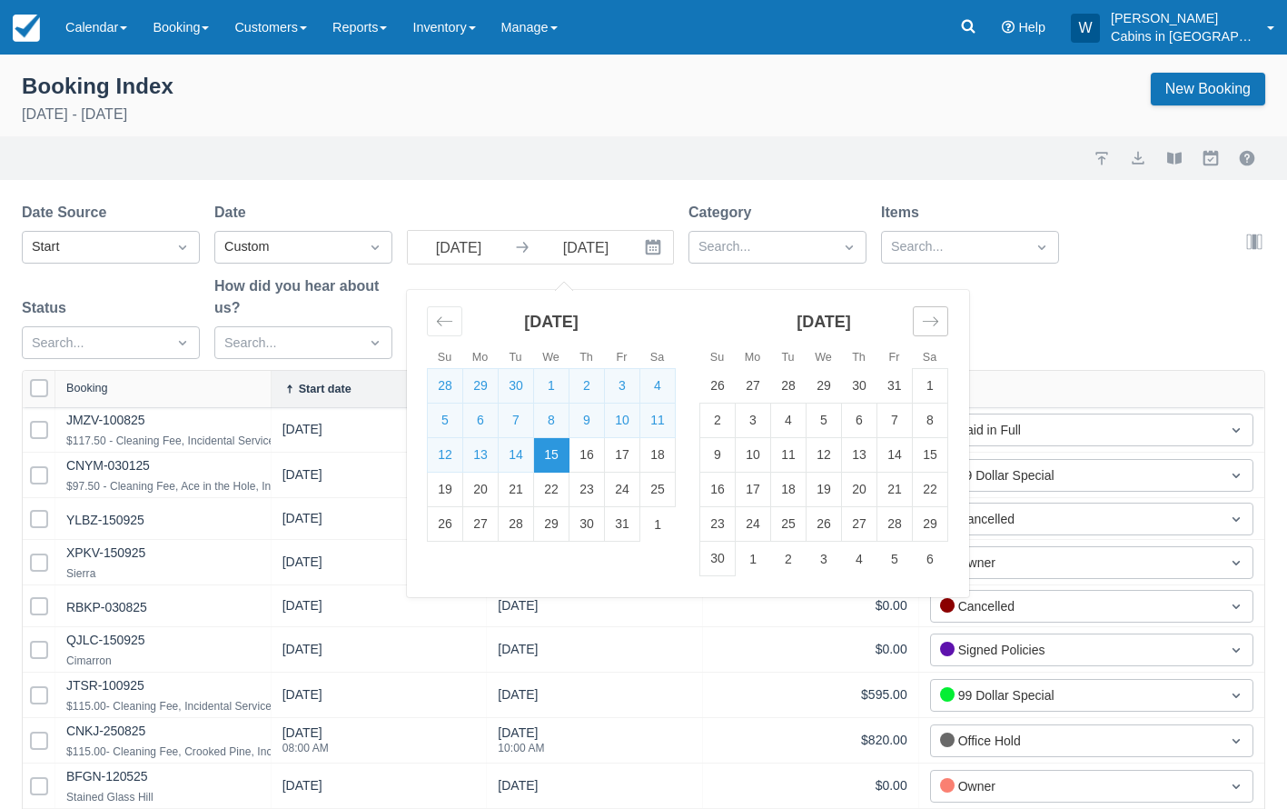
click at [933, 329] on icon "Move forward to switch to the next month." at bounding box center [930, 321] width 17 height 17
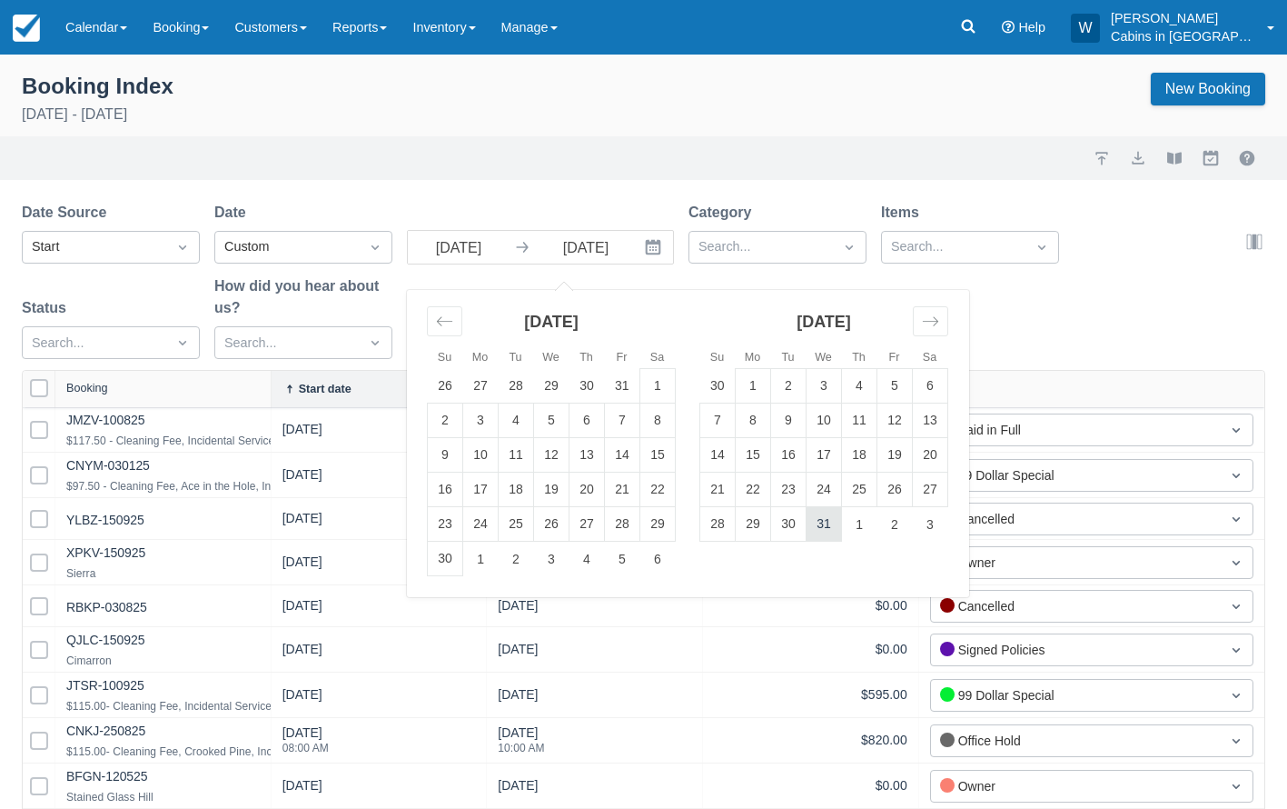
click at [823, 522] on td "31" at bounding box center [824, 524] width 35 height 35
type input "12/31/25"
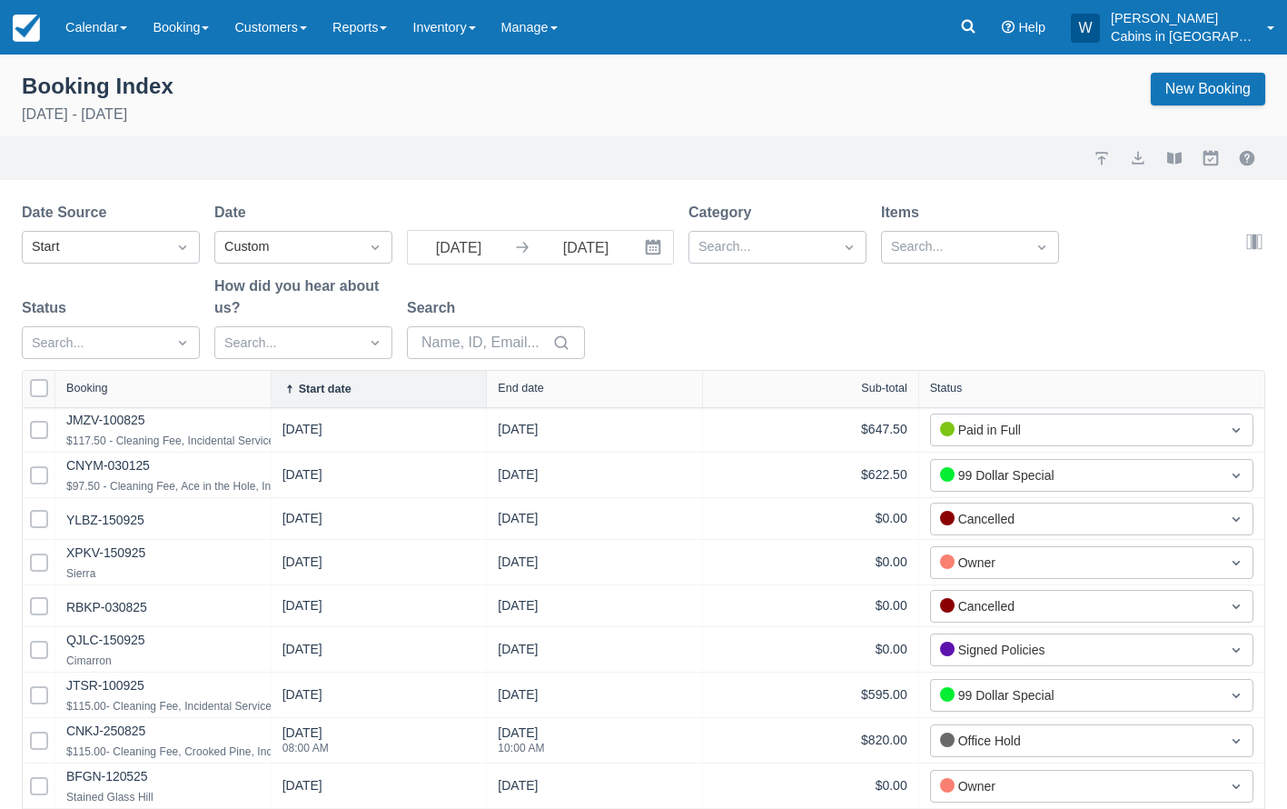
select select "25"
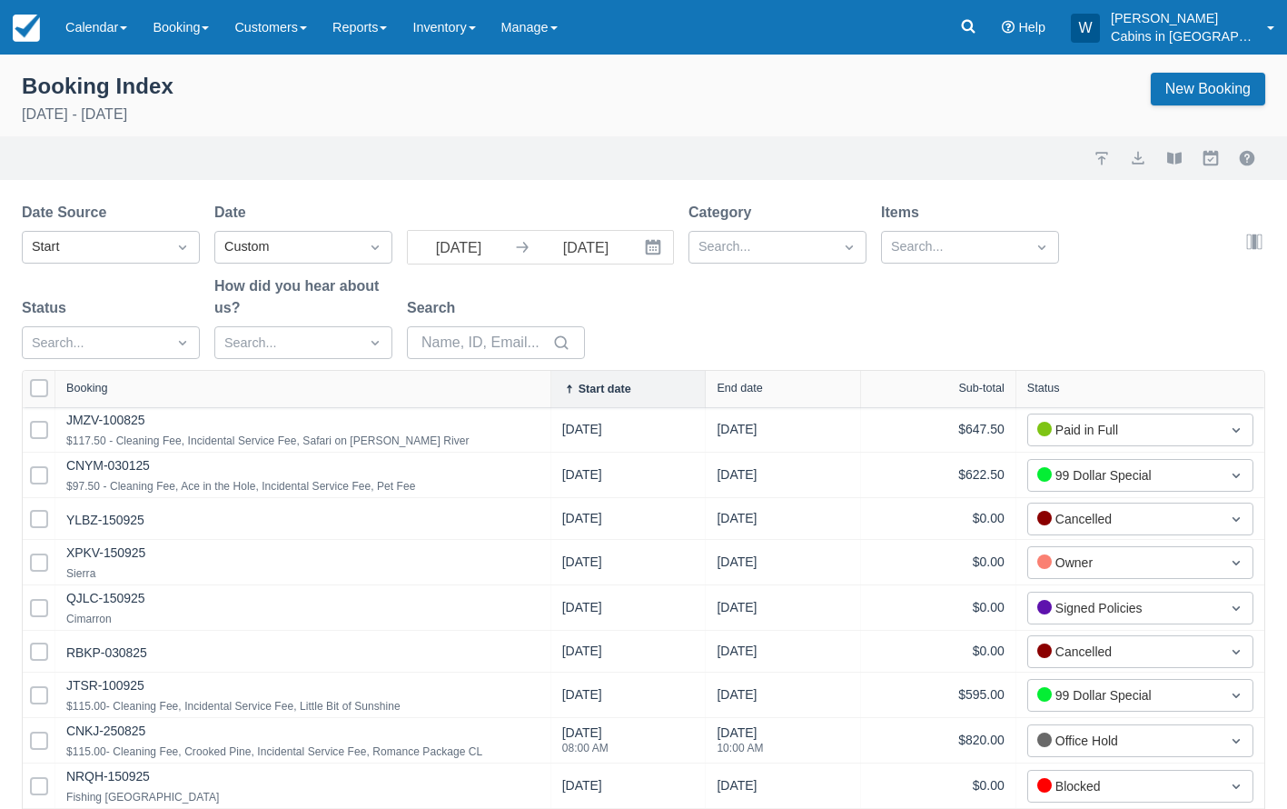
drag, startPoint x: 272, startPoint y: 386, endPoint x: 550, endPoint y: 386, distance: 278.0
click at [550, 386] on div at bounding box center [550, 389] width 33 height 36
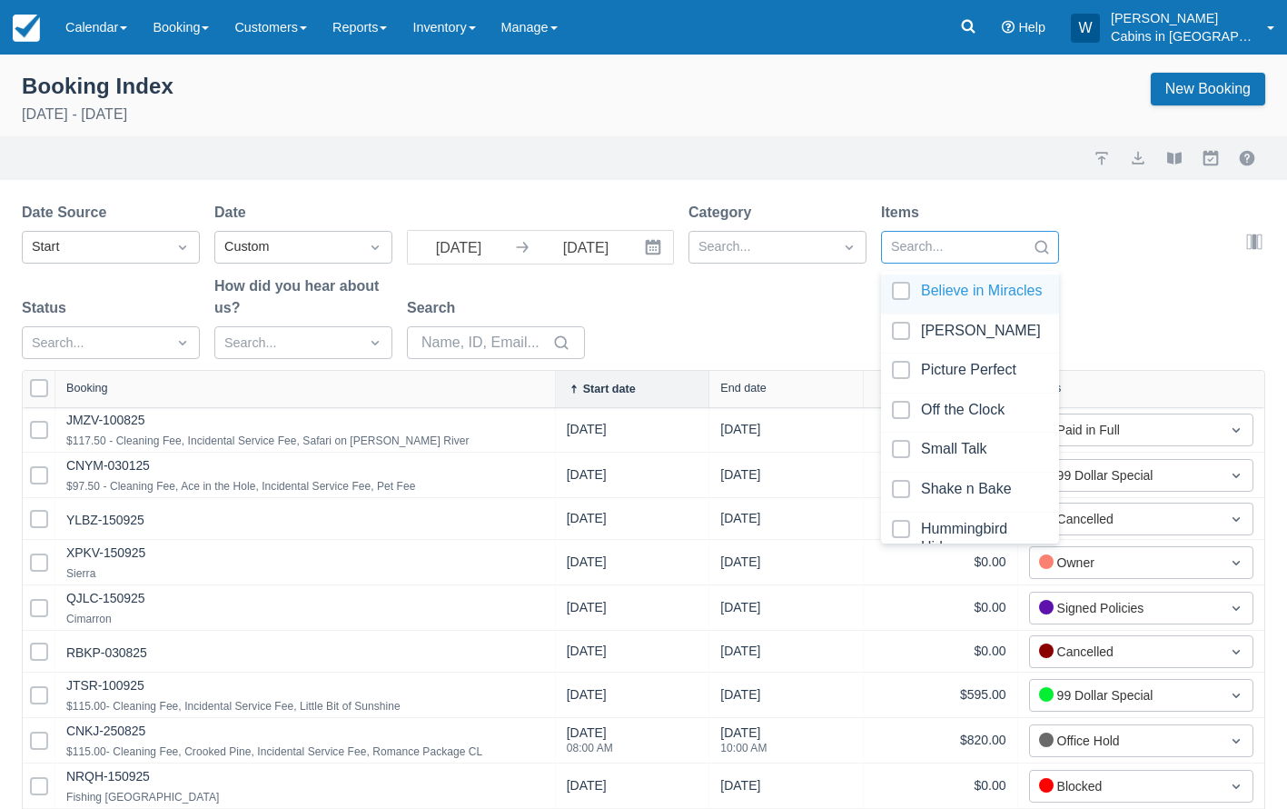
click at [933, 239] on div at bounding box center [953, 247] width 125 height 24
click at [900, 298] on div at bounding box center [970, 294] width 156 height 25
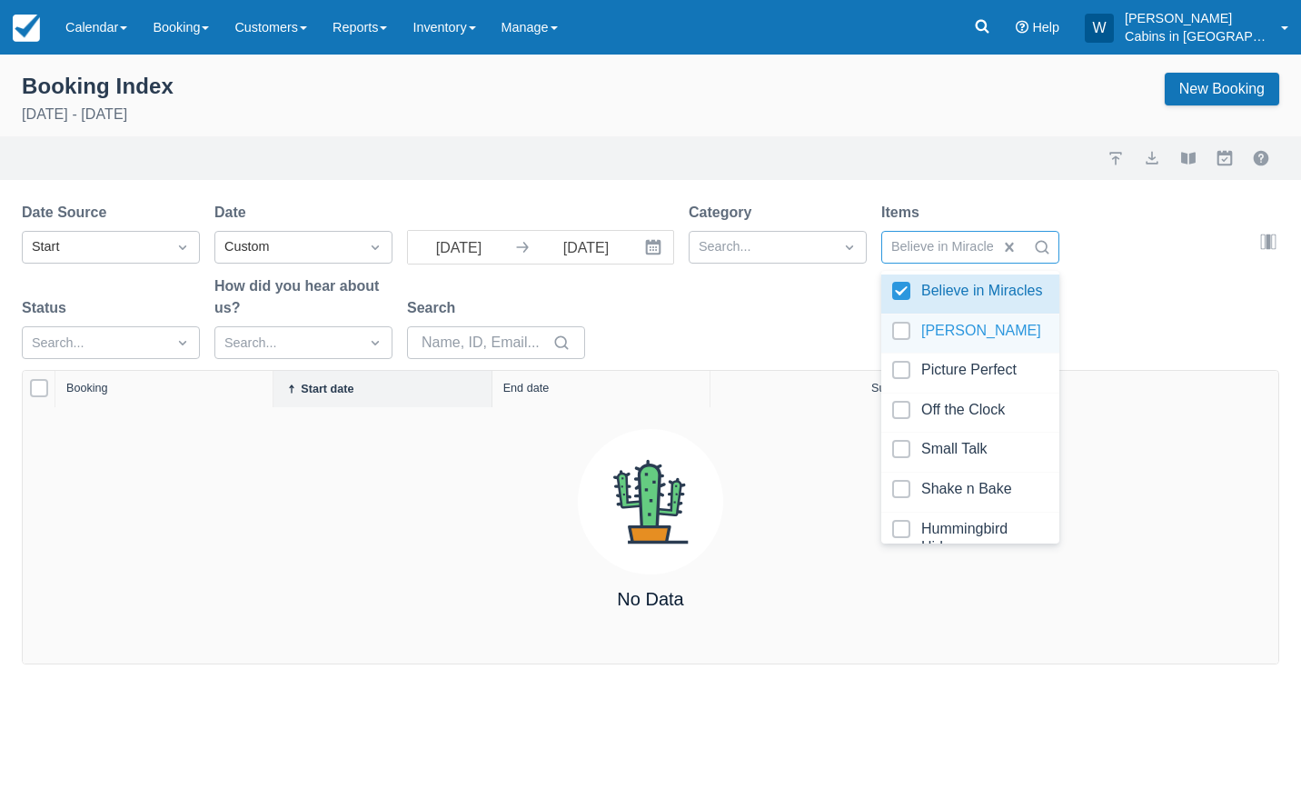
click at [905, 342] on div at bounding box center [970, 334] width 156 height 25
click at [906, 382] on div at bounding box center [970, 373] width 156 height 25
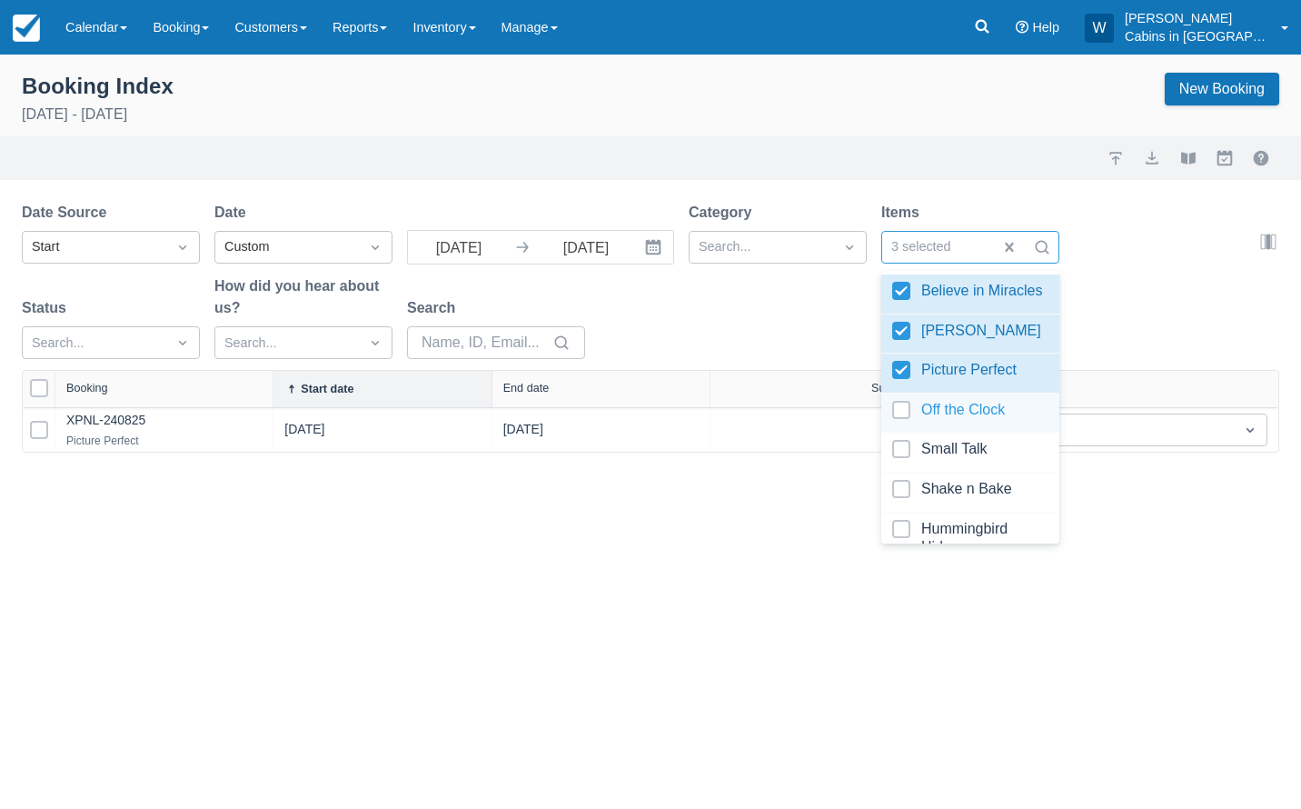
click at [912, 411] on div at bounding box center [970, 413] width 156 height 25
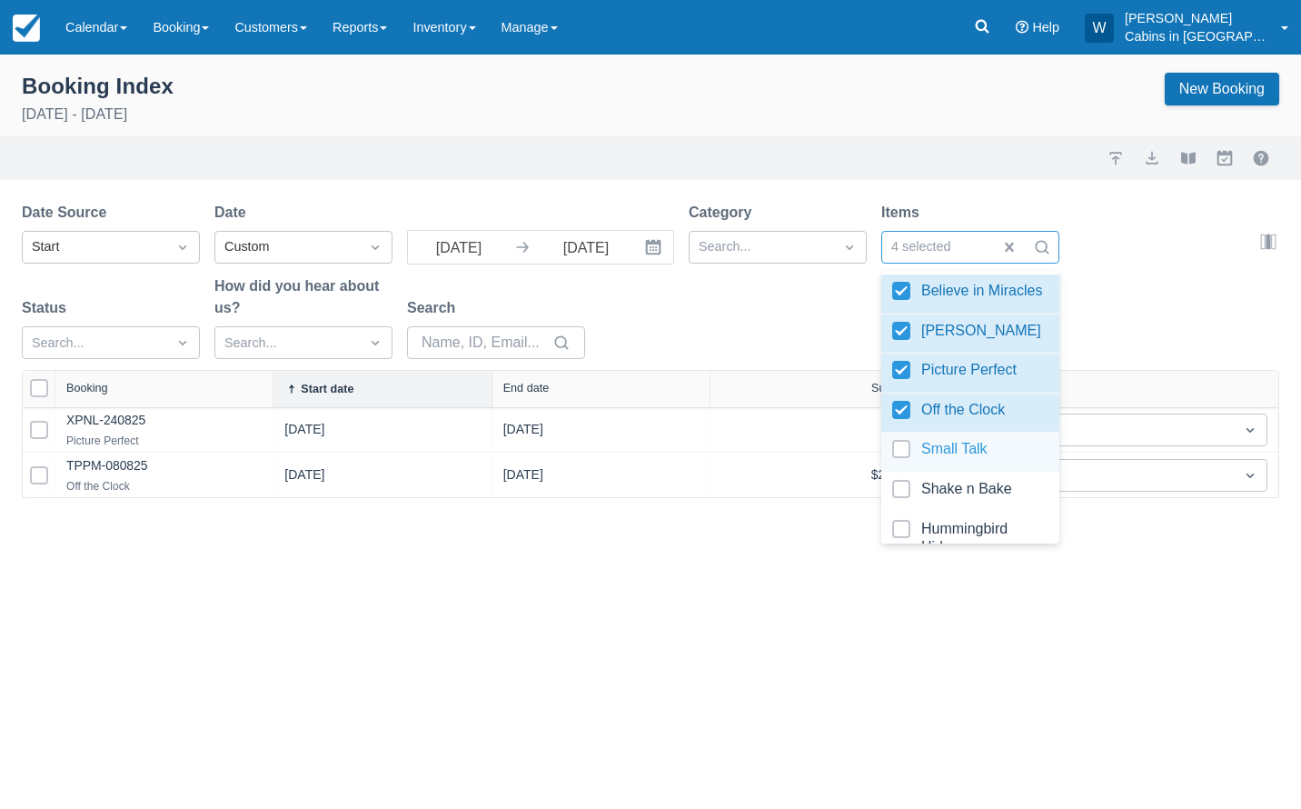
click at [909, 464] on div at bounding box center [970, 452] width 156 height 25
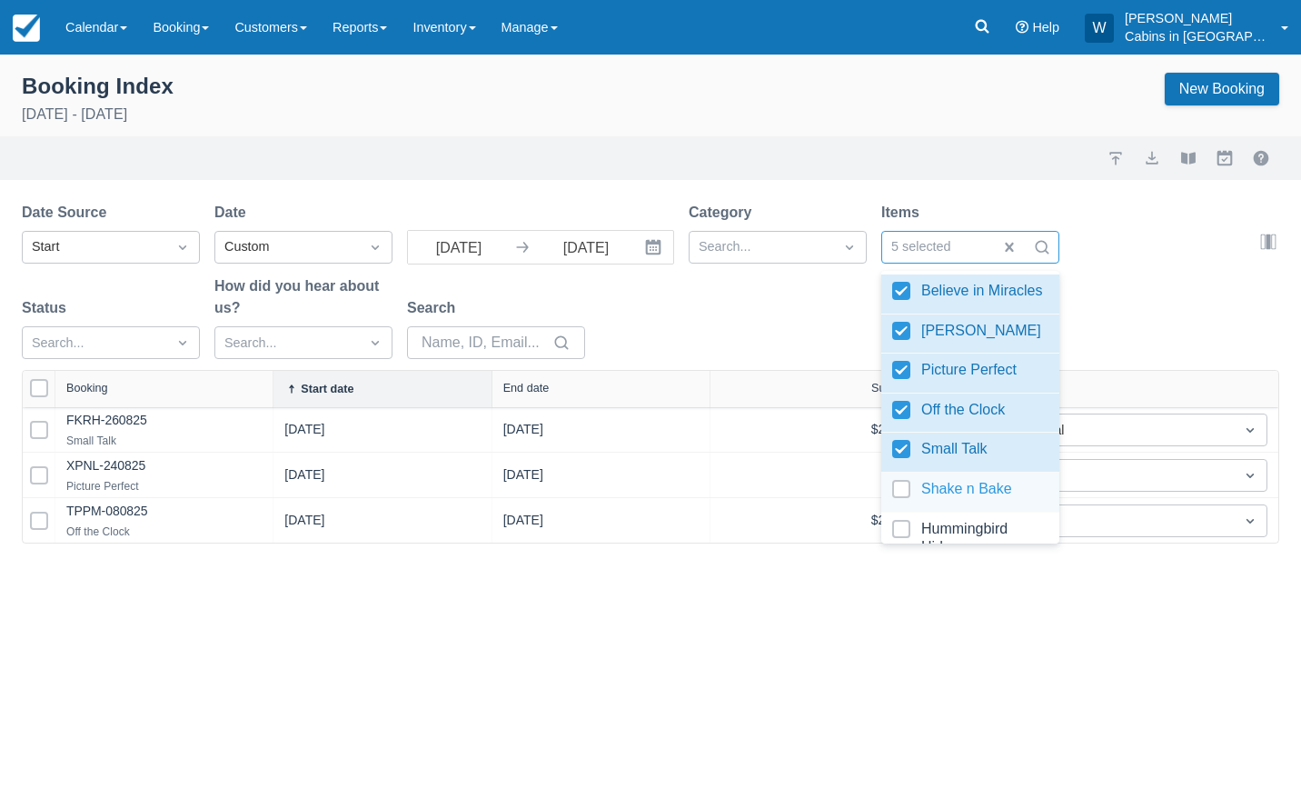
click at [909, 498] on div at bounding box center [970, 492] width 156 height 25
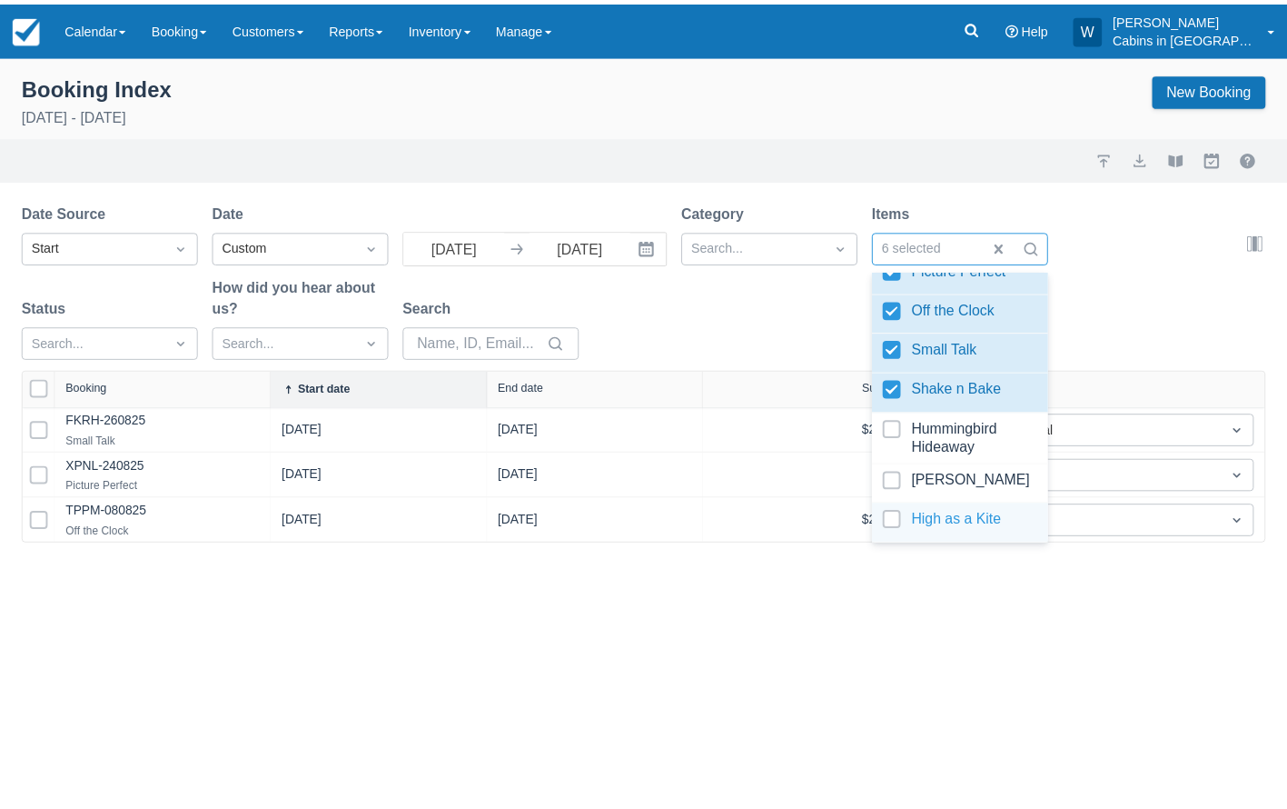
scroll to position [114, 0]
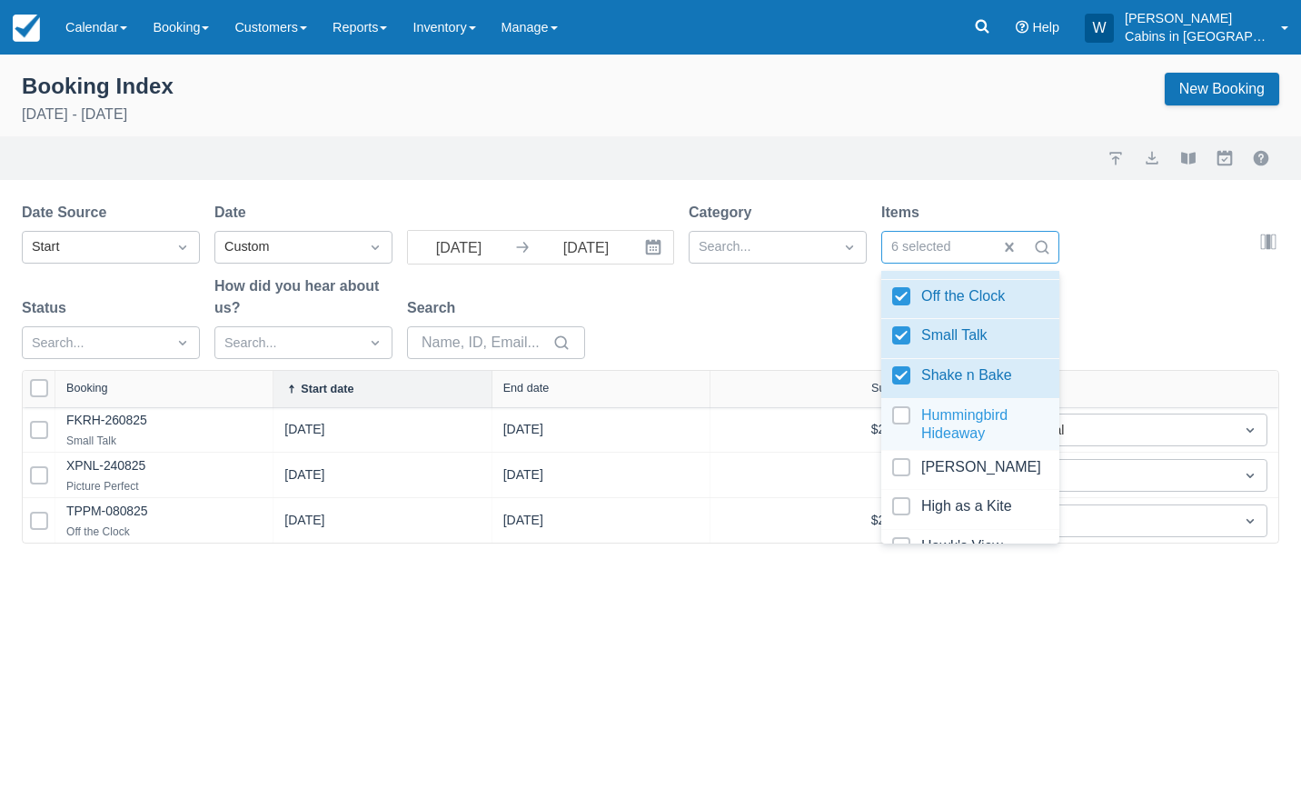
click at [907, 423] on div at bounding box center [970, 424] width 156 height 36
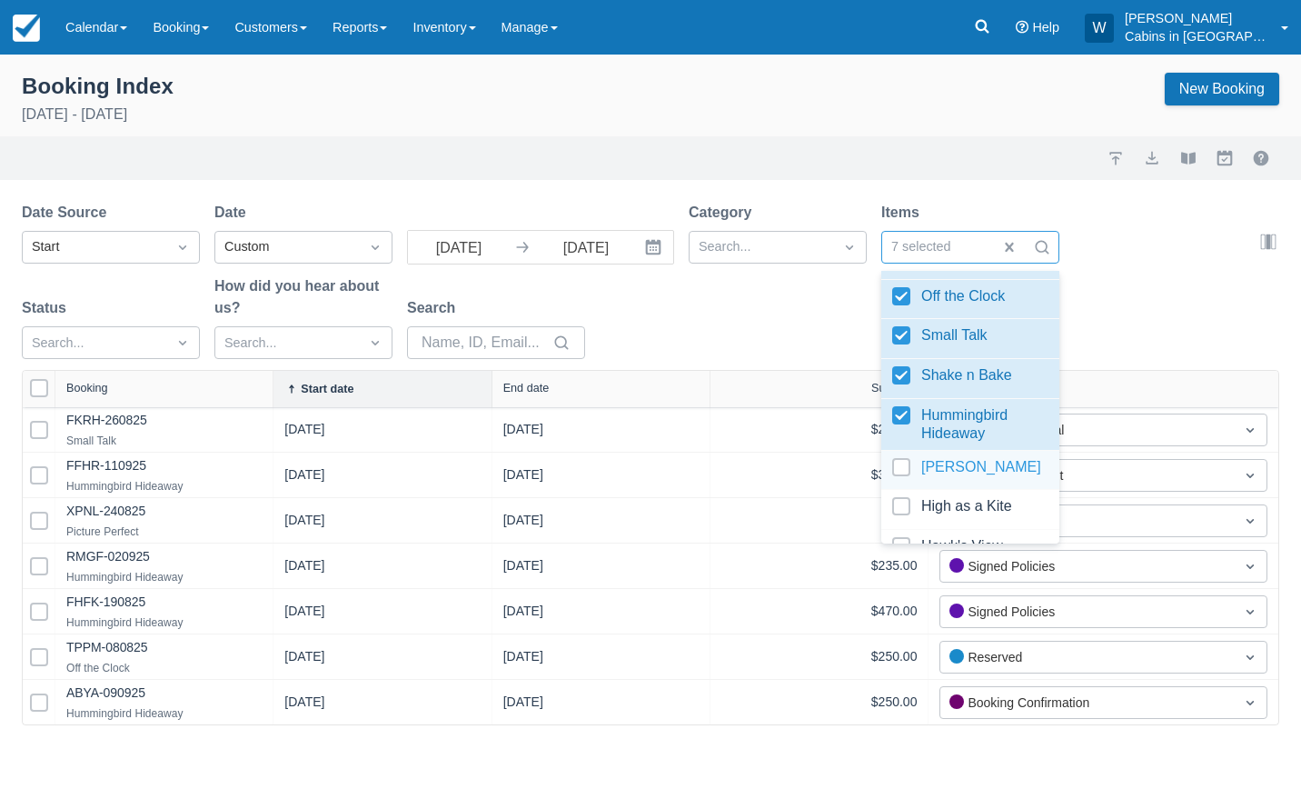
click at [909, 477] on div at bounding box center [970, 470] width 156 height 25
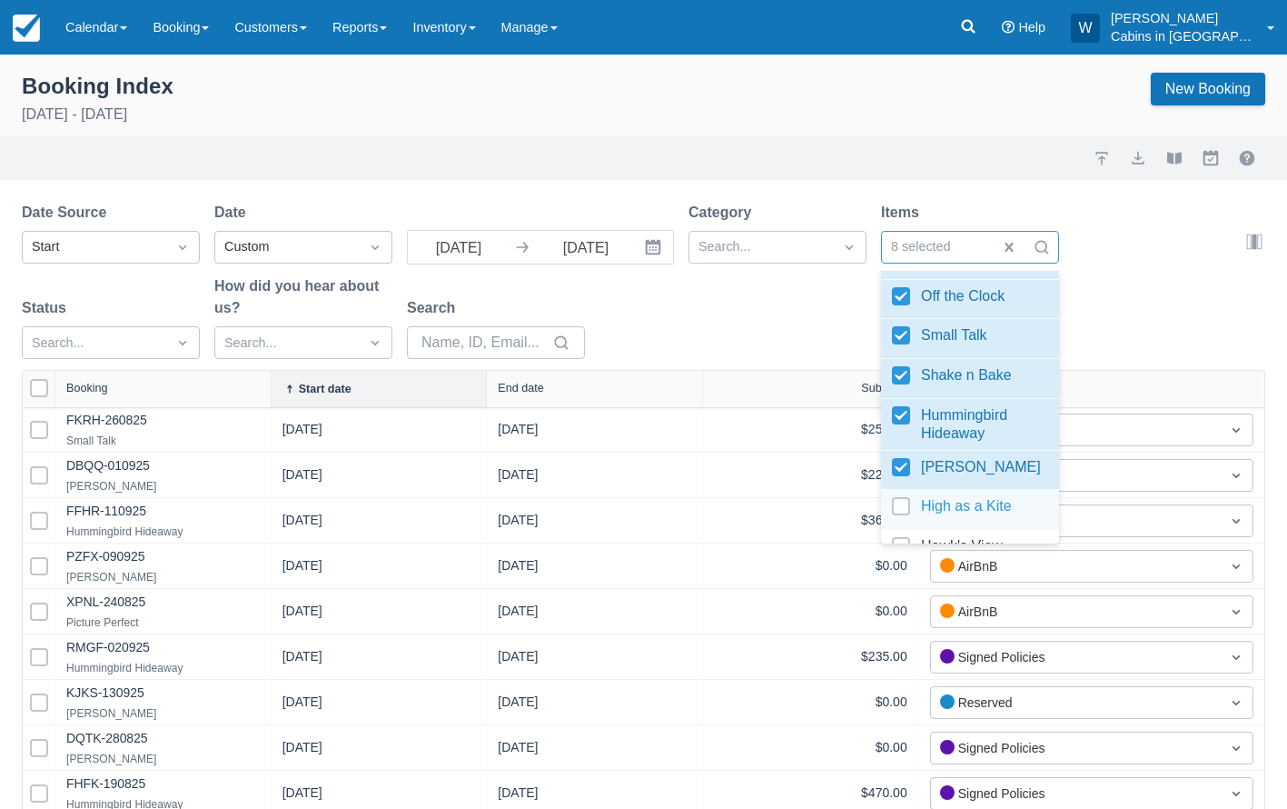
click at [909, 511] on div at bounding box center [970, 509] width 156 height 25
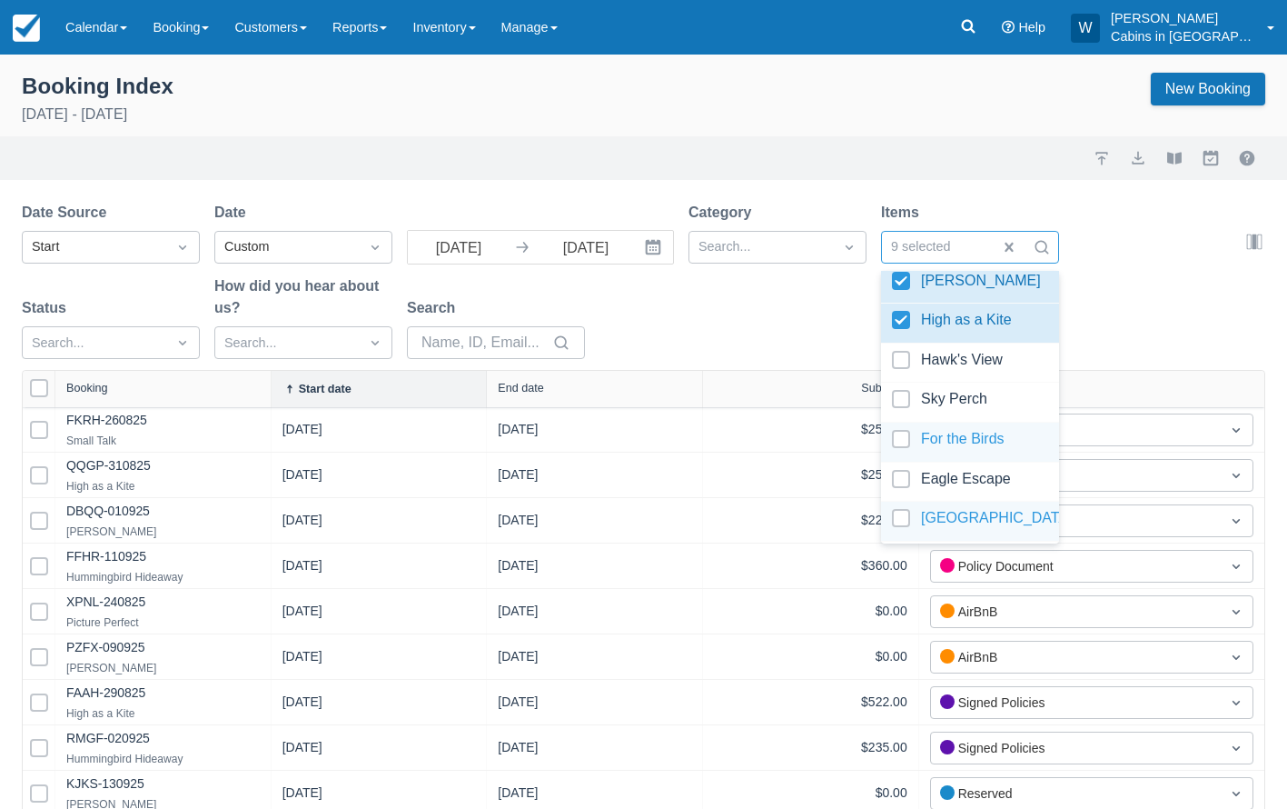
scroll to position [303, 0]
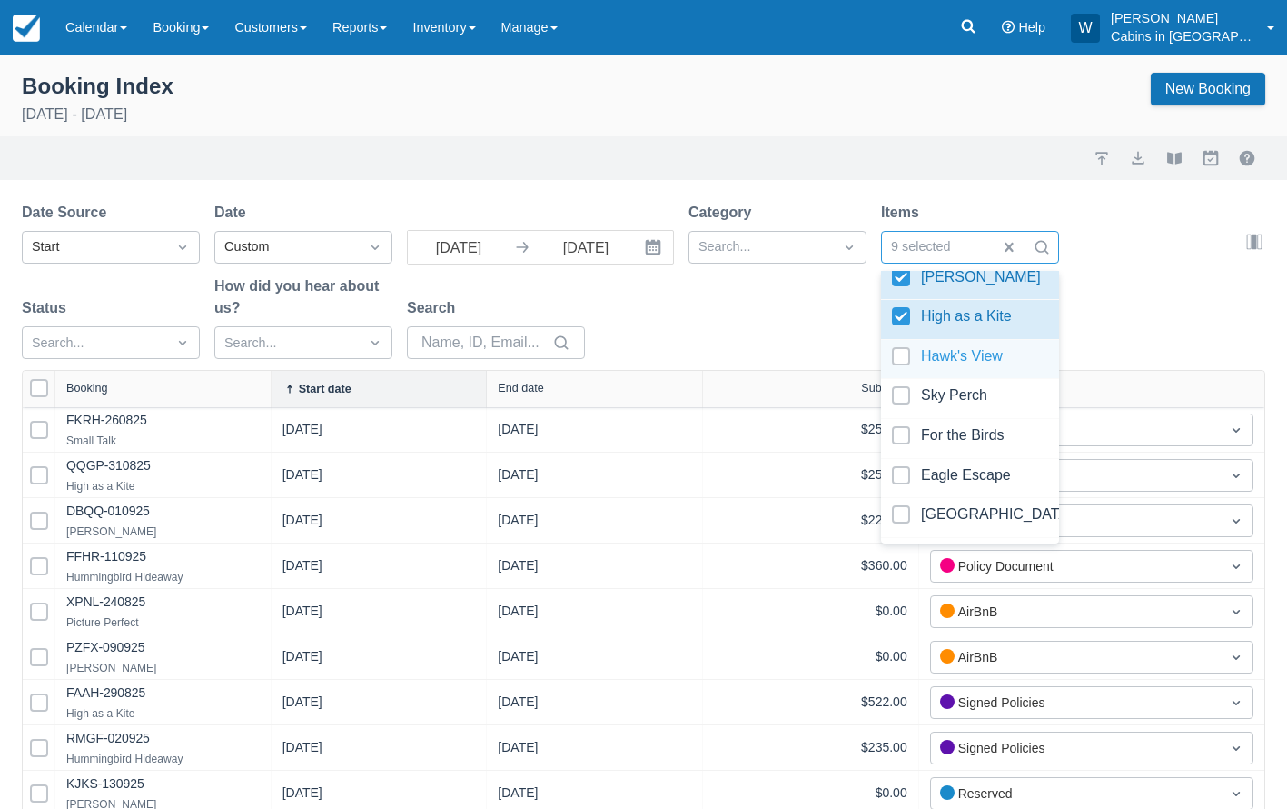
click at [902, 356] on div at bounding box center [970, 359] width 156 height 25
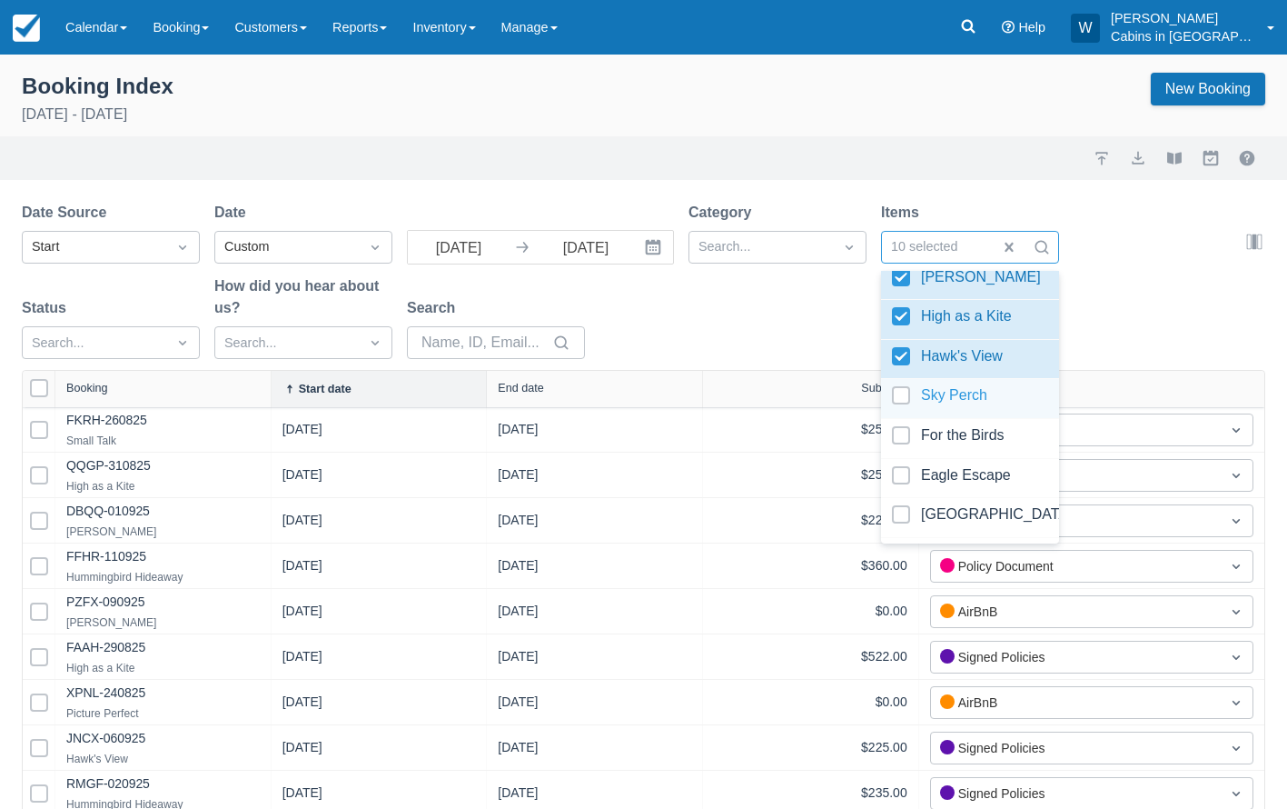
click at [903, 390] on div "Sky Perch" at bounding box center [970, 399] width 178 height 40
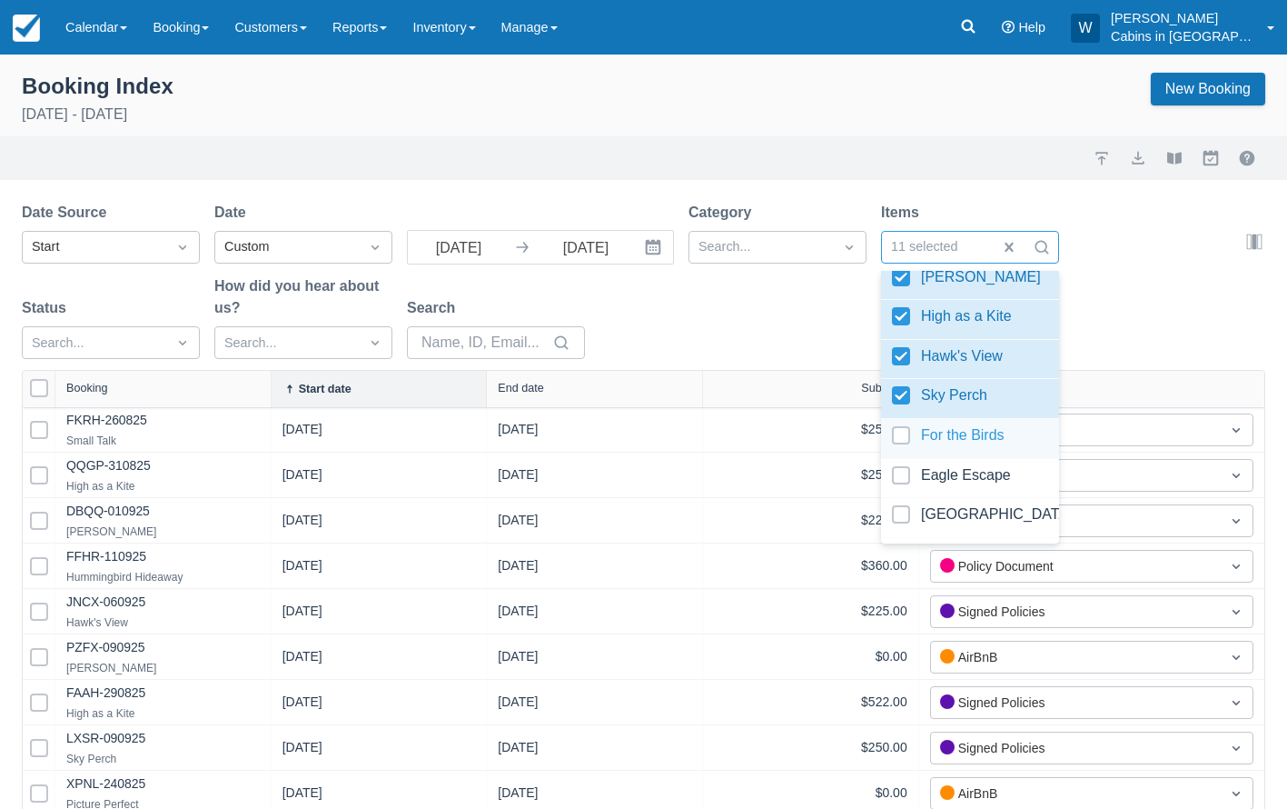
click at [906, 432] on div at bounding box center [970, 438] width 156 height 25
click at [910, 471] on div at bounding box center [970, 478] width 156 height 25
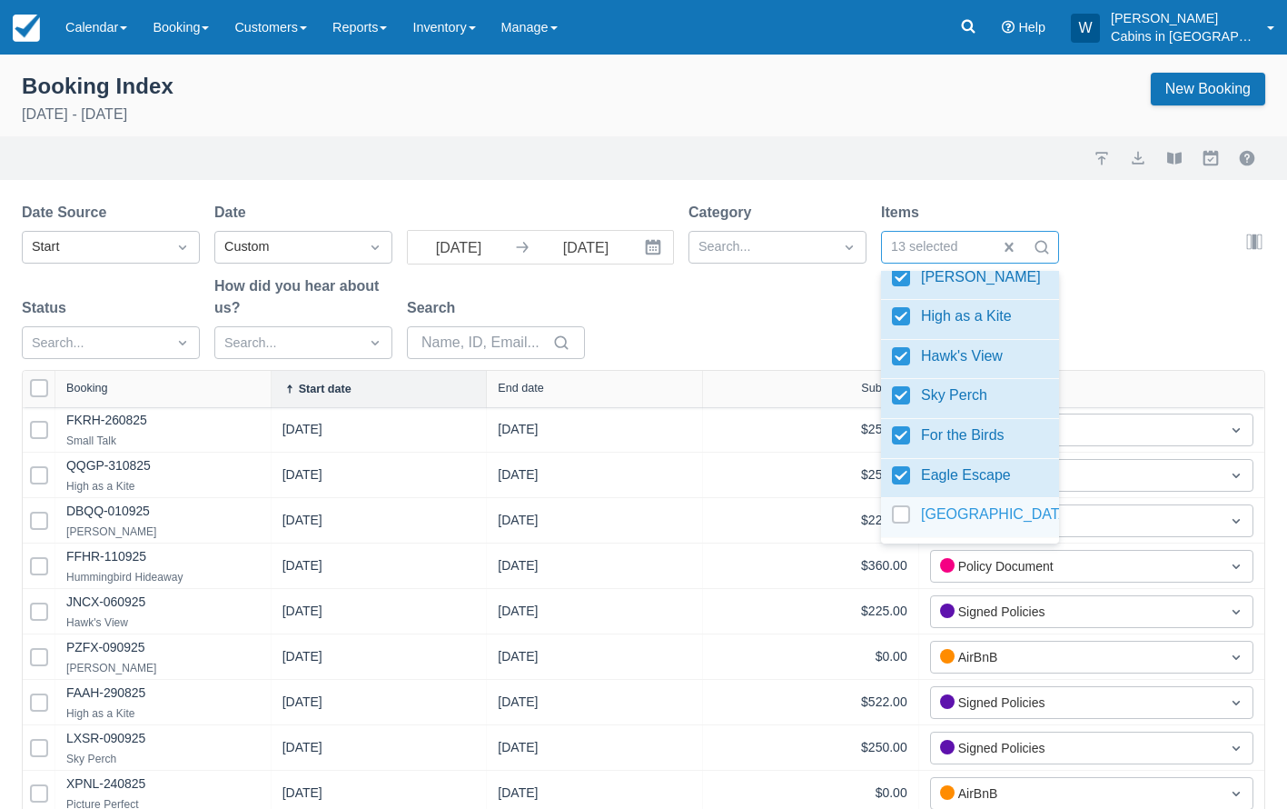
click at [910, 513] on div at bounding box center [970, 517] width 156 height 25
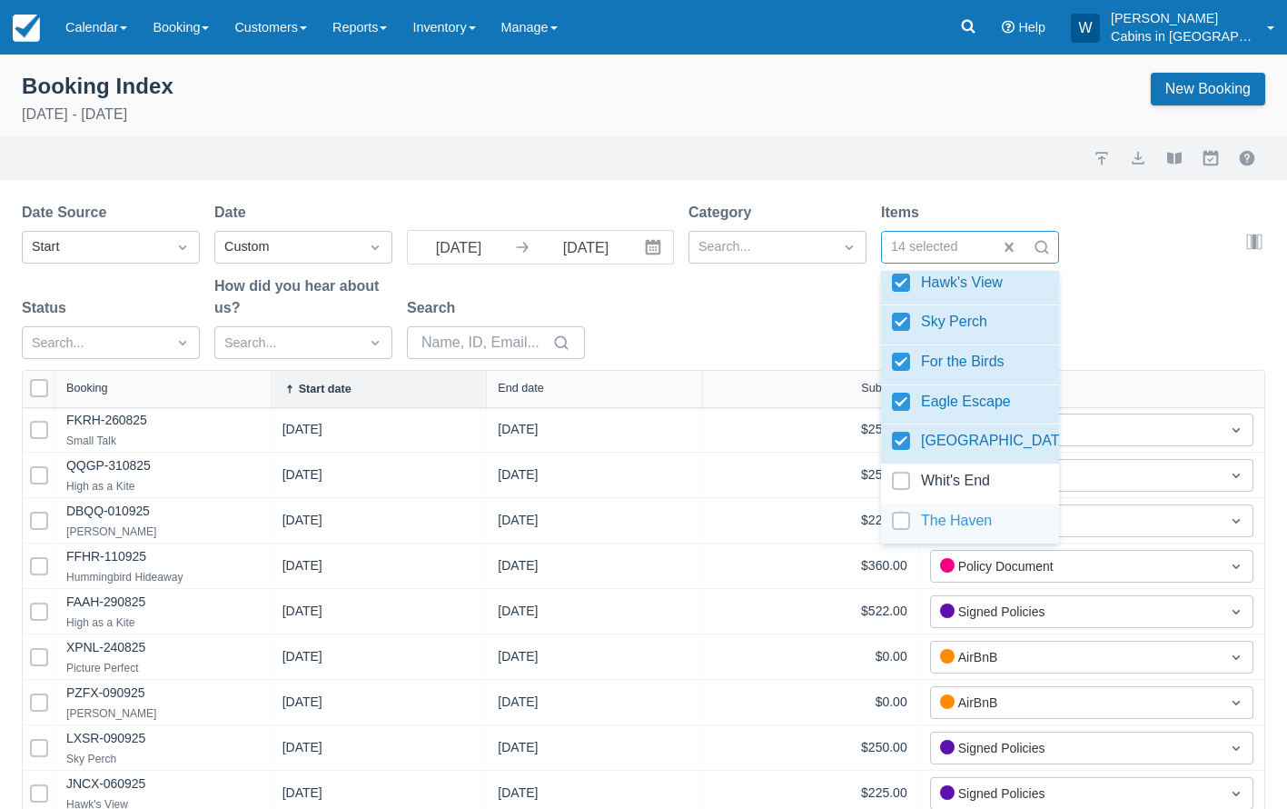
scroll to position [380, 0]
click at [1186, 333] on div "Date Source Start Date Custom 09/15/25 Navigate forward to interact with the ca…" at bounding box center [633, 286] width 1222 height 168
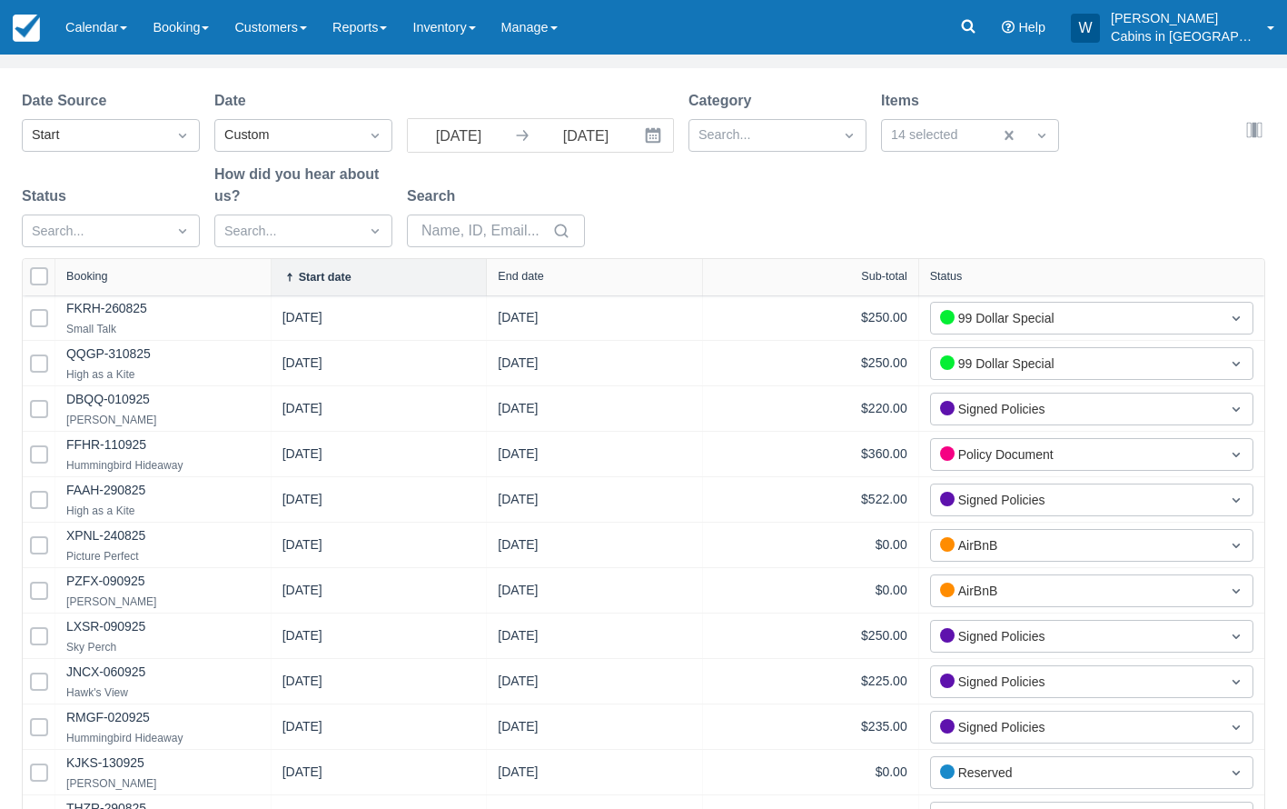
scroll to position [110, 0]
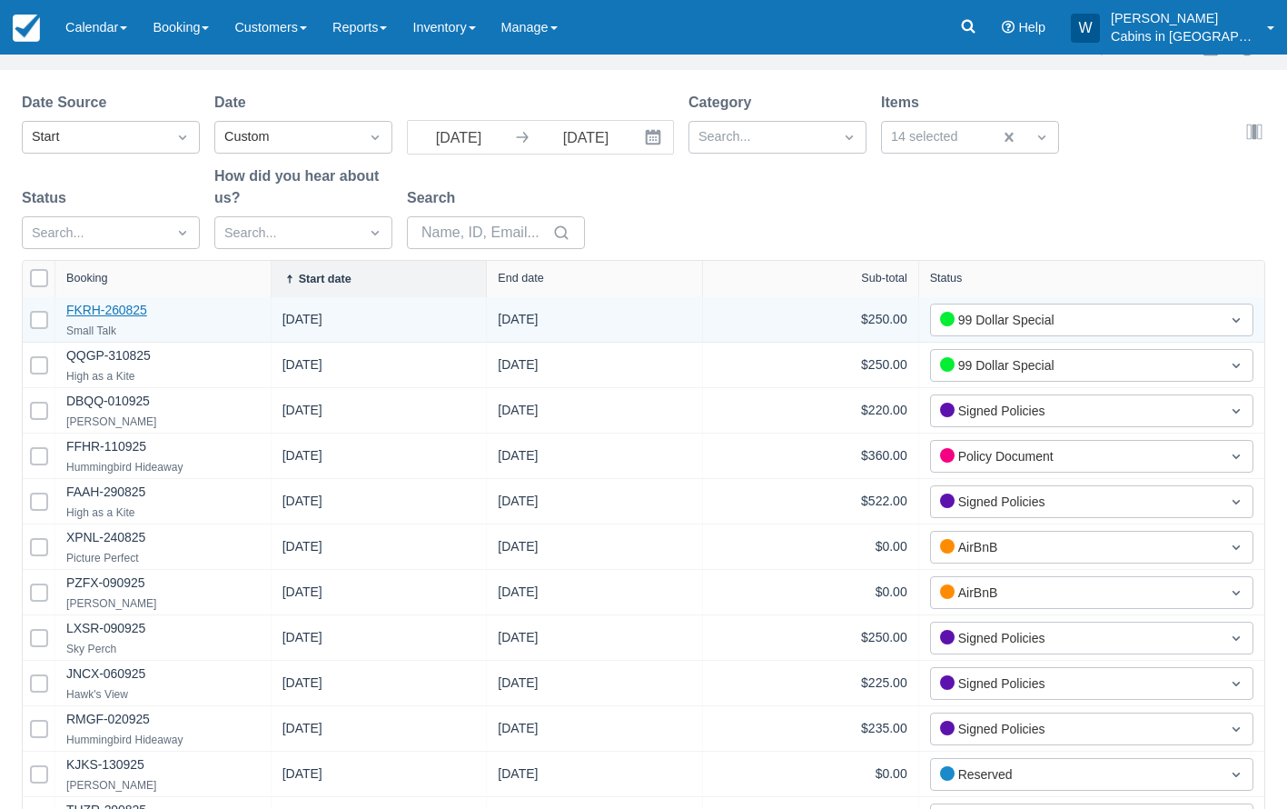
click at [118, 316] on link "FKRH-260825" at bounding box center [106, 310] width 81 height 15
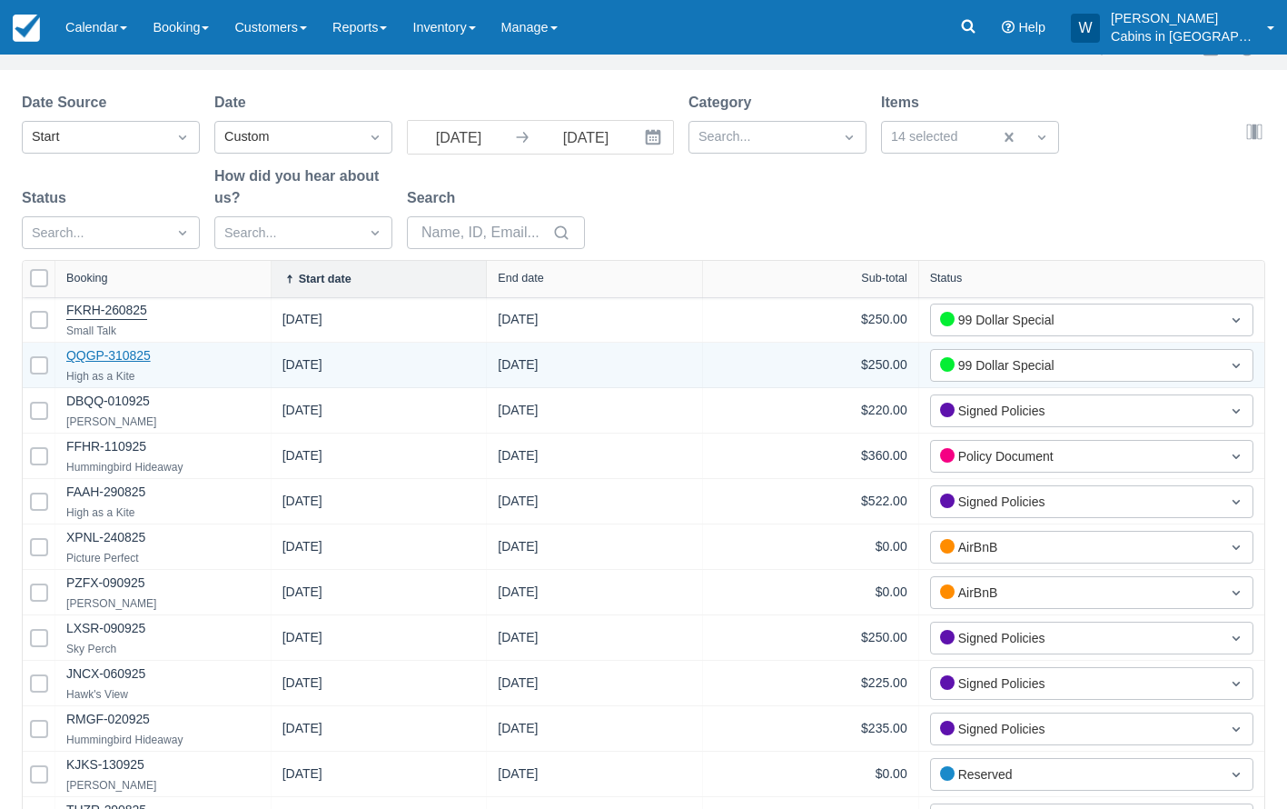
click at [114, 355] on link "QQGP-310825" at bounding box center [108, 355] width 84 height 15
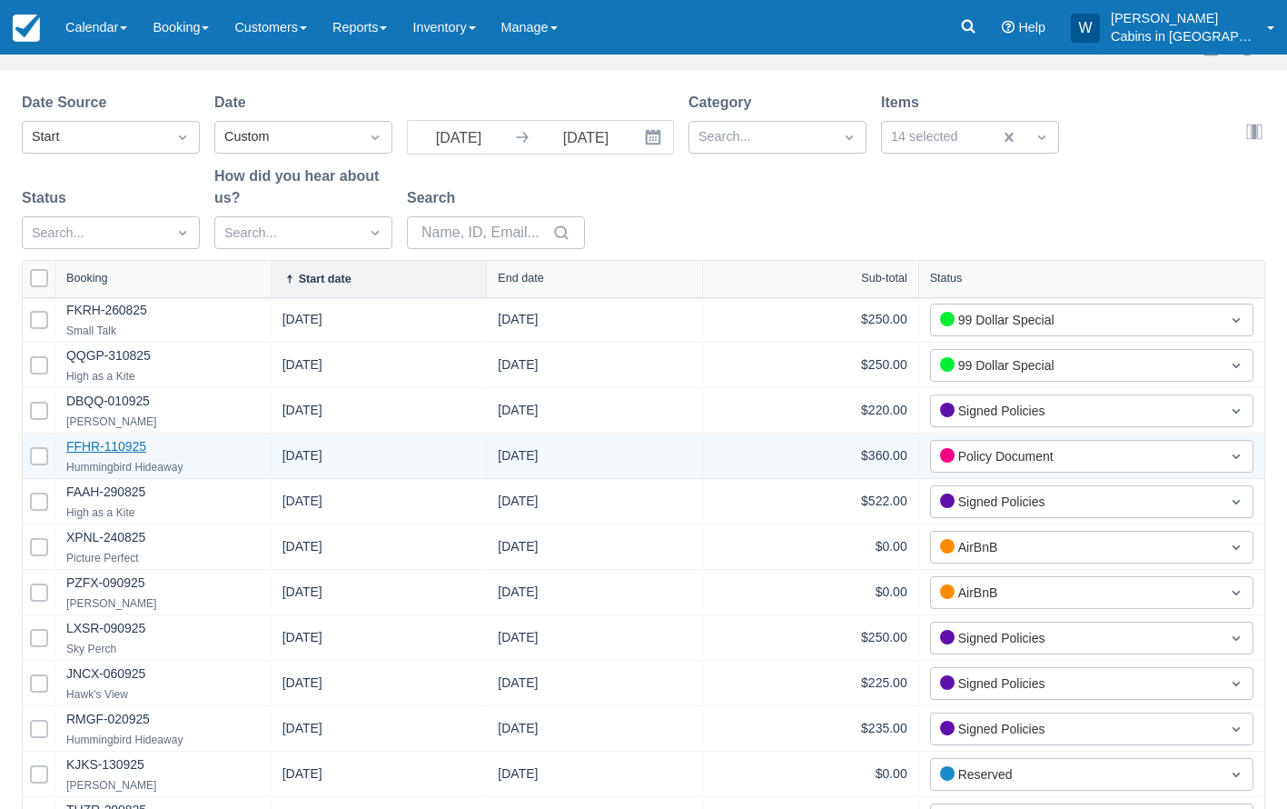
click at [118, 452] on link "FFHR-110925" at bounding box center [106, 446] width 80 height 15
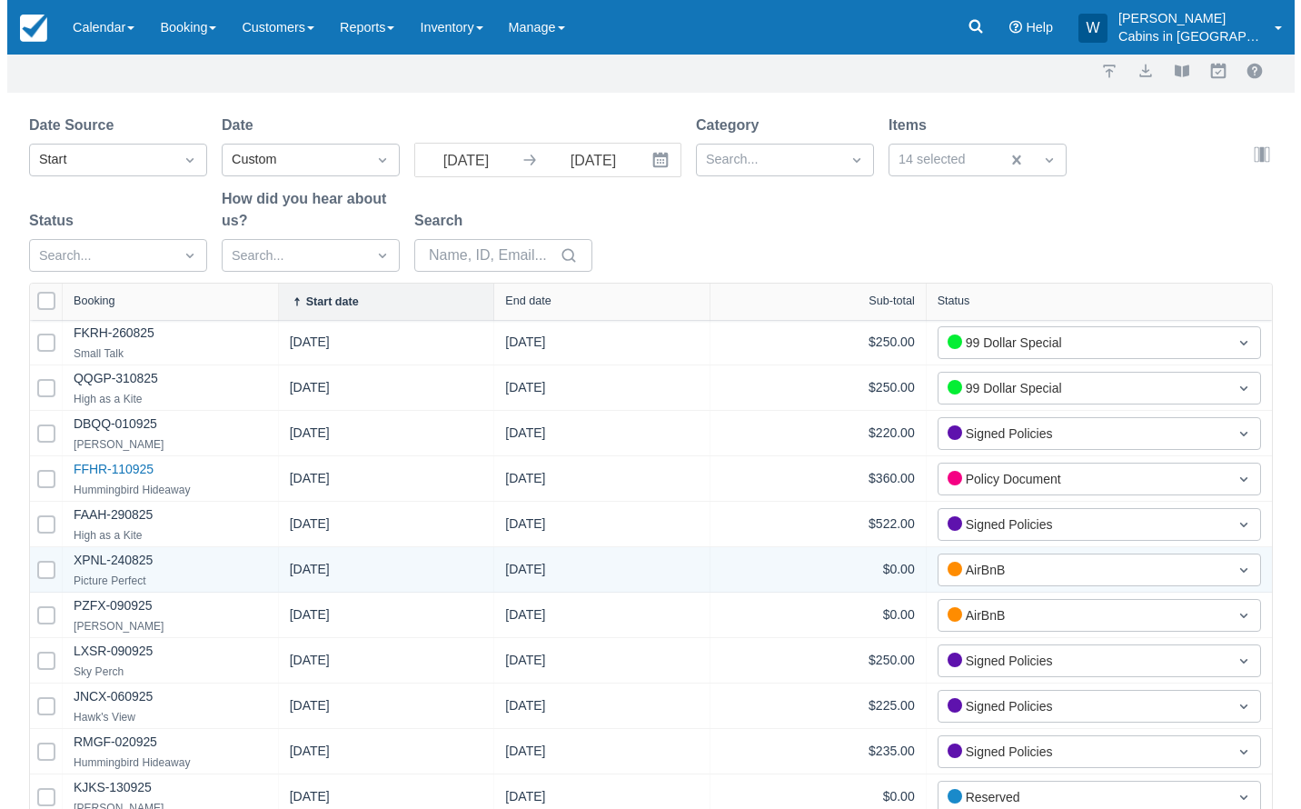
scroll to position [0, 0]
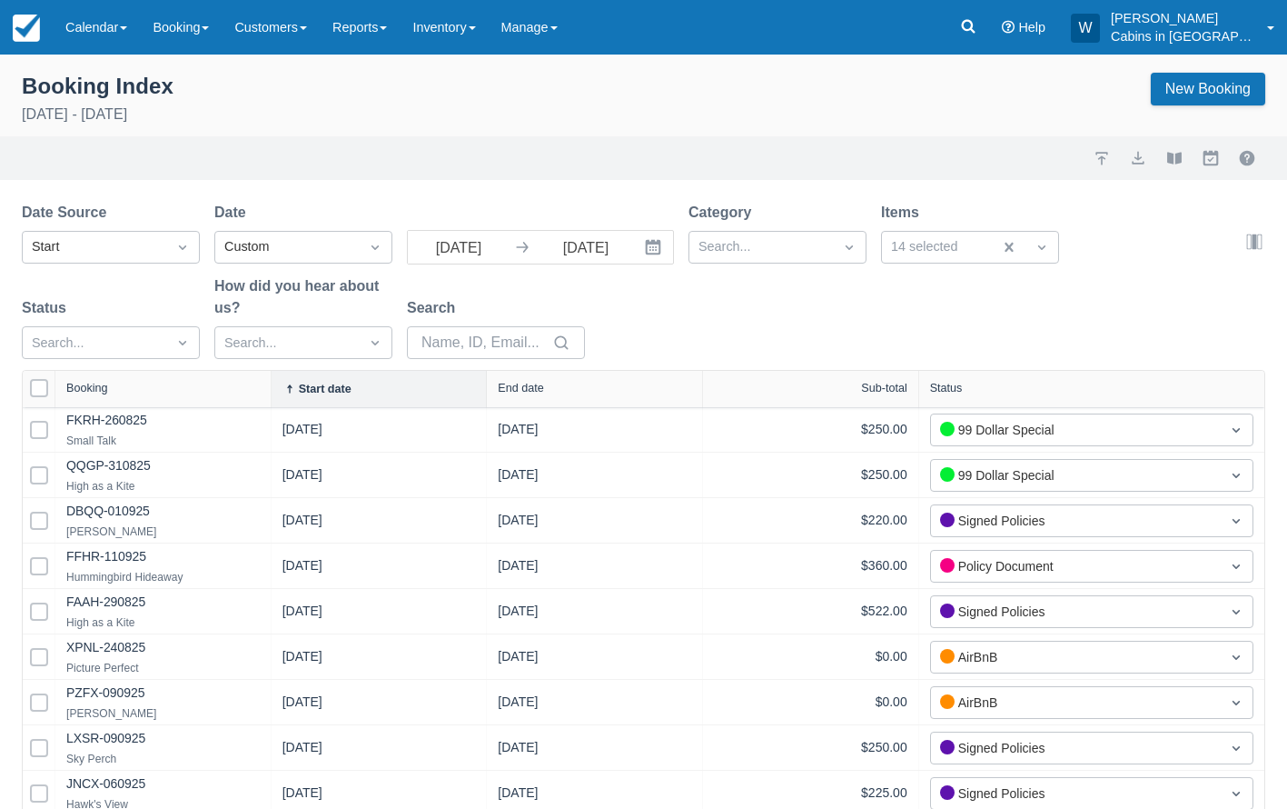
click at [651, 246] on icon "Interact with the calendar and add the check-in date for your trip." at bounding box center [653, 247] width 18 height 18
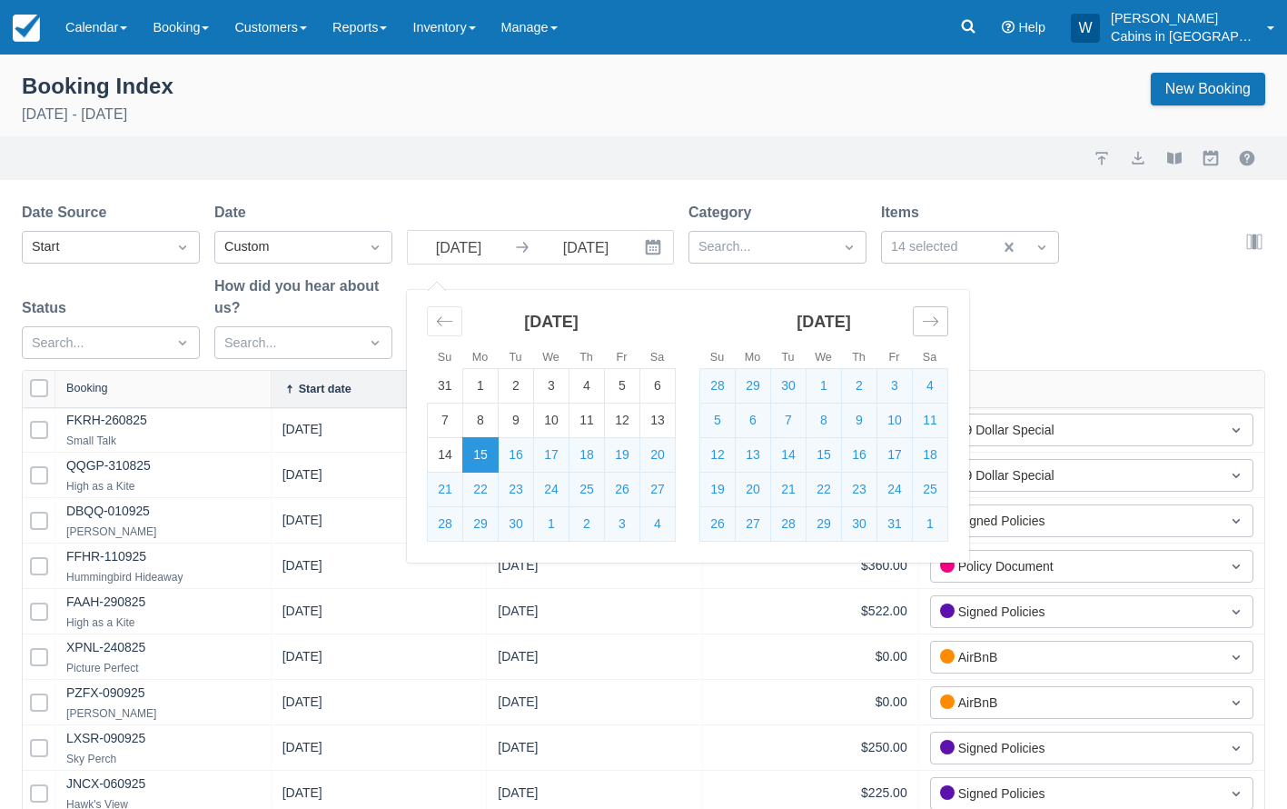
click at [930, 324] on icon "Move forward to switch to the next month." at bounding box center [930, 321] width 17 height 17
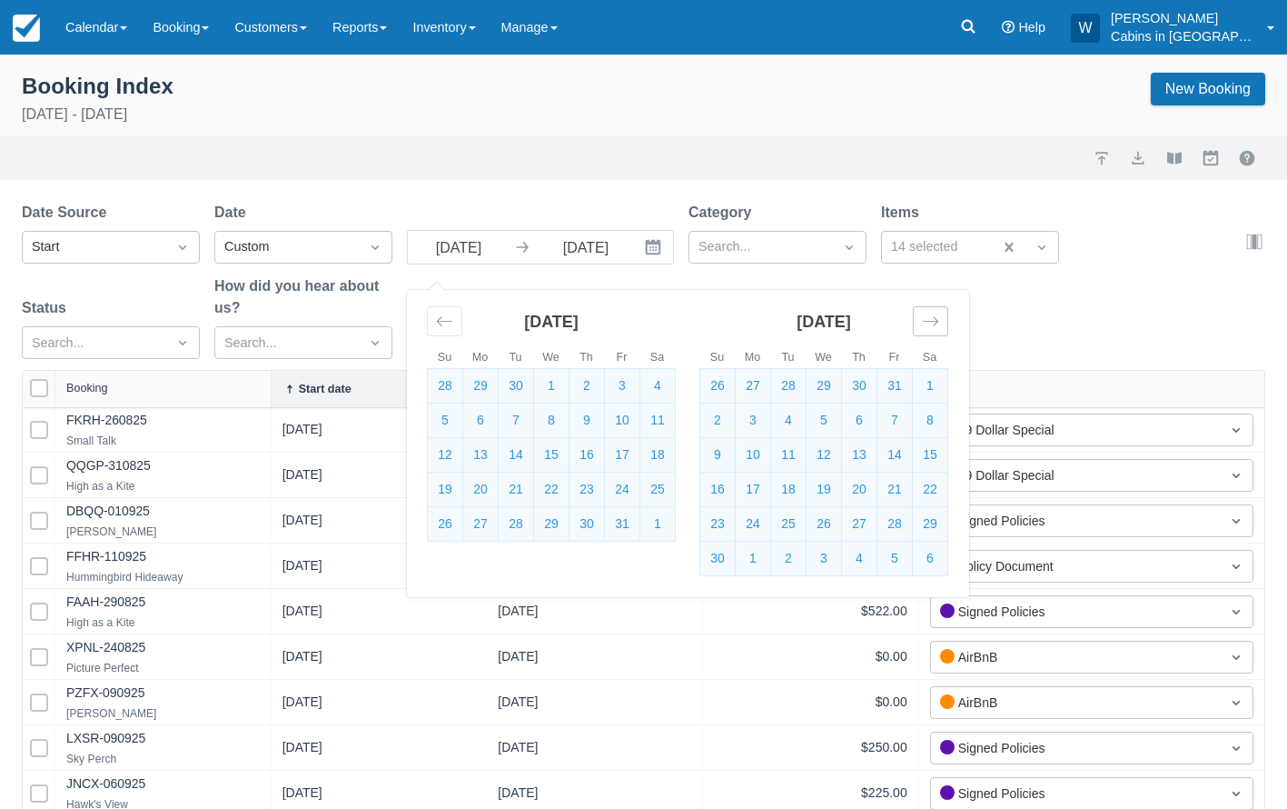
click at [930, 324] on icon "Move forward to switch to the next month." at bounding box center [930, 321] width 17 height 17
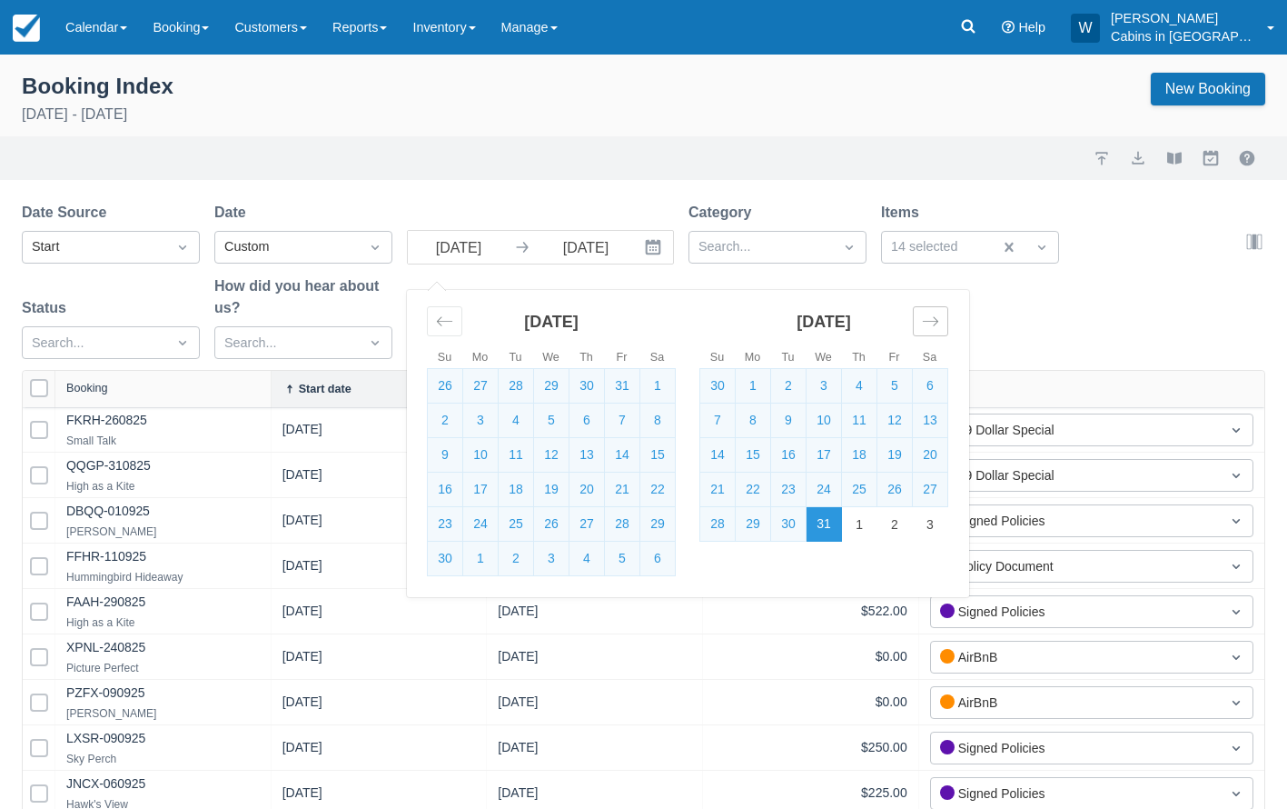
click at [930, 324] on icon "Move forward to switch to the next month." at bounding box center [930, 321] width 17 height 17
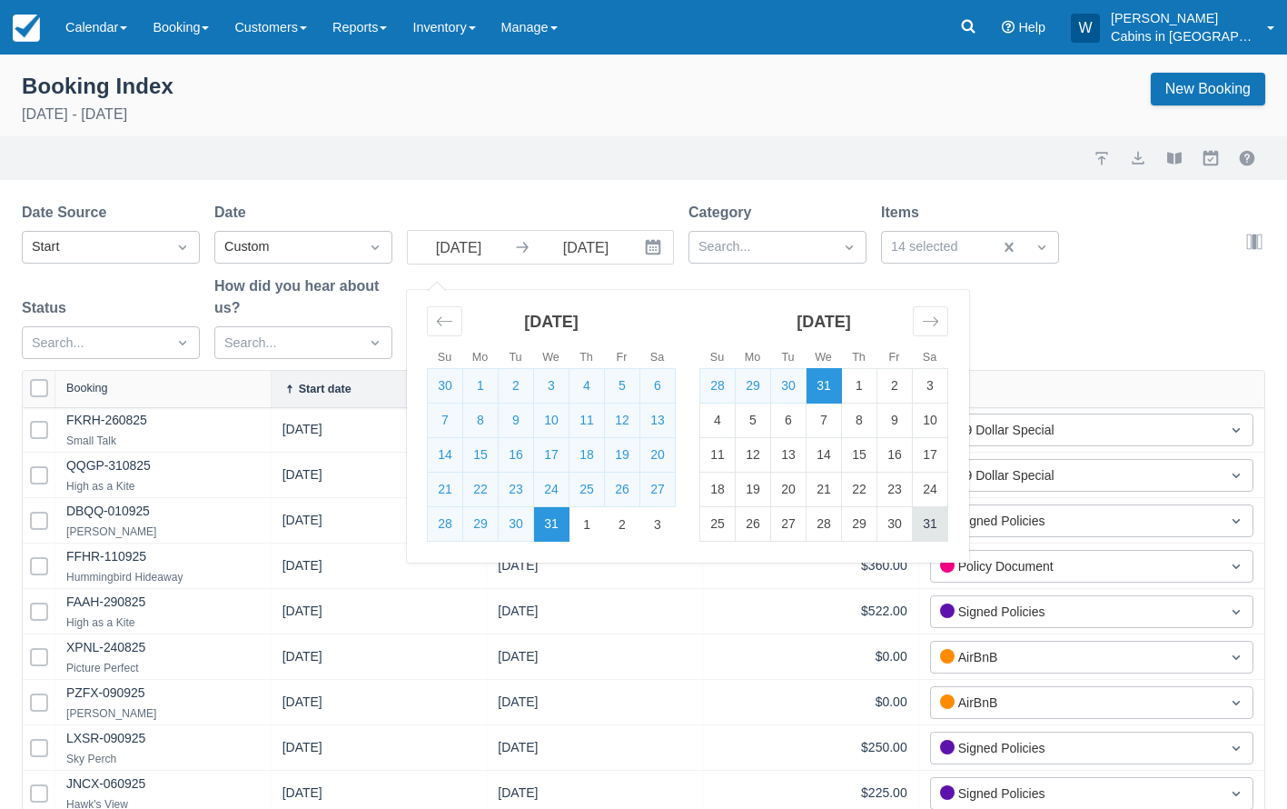
click at [940, 527] on td "31" at bounding box center [930, 524] width 35 height 35
type input "01/31/26"
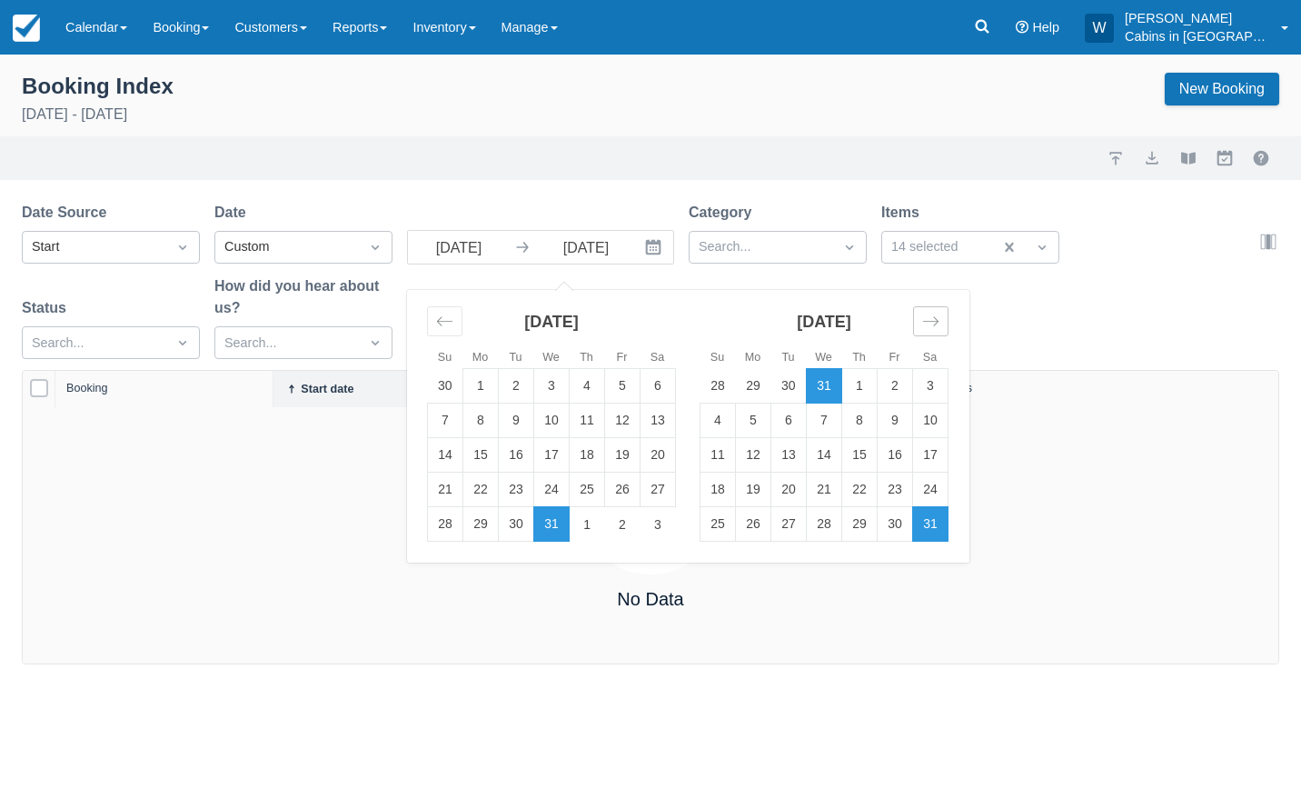
click at [926, 322] on icon "Move forward to switch to the next month." at bounding box center [930, 321] width 17 height 17
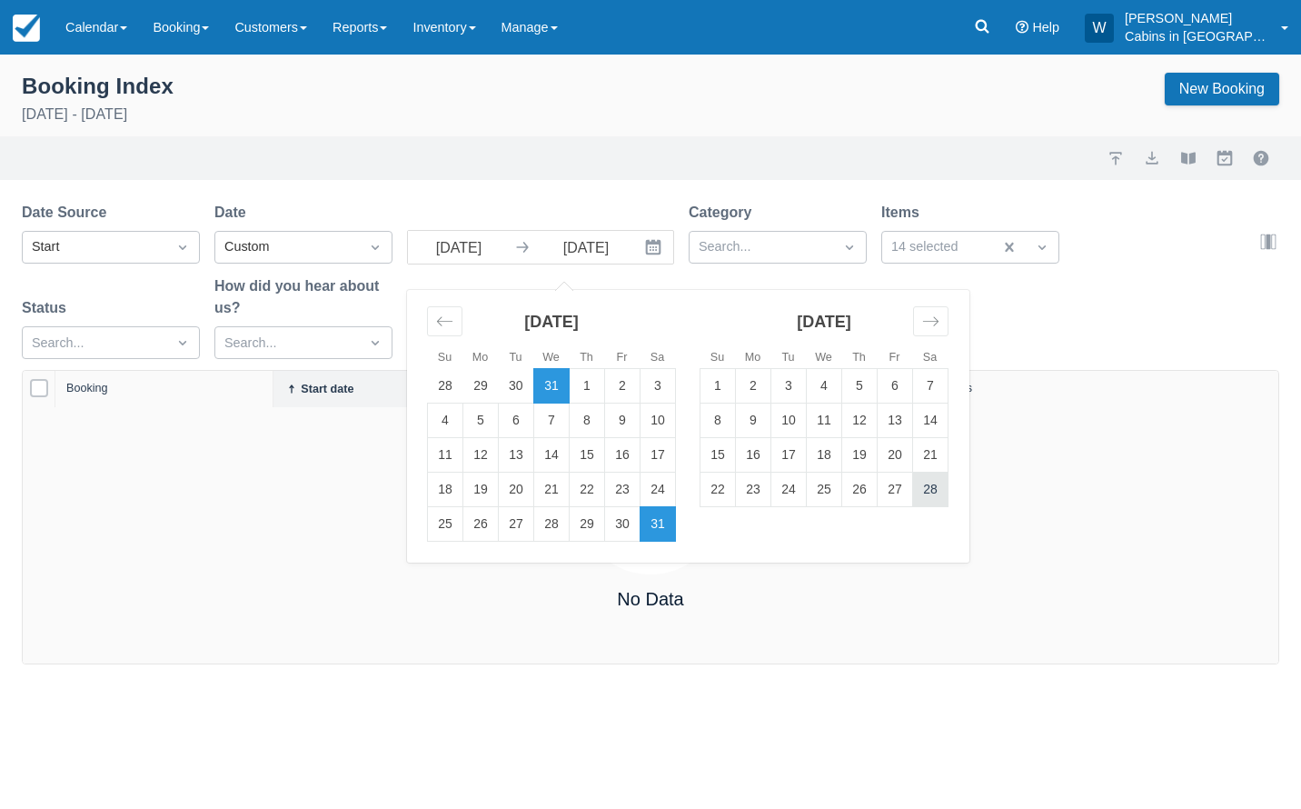
click at [939, 488] on td "28" at bounding box center [930, 489] width 35 height 35
type input "02/28/26"
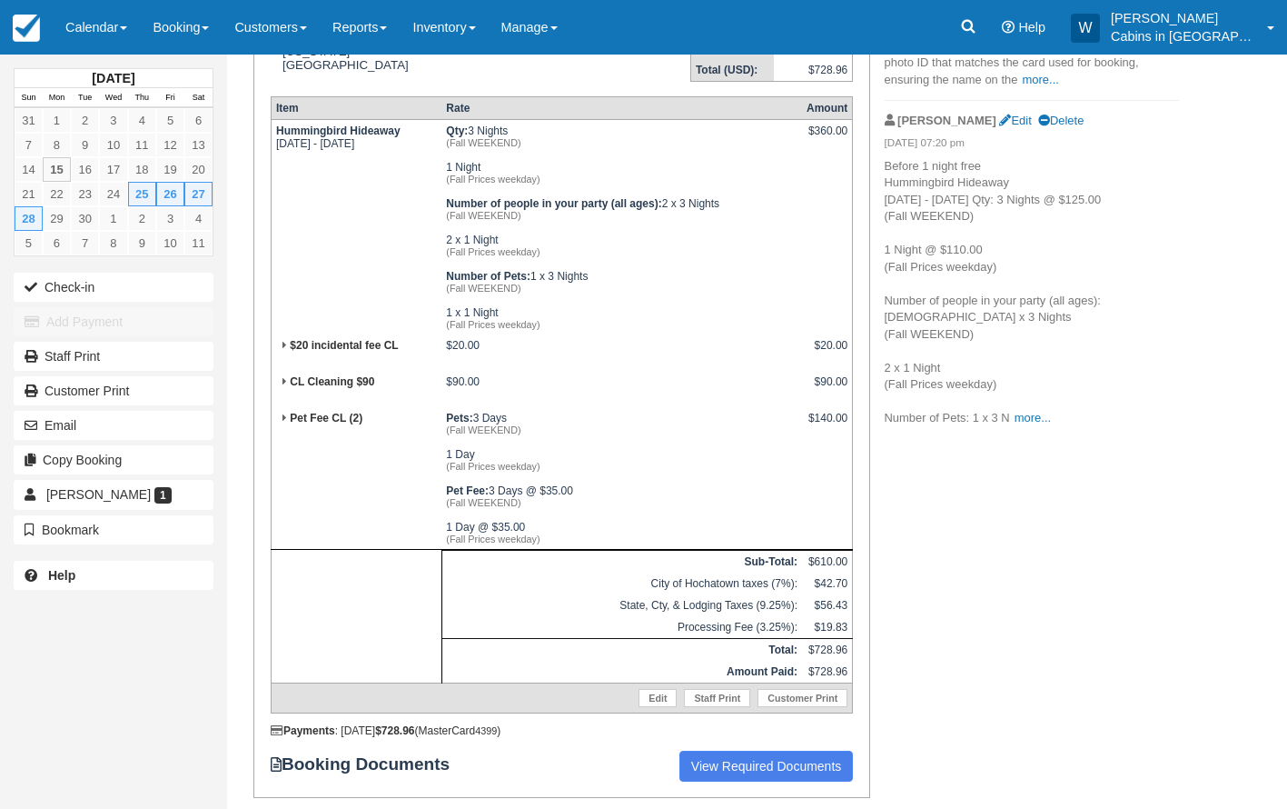
scroll to position [370, 0]
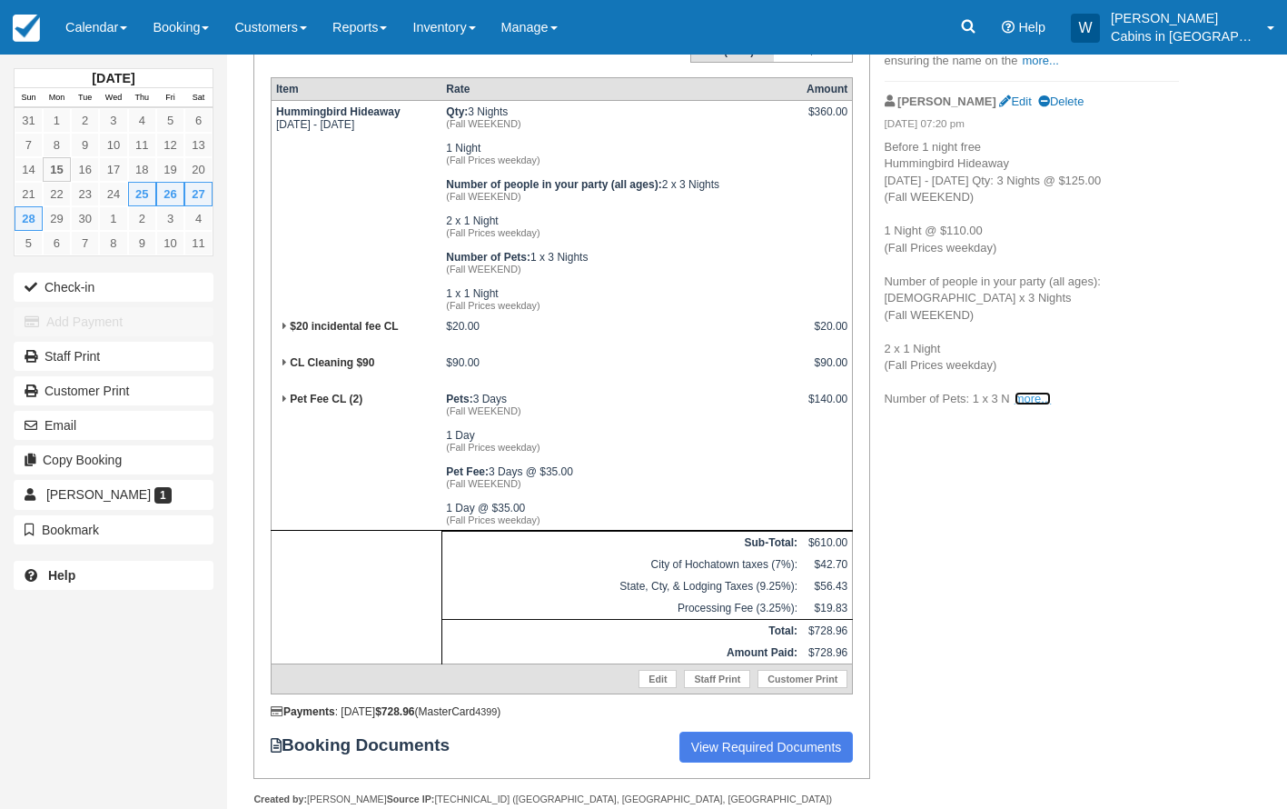
click at [1035, 392] on link "more..." at bounding box center [1033, 399] width 36 height 14
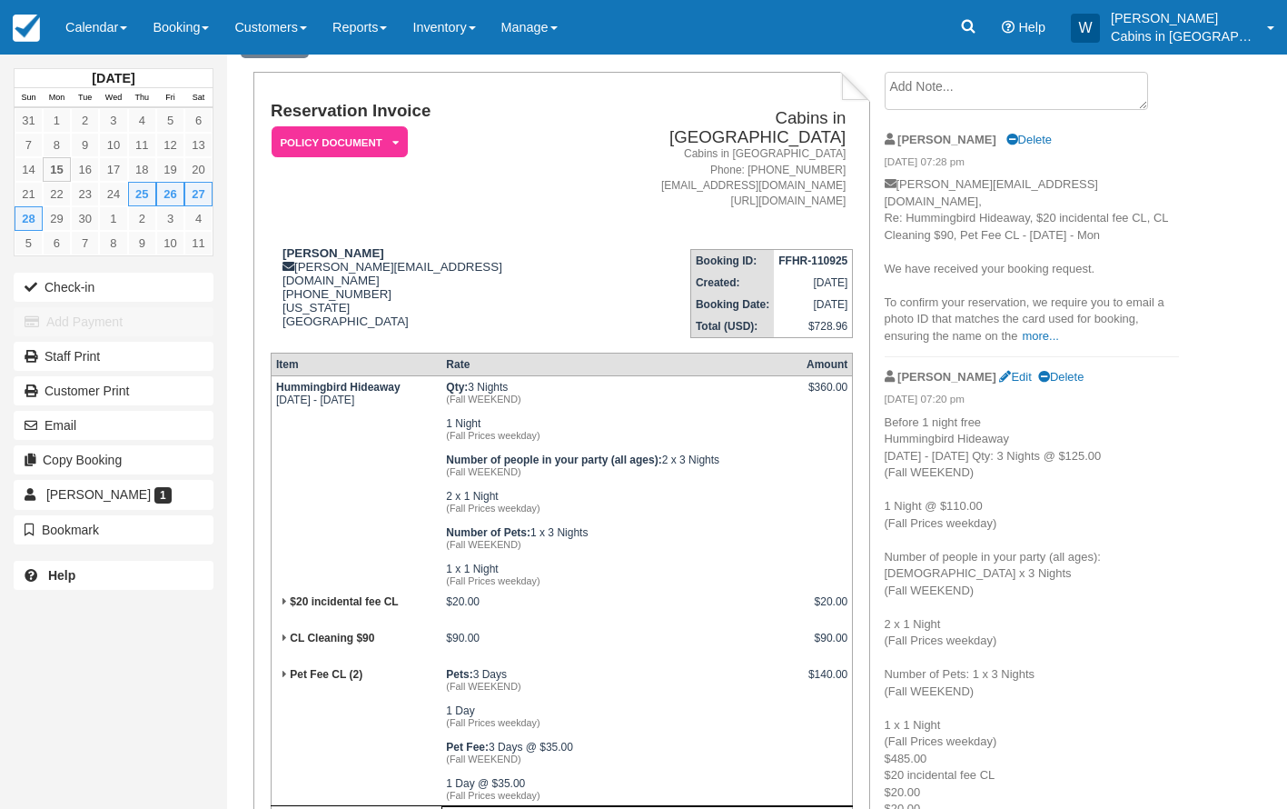
scroll to position [0, 0]
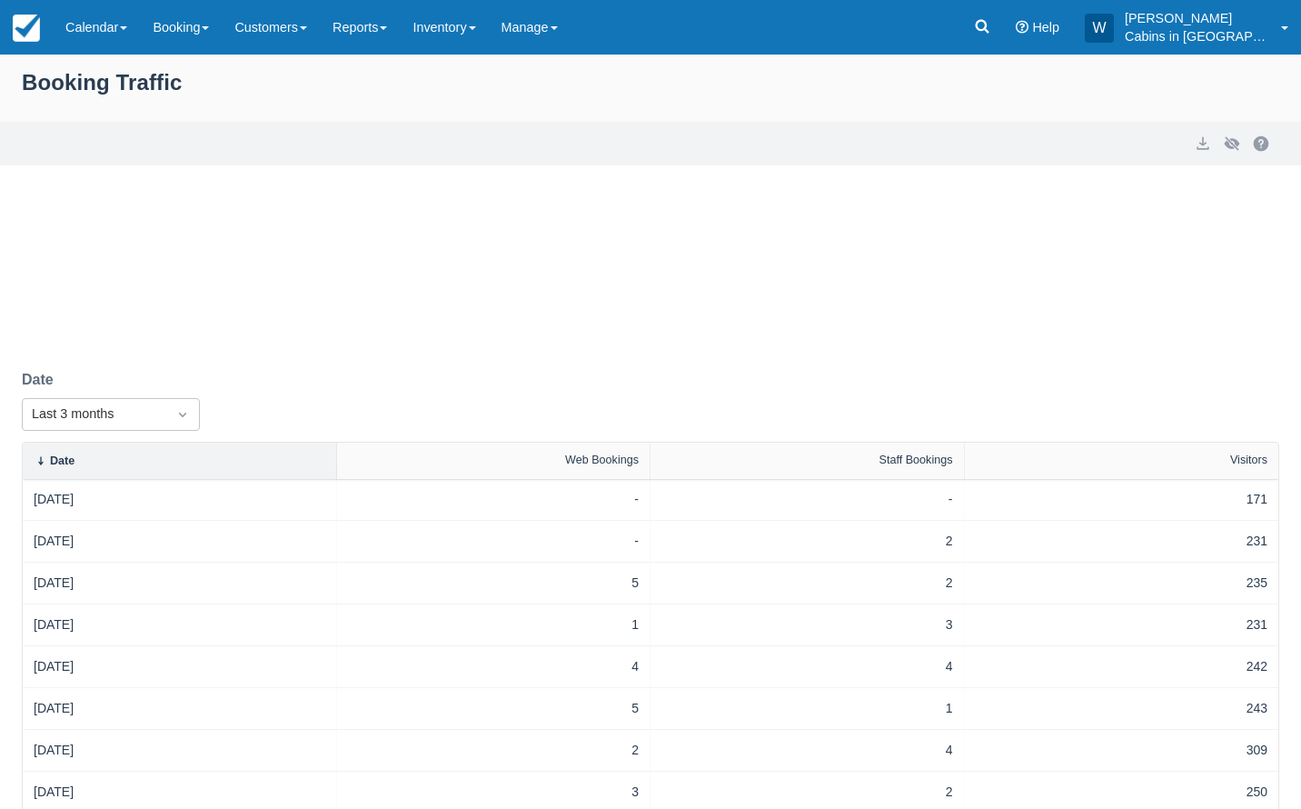
select select "20"
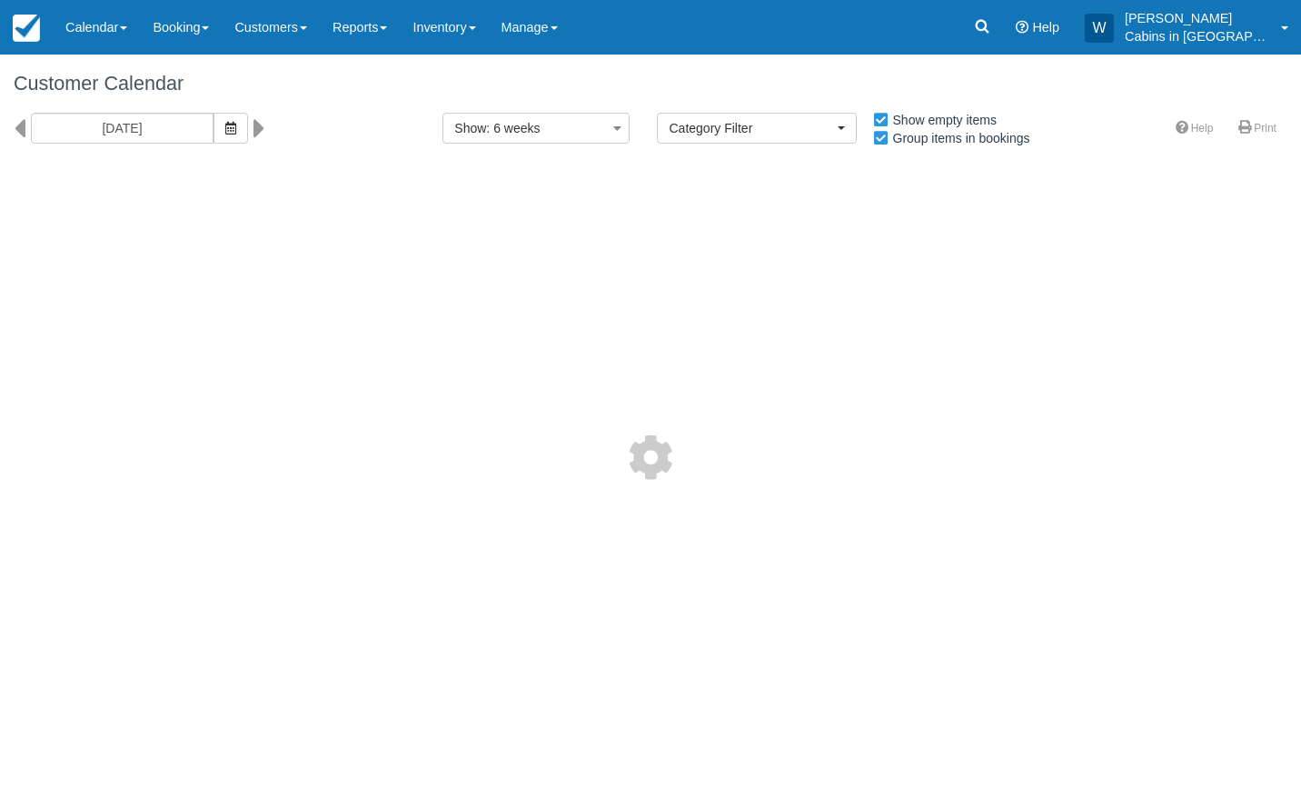
select select
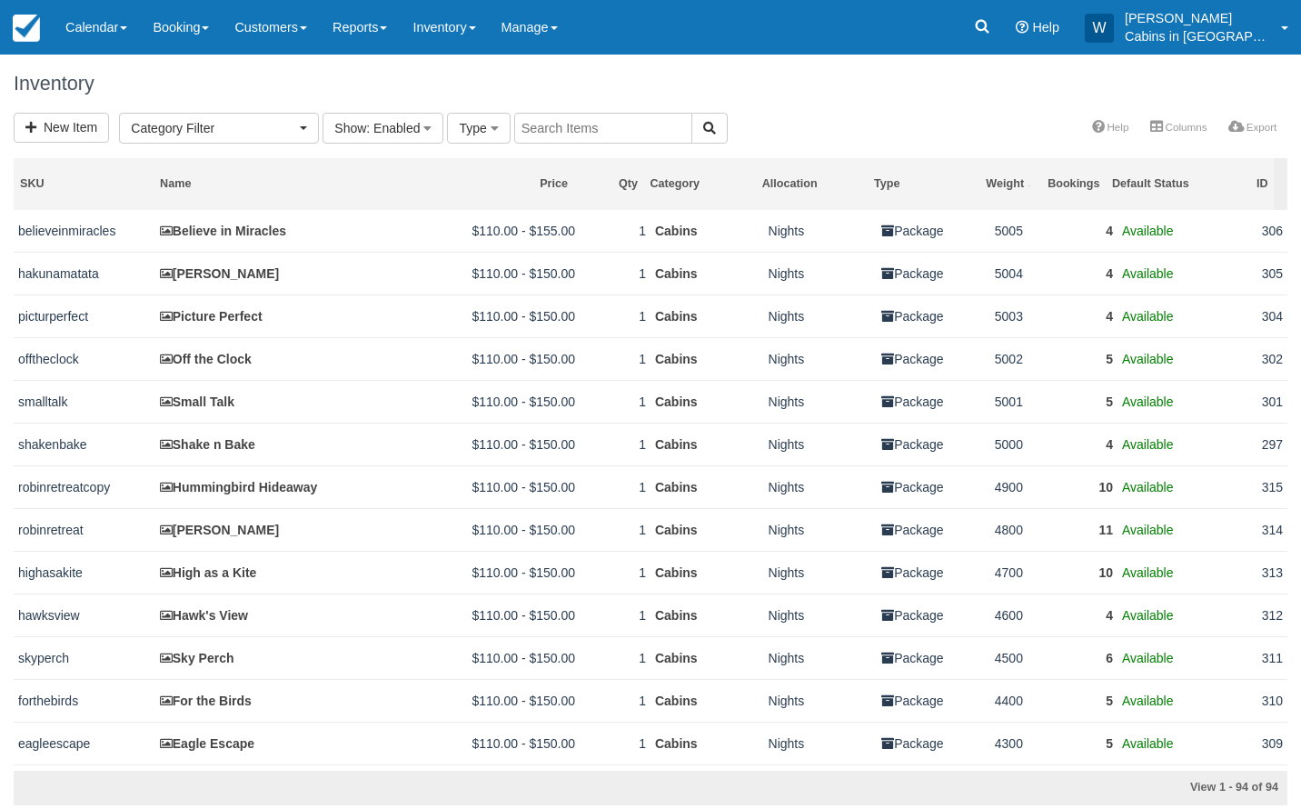
select select
click at [268, 130] on span "Category Filter" at bounding box center [213, 128] width 164 height 18
